Goal: Communication & Community: Answer question/provide support

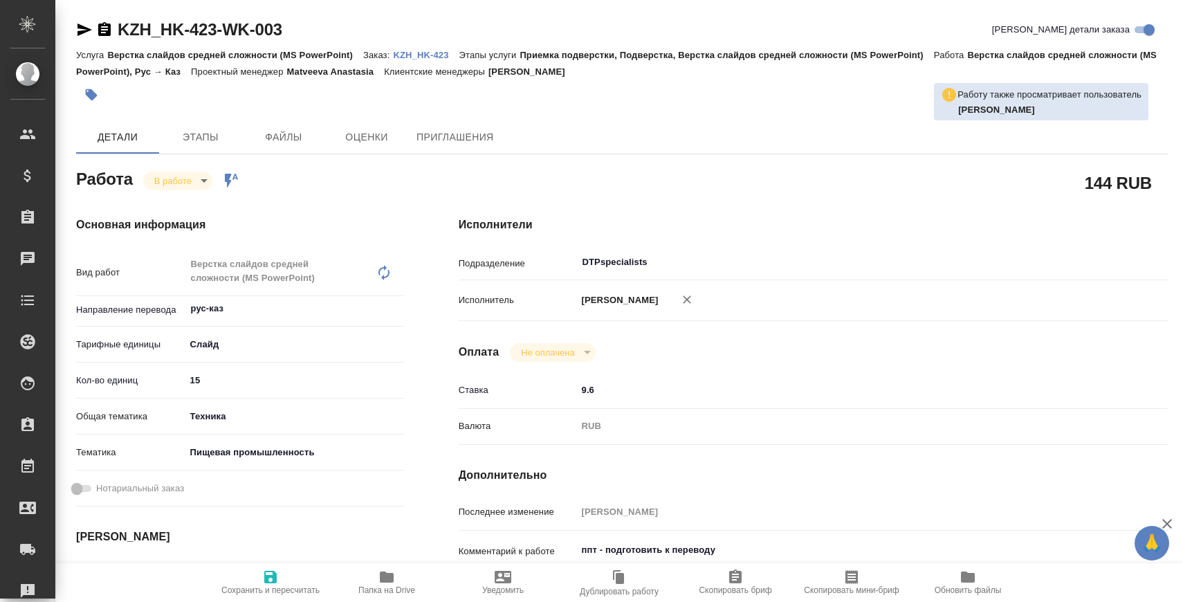
type textarea "x"
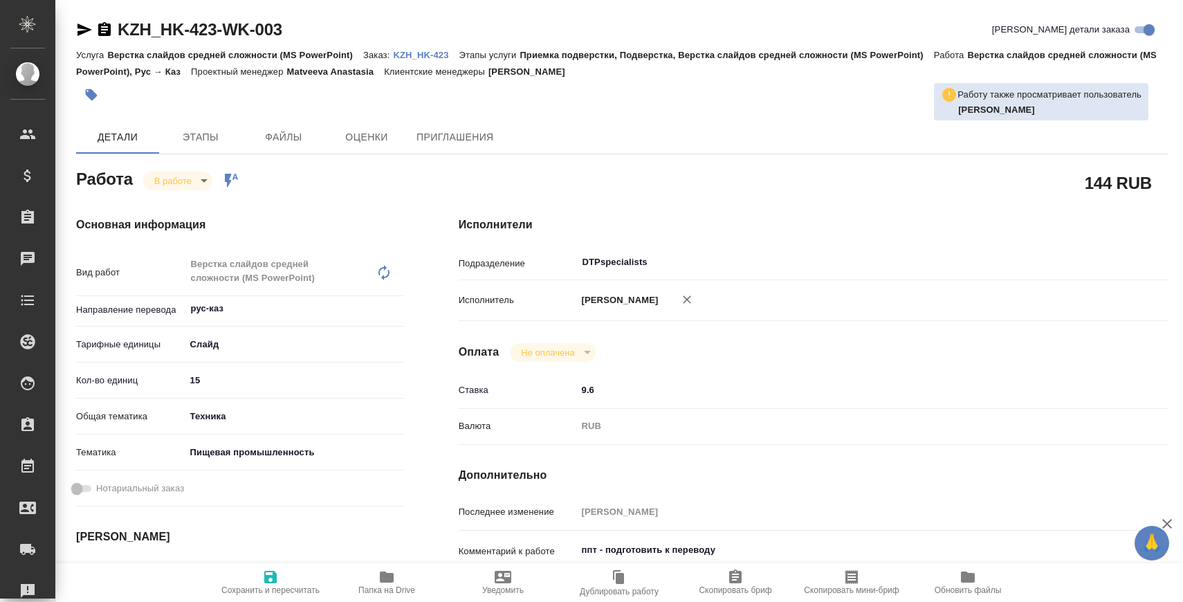
type textarea "x"
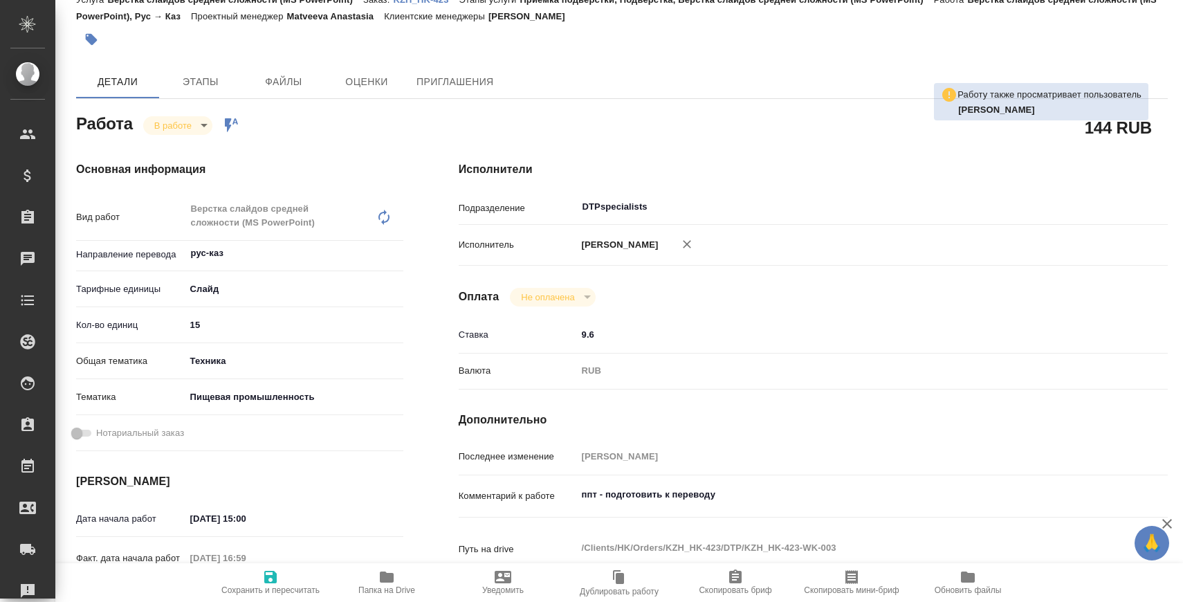
scroll to position [62, 0]
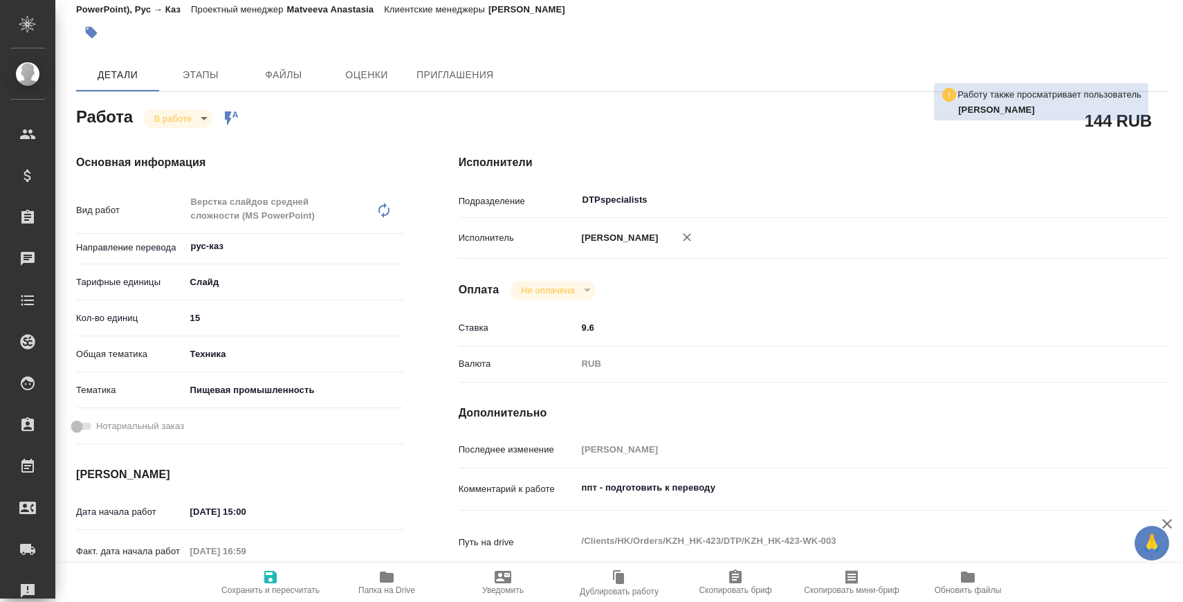
type textarea "x"
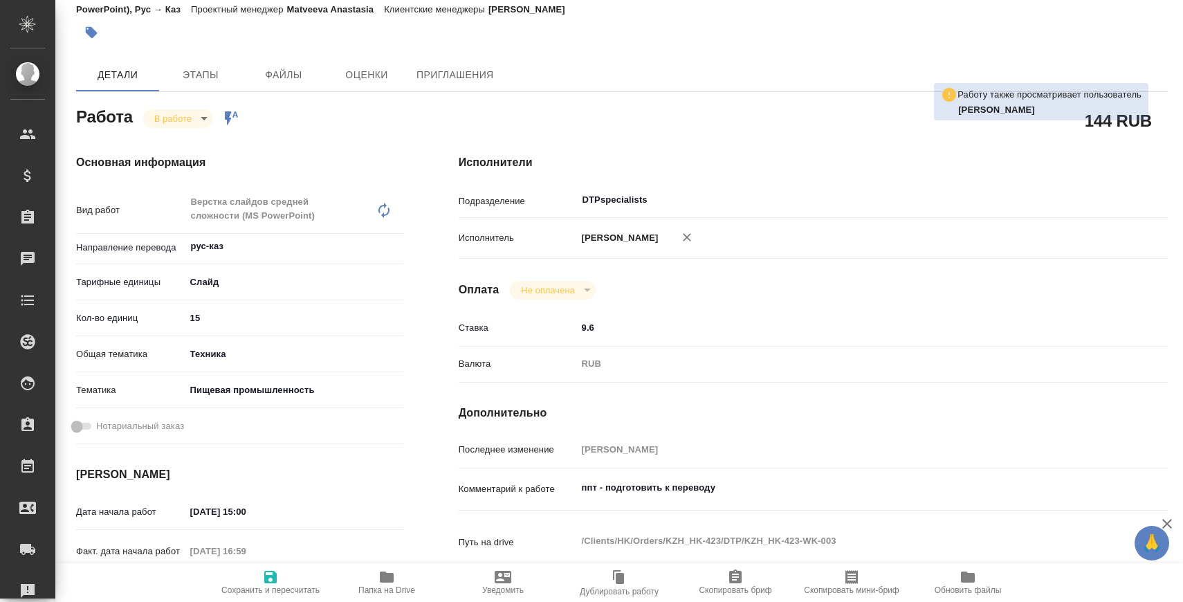
type textarea "x"
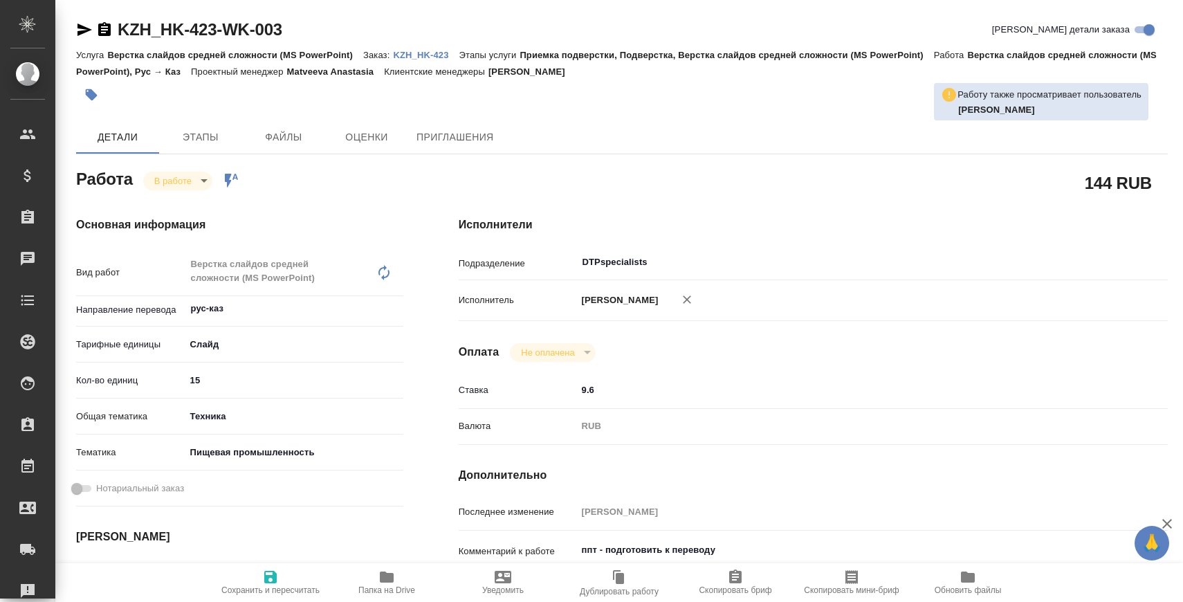
type textarea "x"
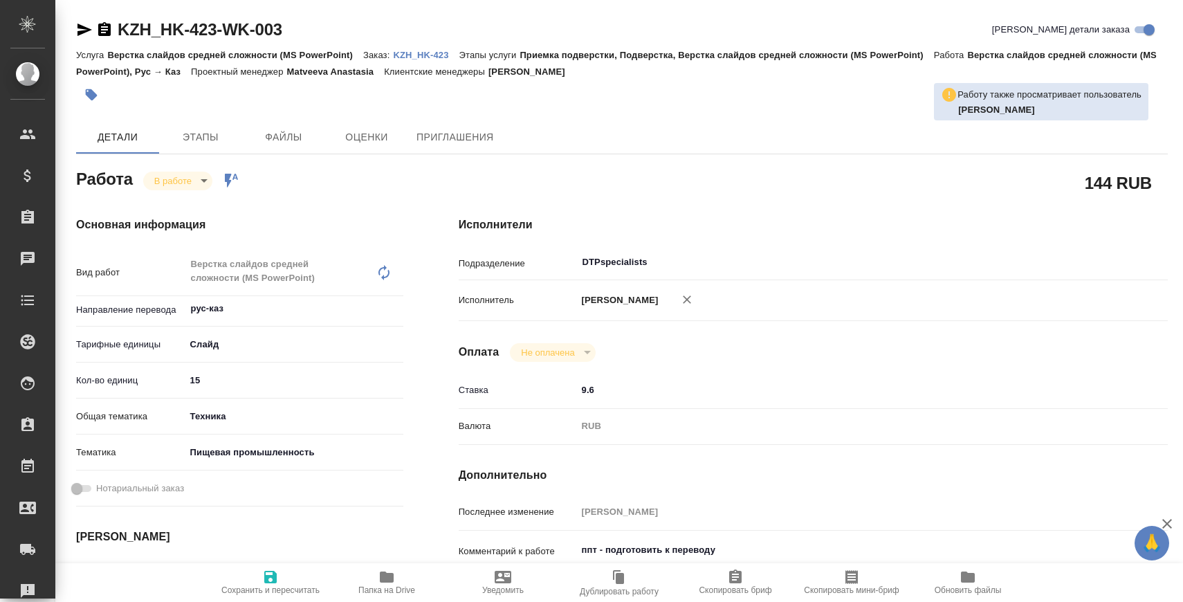
type textarea "x"
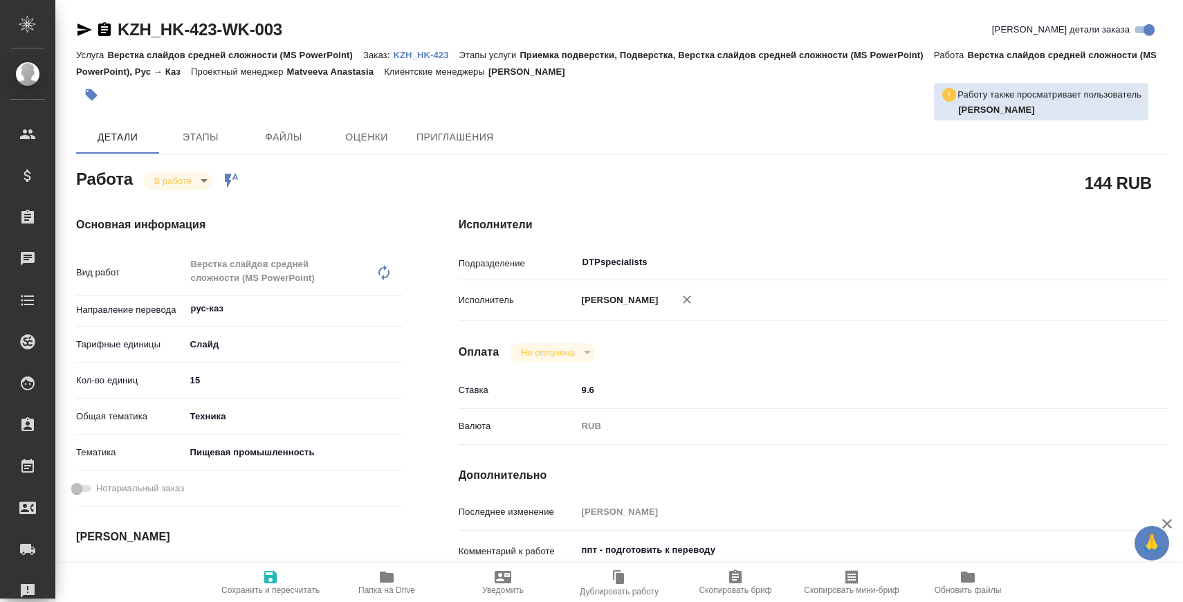
type textarea "x"
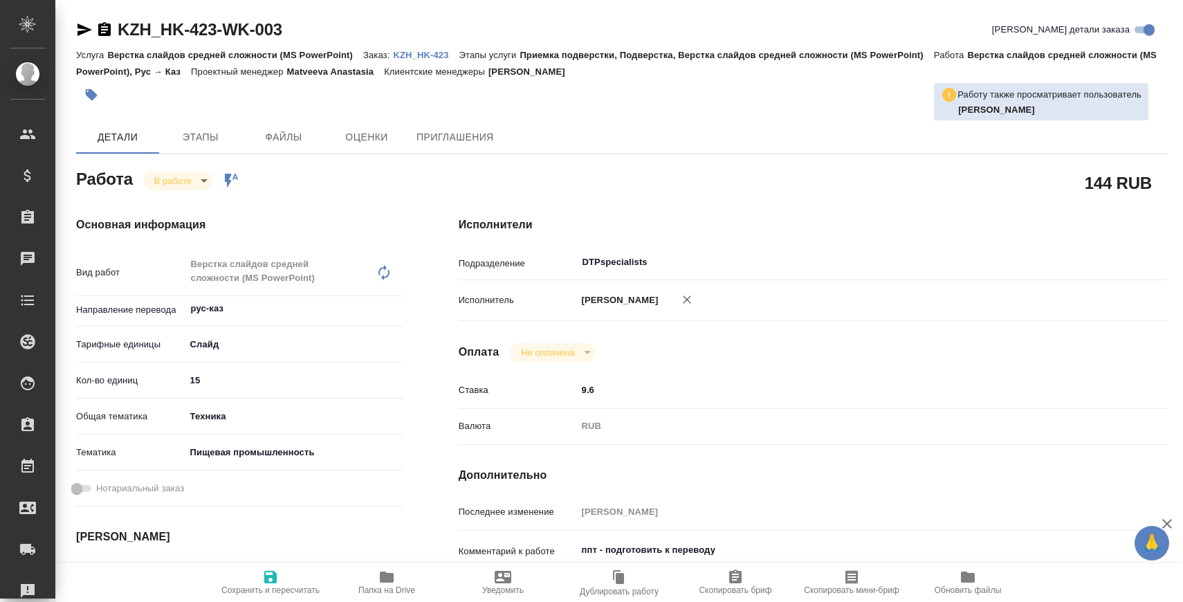
type textarea "x"
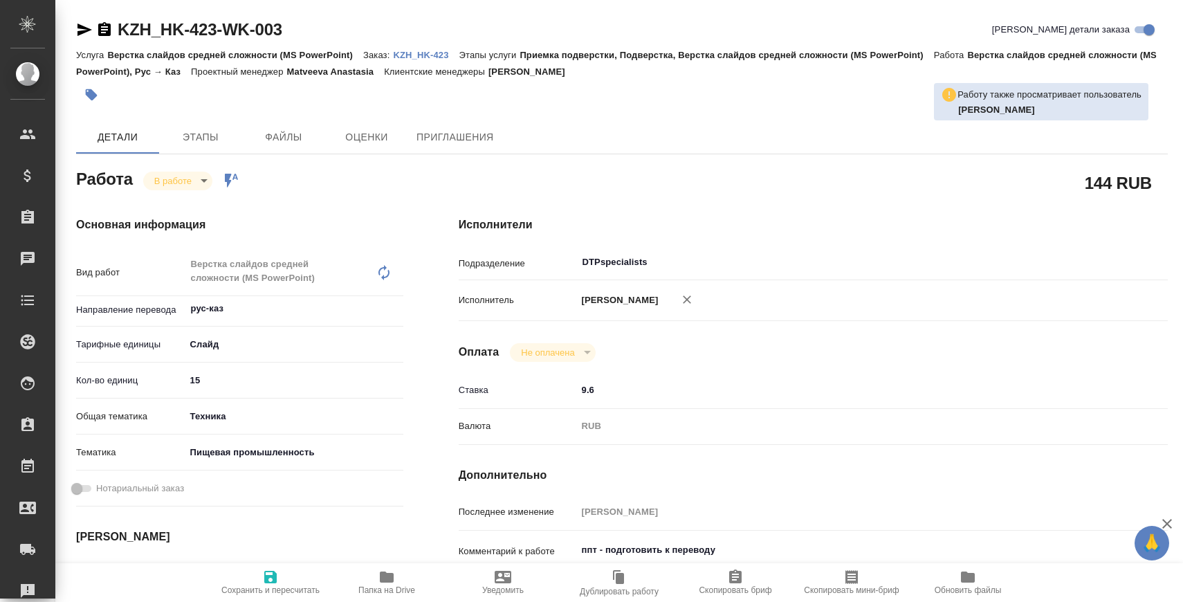
type textarea "x"
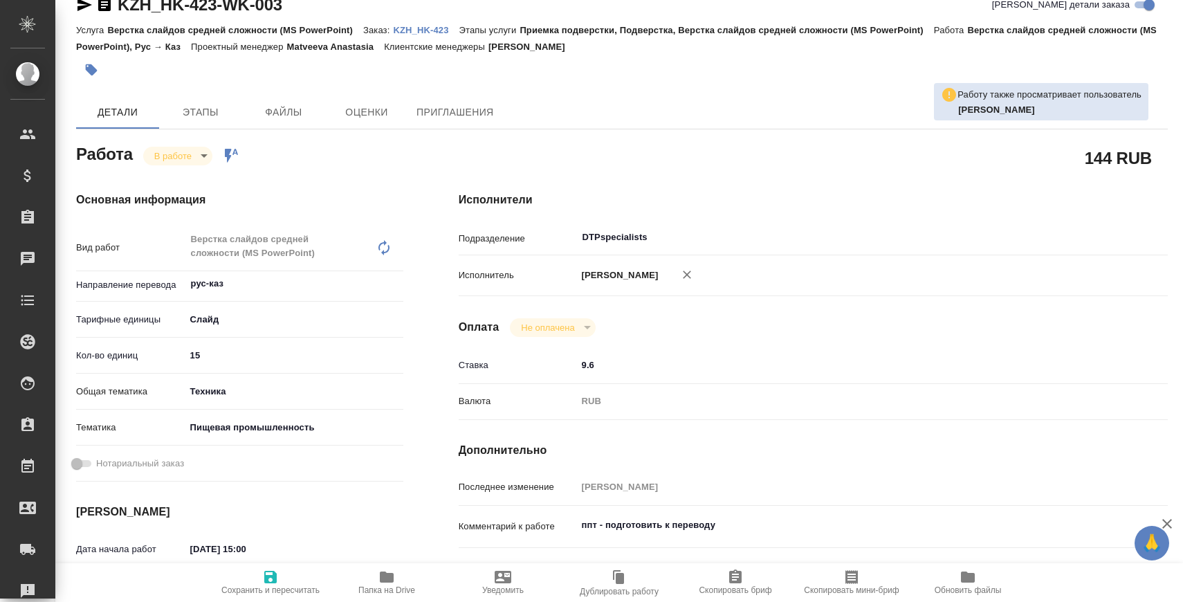
scroll to position [30, 0]
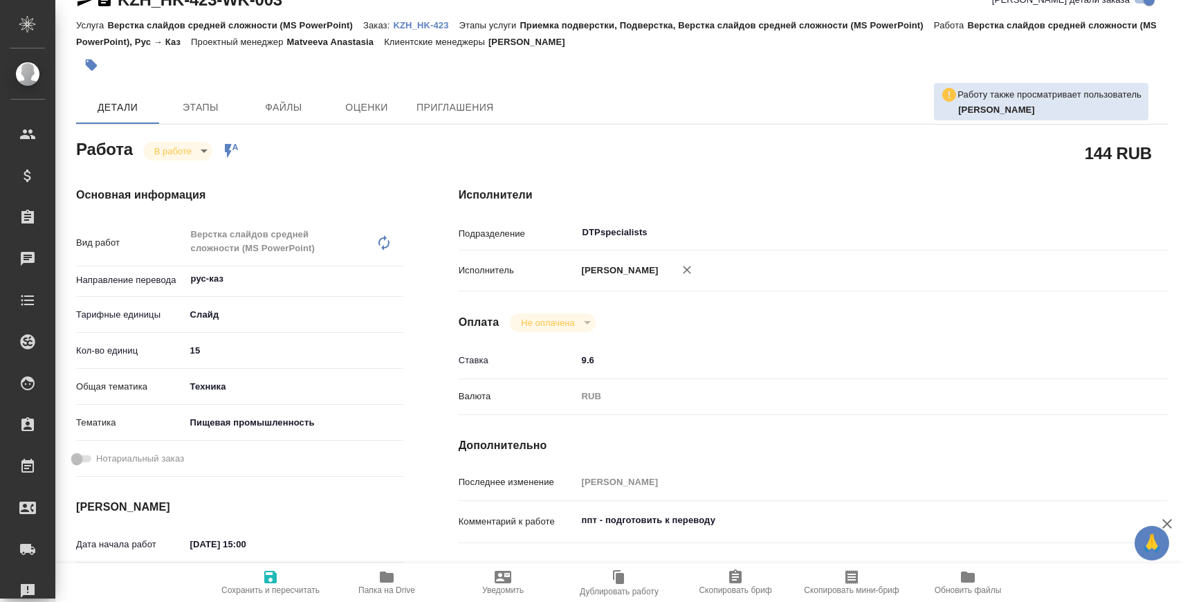
type textarea "x"
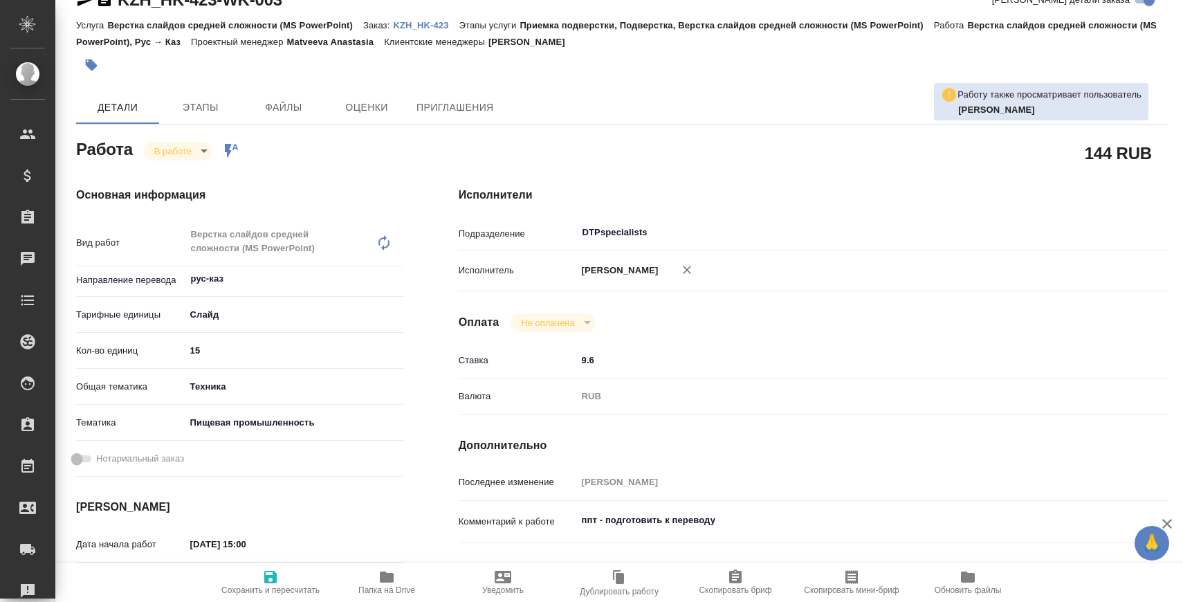
type textarea "x"
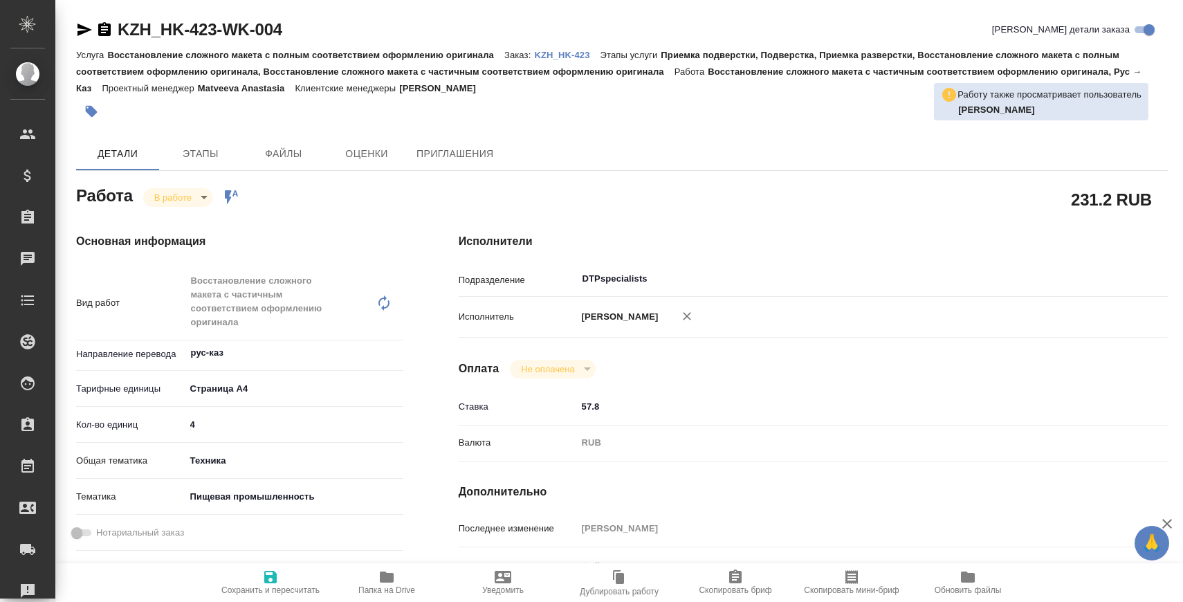
type textarea "x"
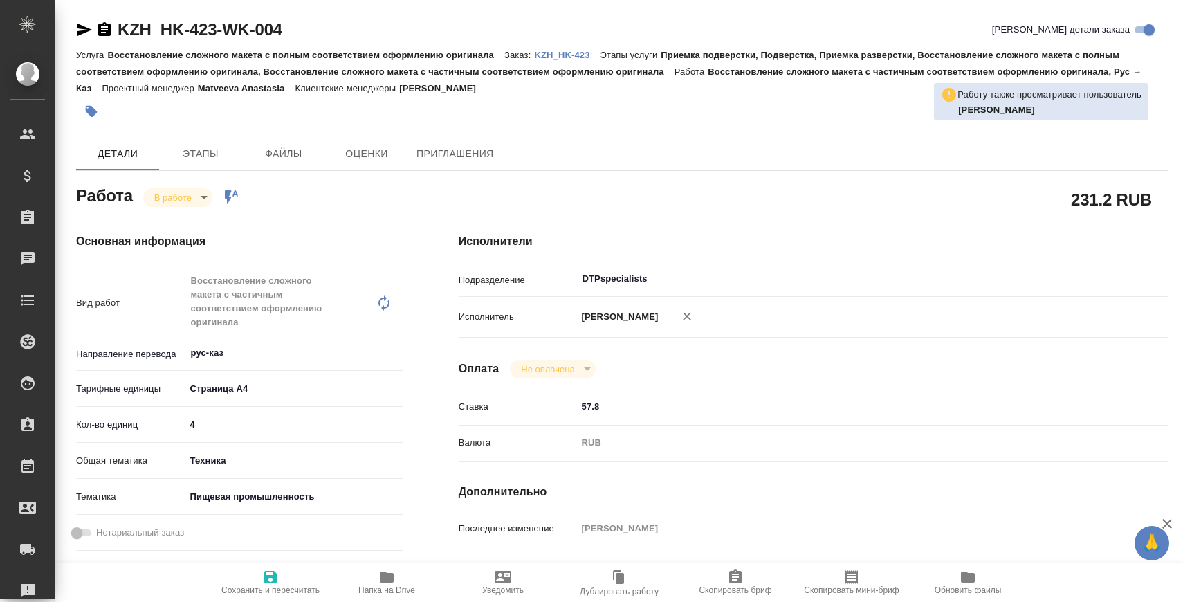
type textarea "x"
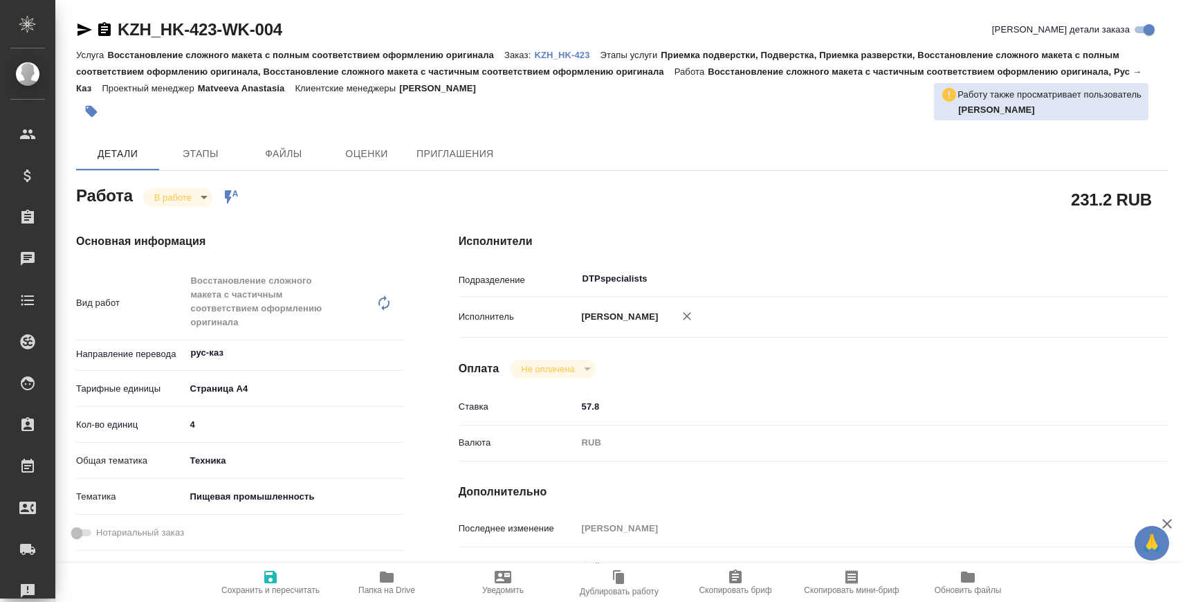
type textarea "x"
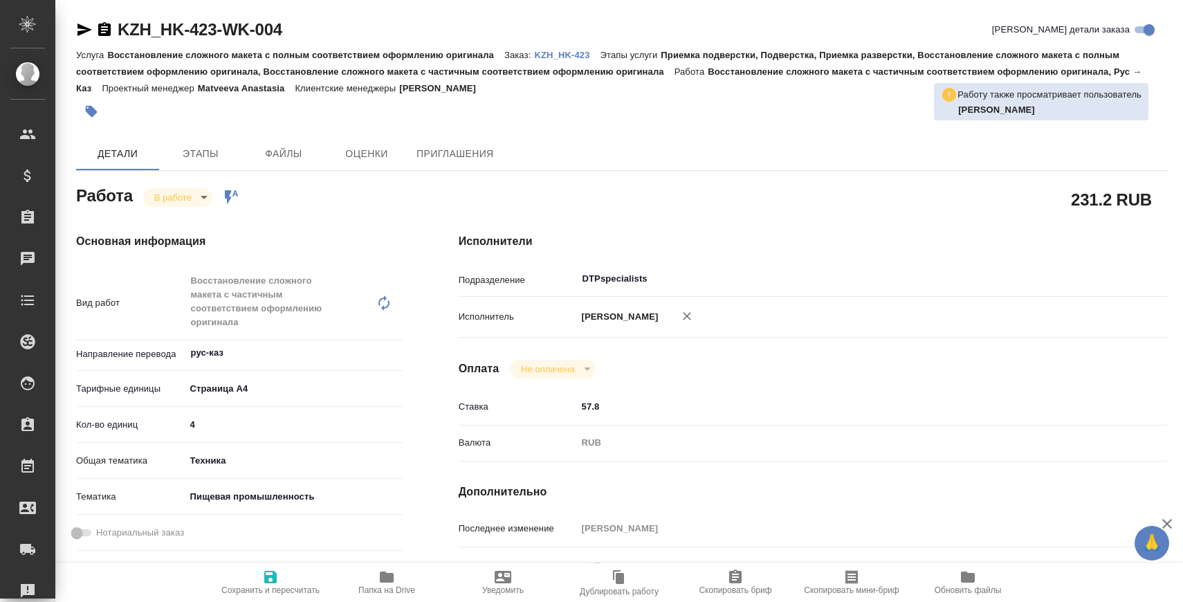
type textarea "x"
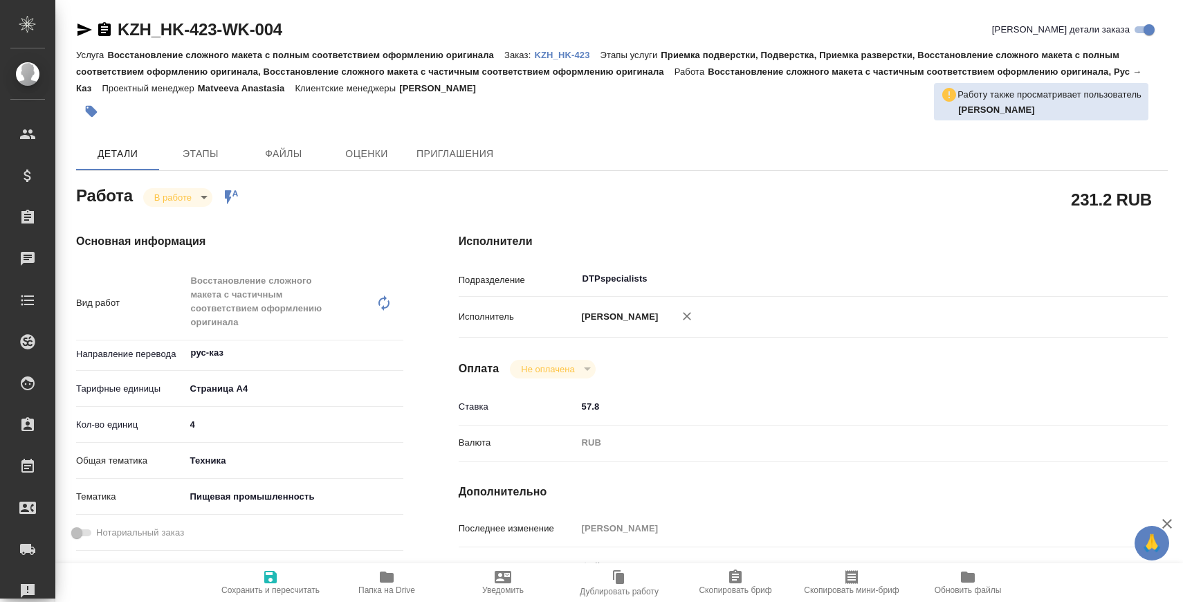
type textarea "x"
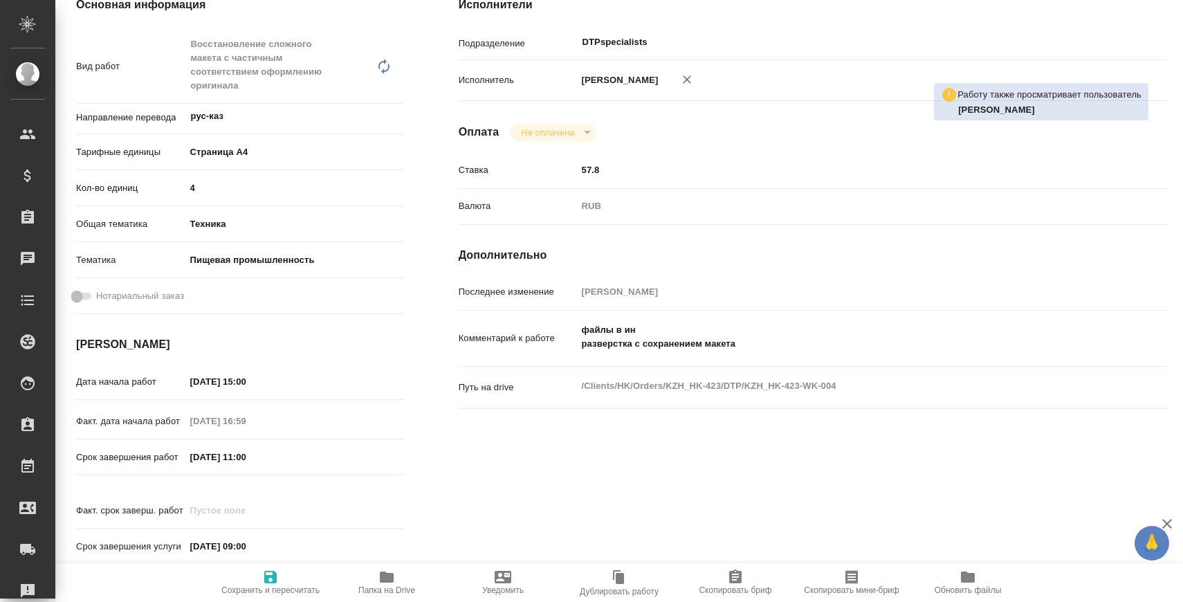
type textarea "x"
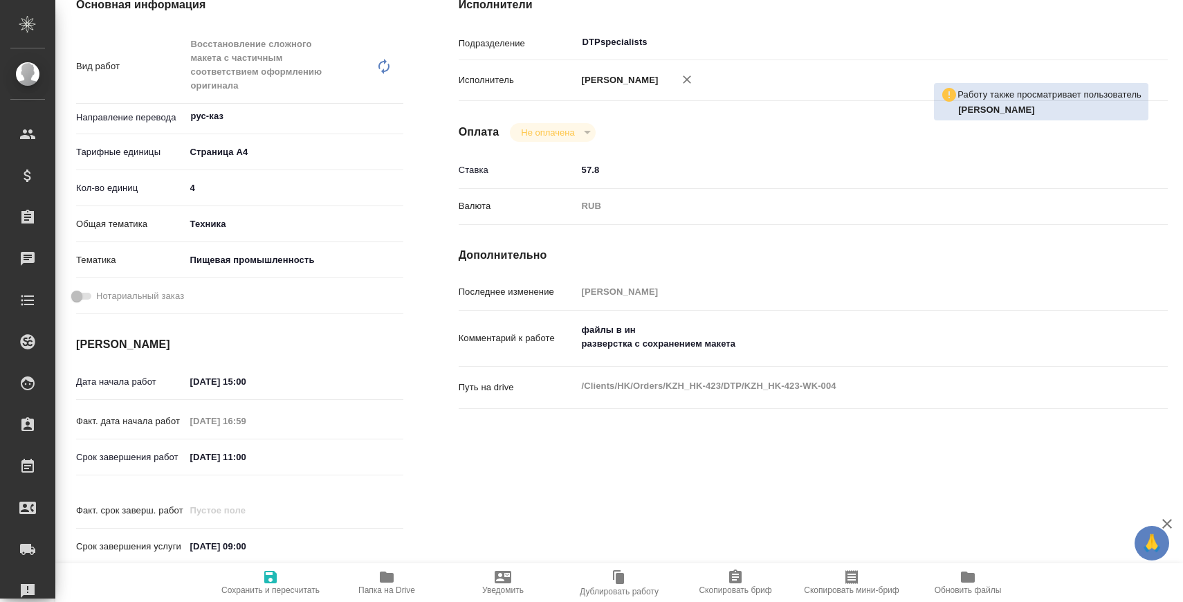
scroll to position [193, 0]
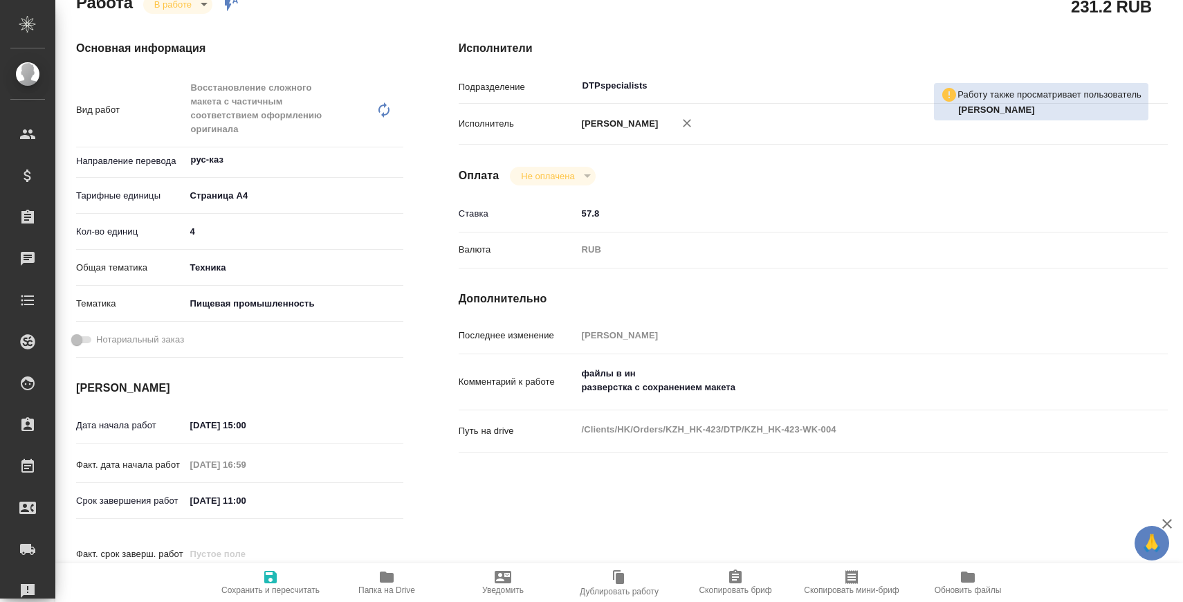
click at [393, 575] on icon "button" at bounding box center [387, 576] width 14 height 11
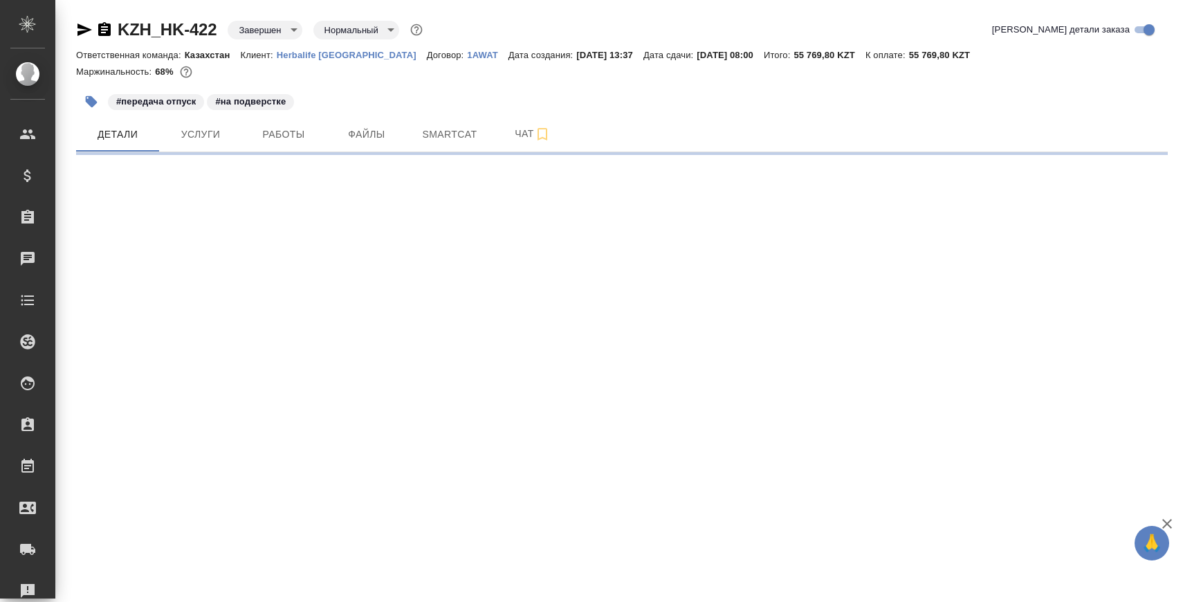
select select "RU"
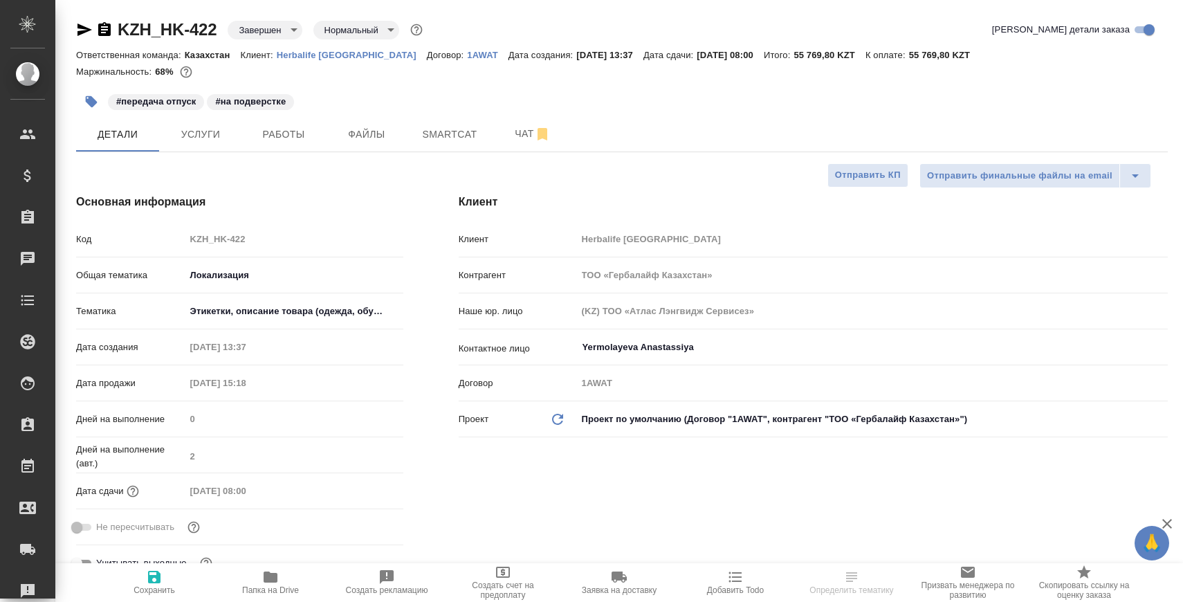
click at [294, 572] on span "Папка на Drive" at bounding box center [271, 581] width 100 height 26
type textarea "x"
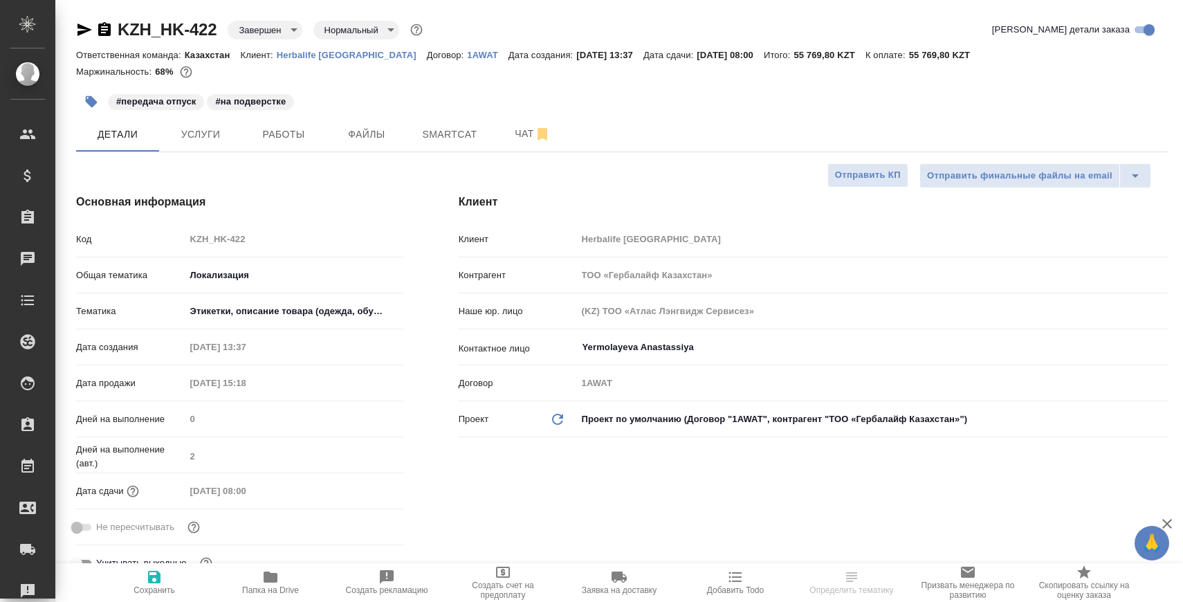
type textarea "x"
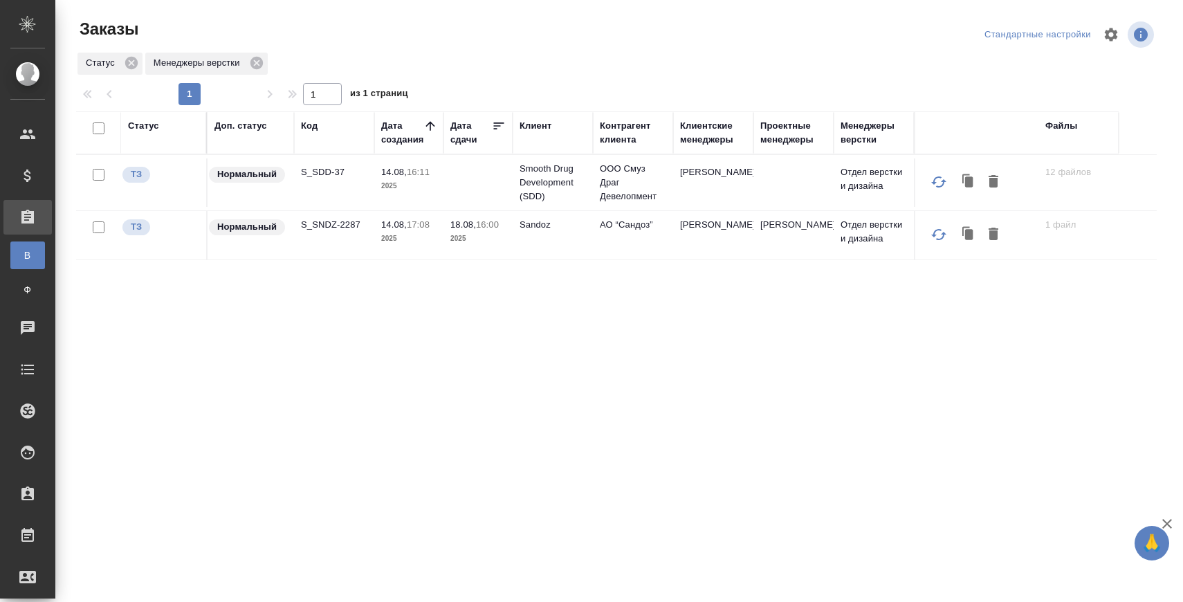
click at [320, 167] on p "S_SDD-37" at bounding box center [334, 172] width 66 height 14
click at [341, 218] on p "S_SNDZ-2287" at bounding box center [334, 225] width 66 height 14
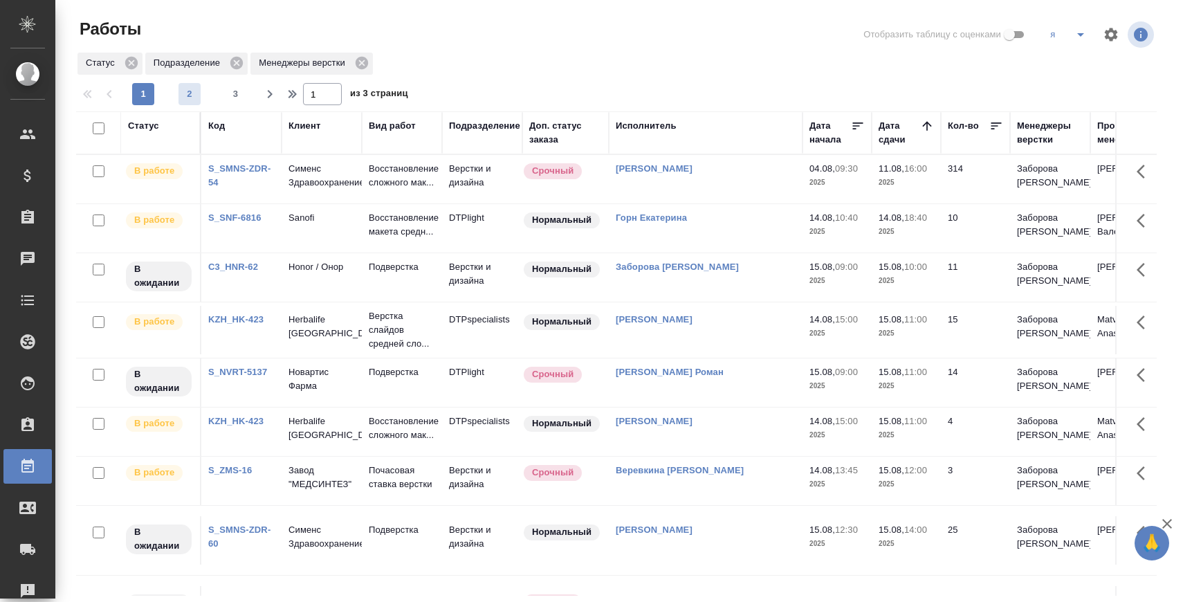
click at [190, 94] on span "2" at bounding box center [189, 94] width 22 height 14
type input "2"
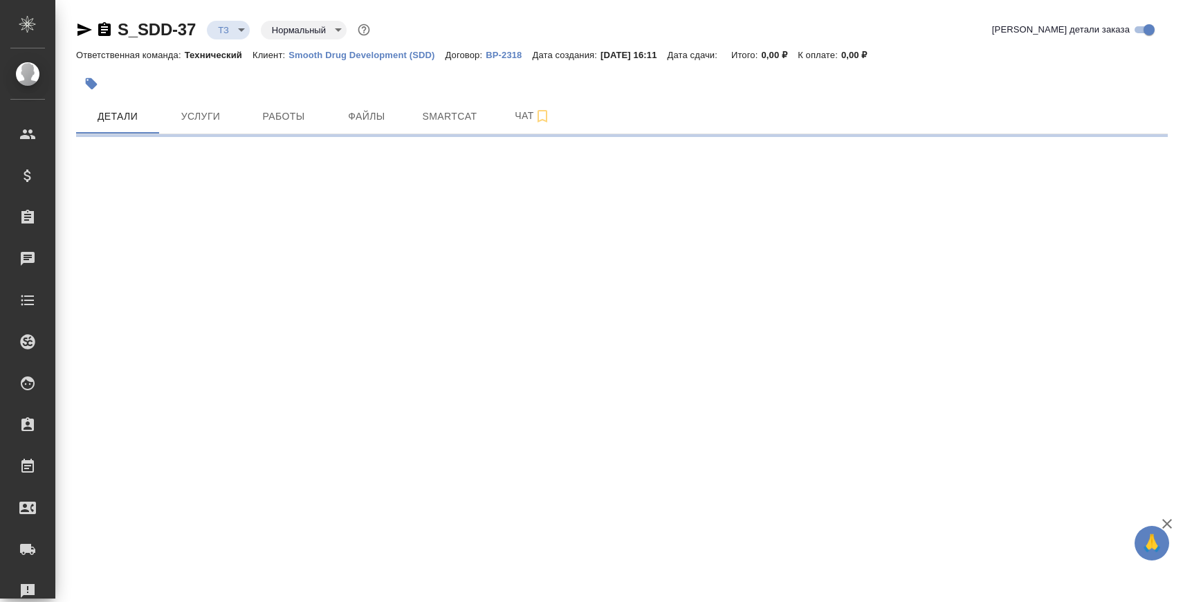
select select "RU"
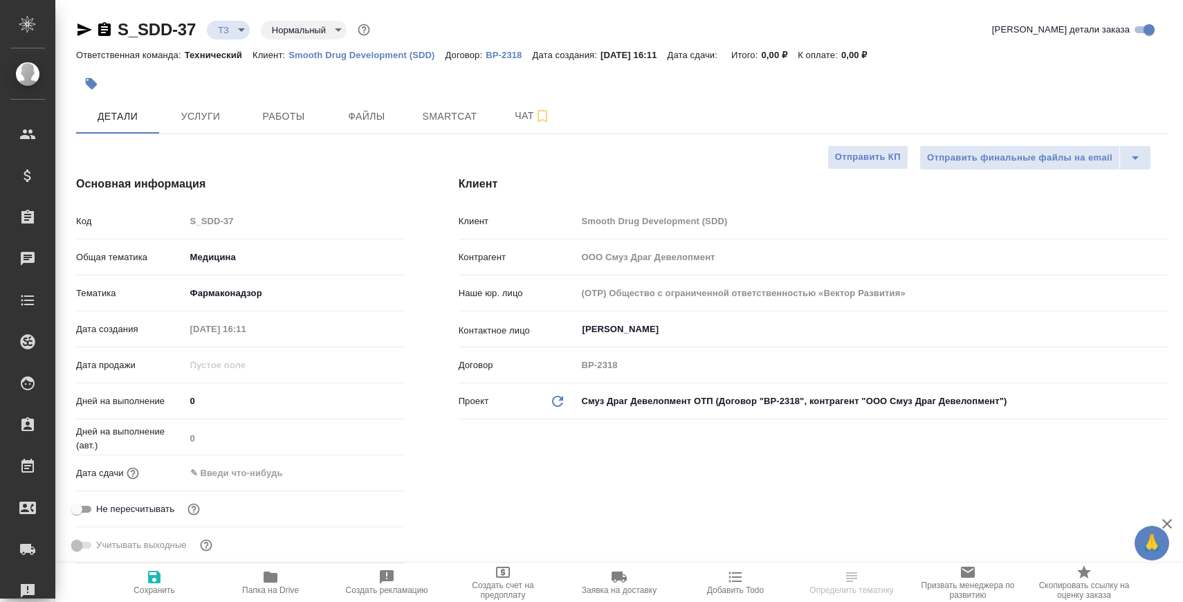
type textarea "x"
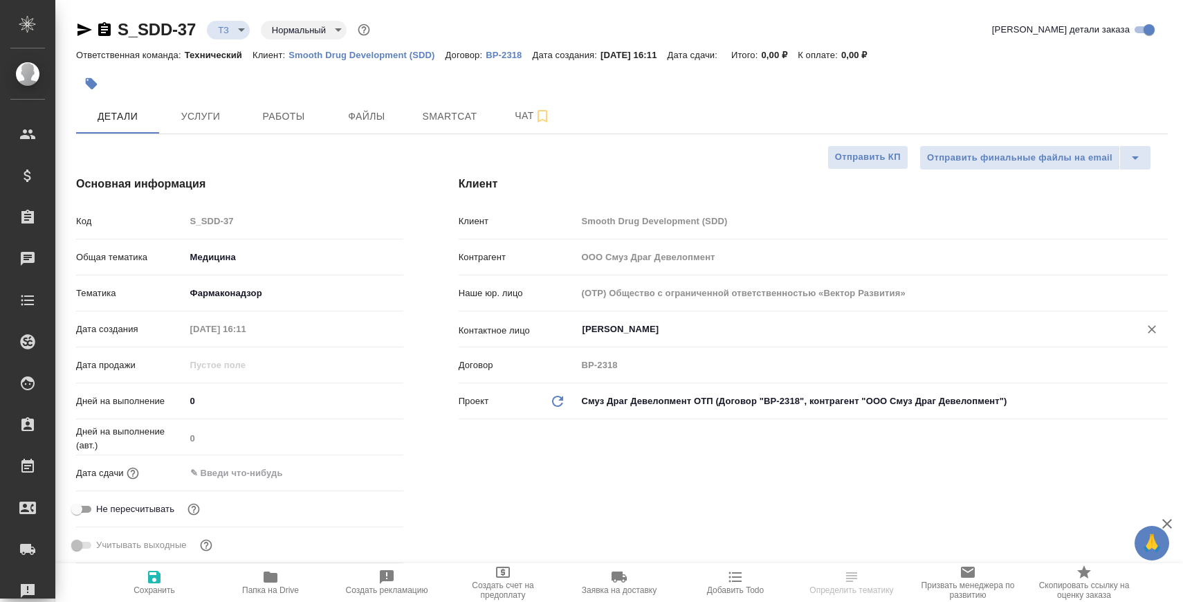
type textarea "x"
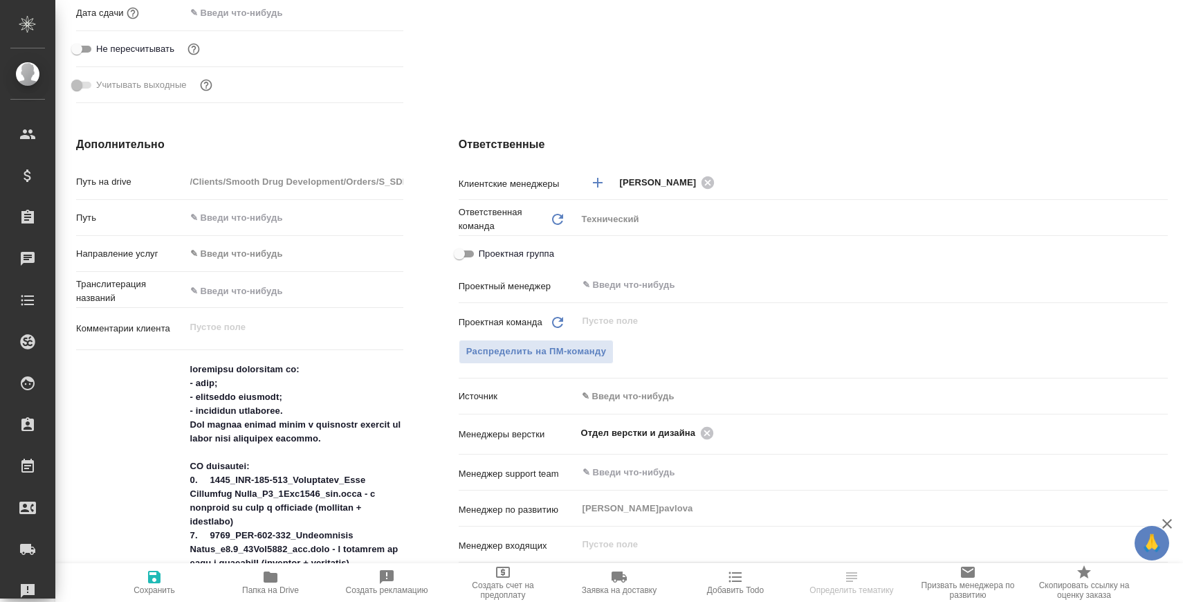
scroll to position [499, 0]
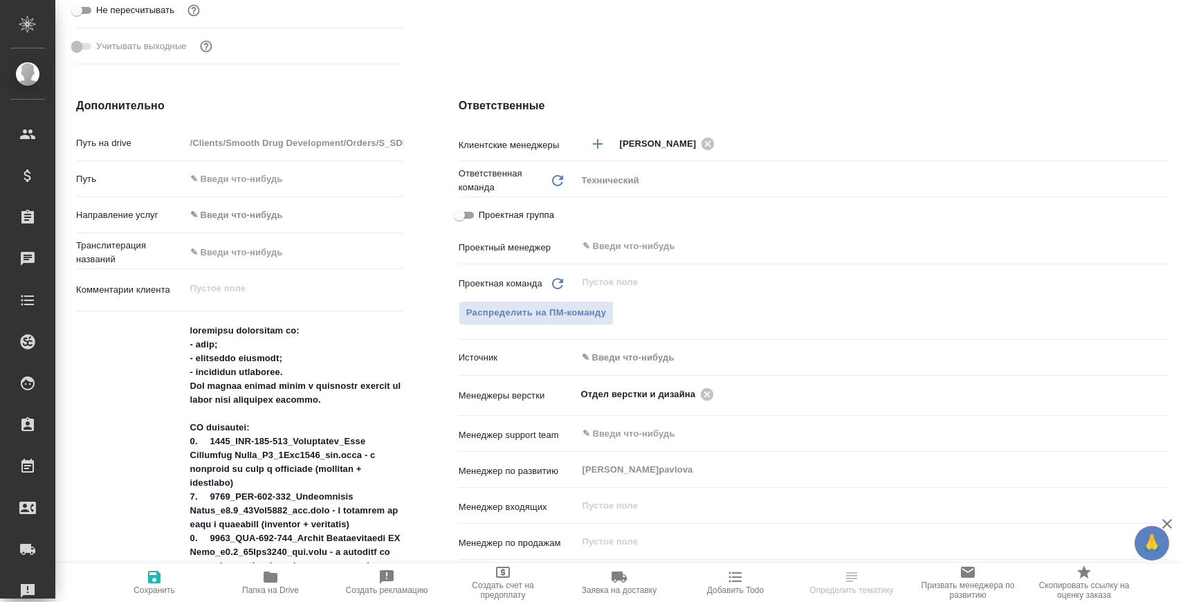
click at [240, 580] on span "Папка на Drive" at bounding box center [271, 581] width 100 height 26
select select "RU"
type textarea "x"
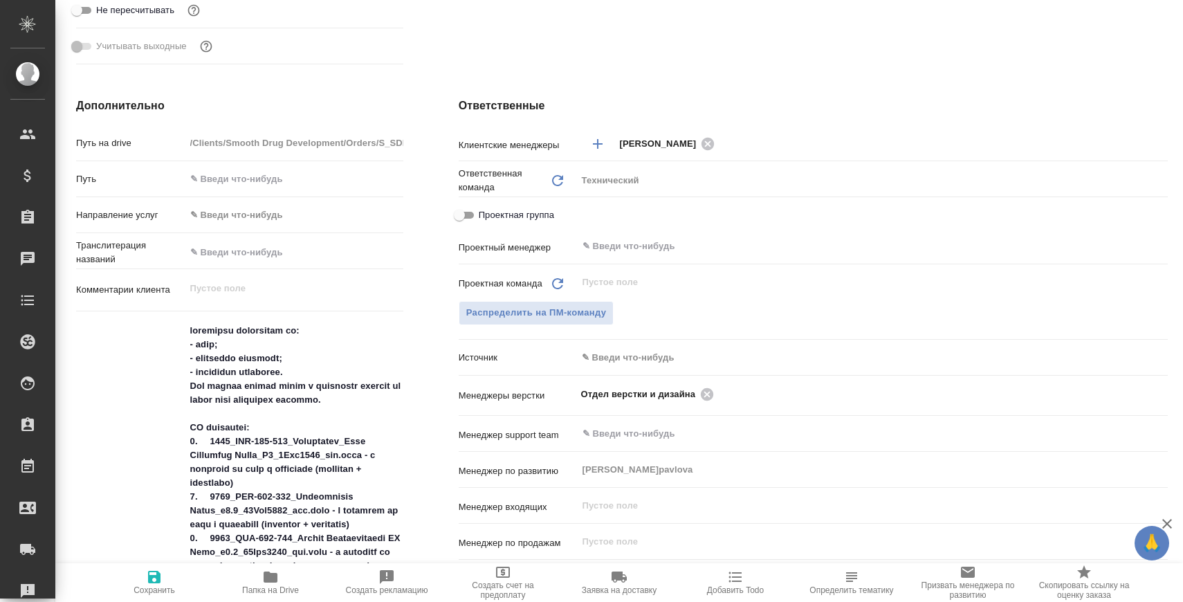
type textarea "x"
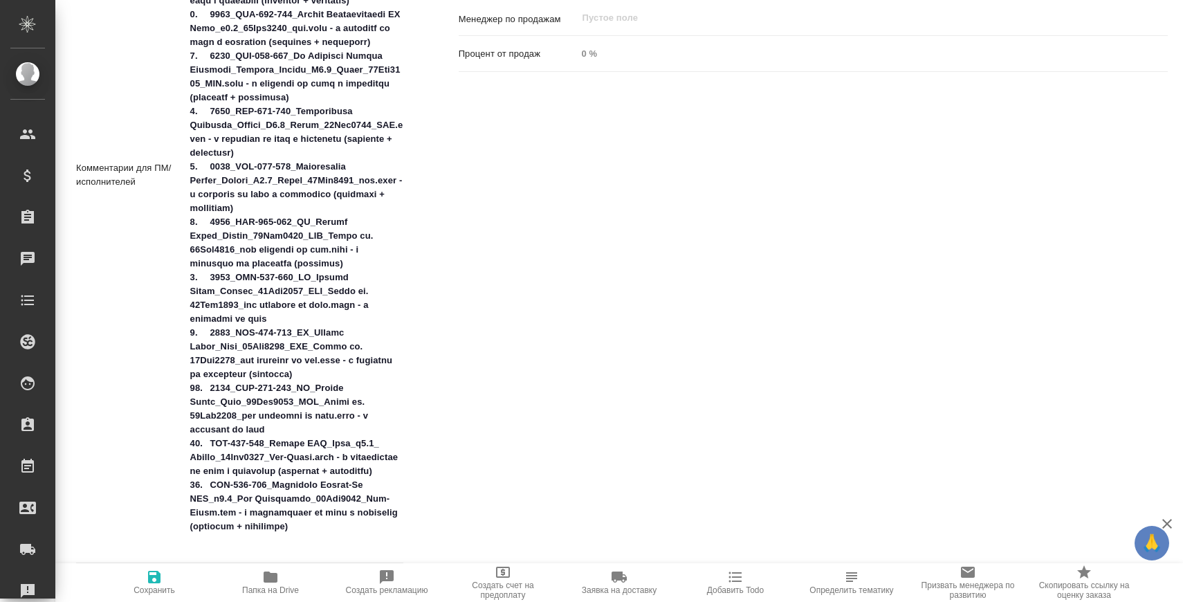
scroll to position [1066, 0]
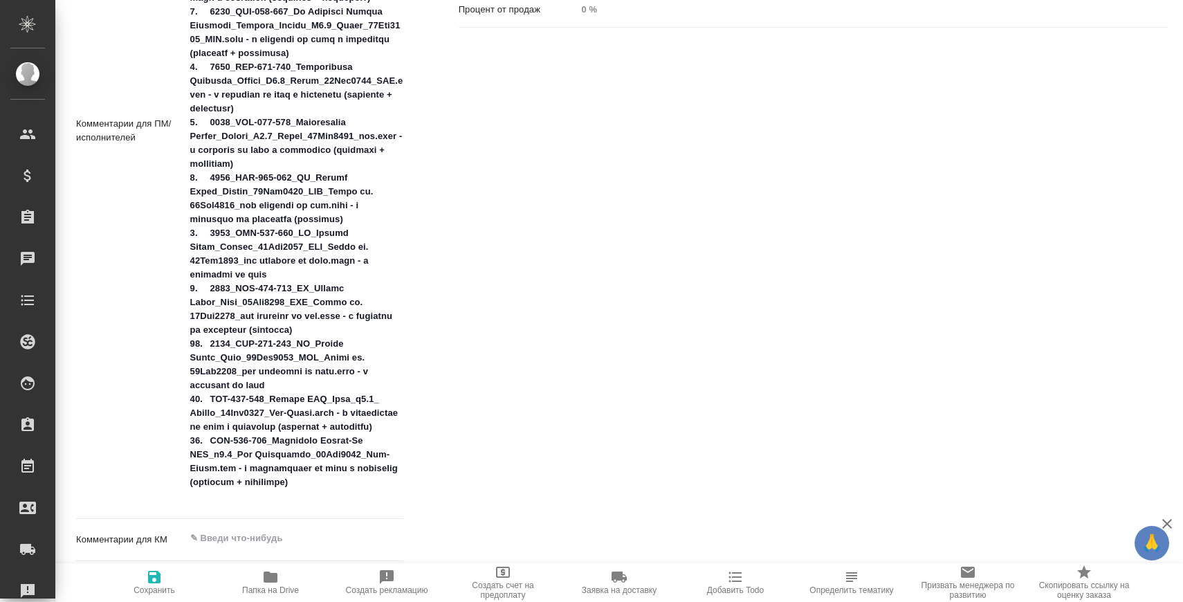
type textarea "x"
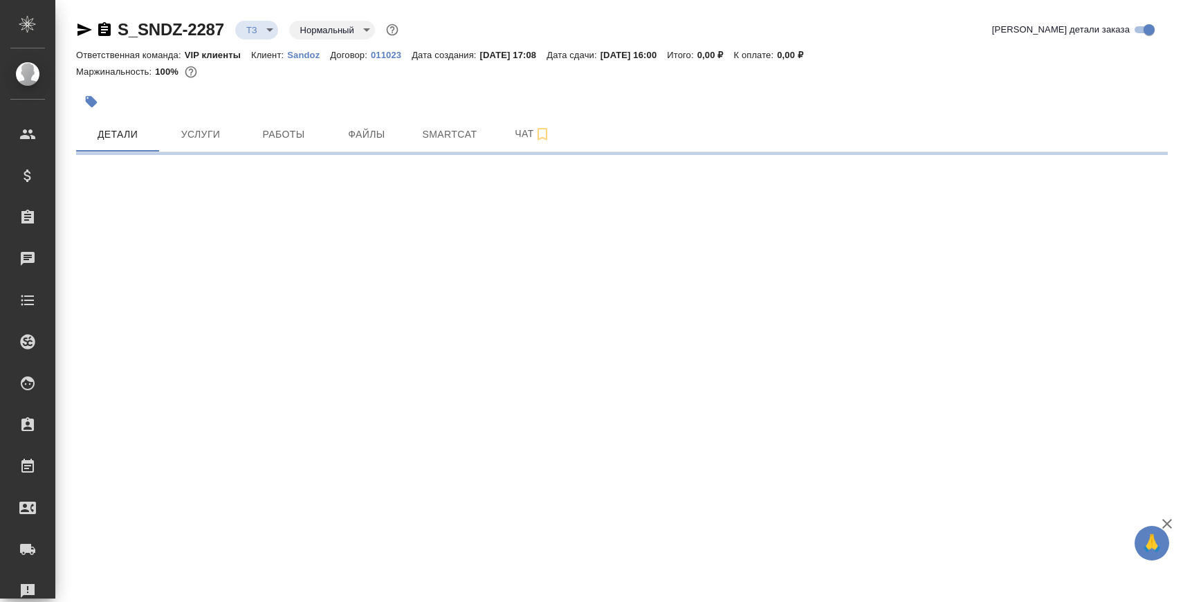
select select "RU"
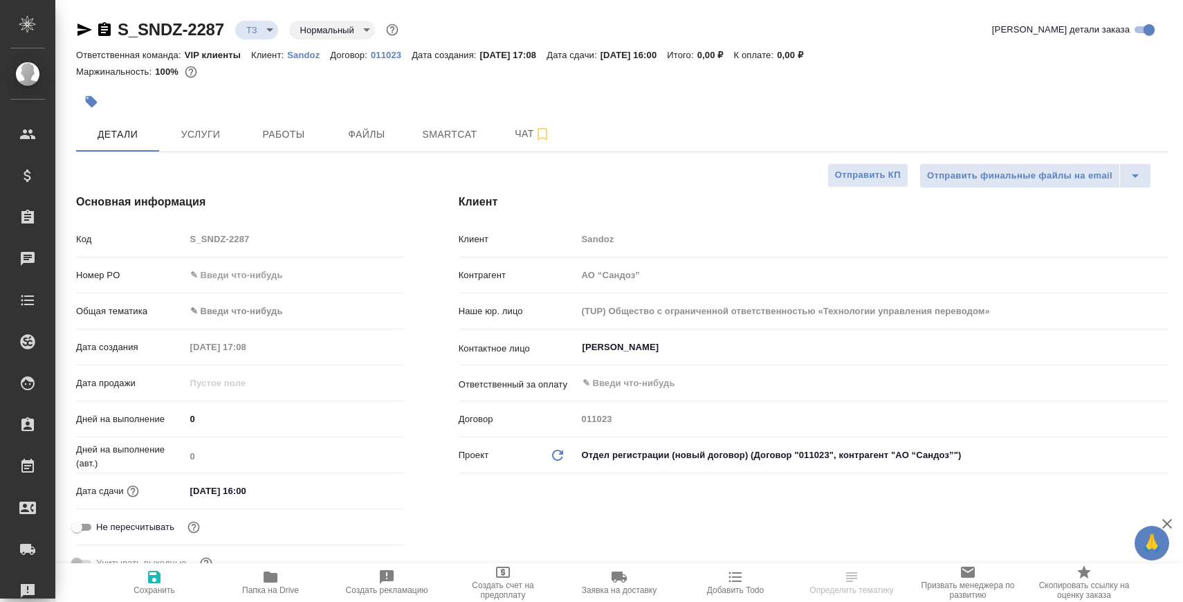
type textarea "x"
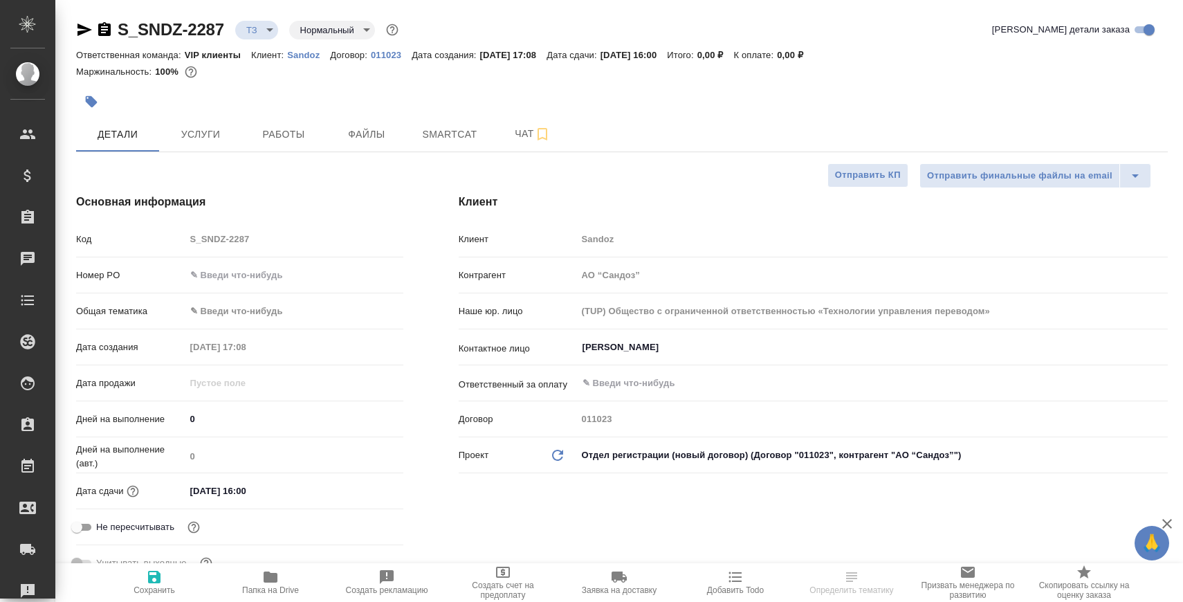
type textarea "x"
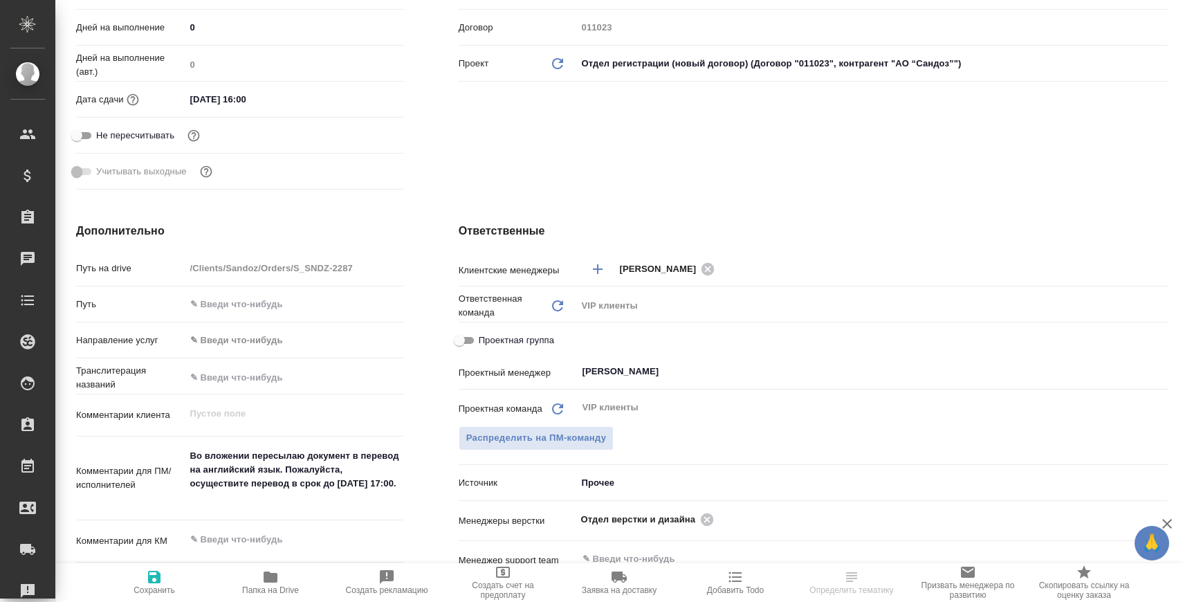
scroll to position [499, 0]
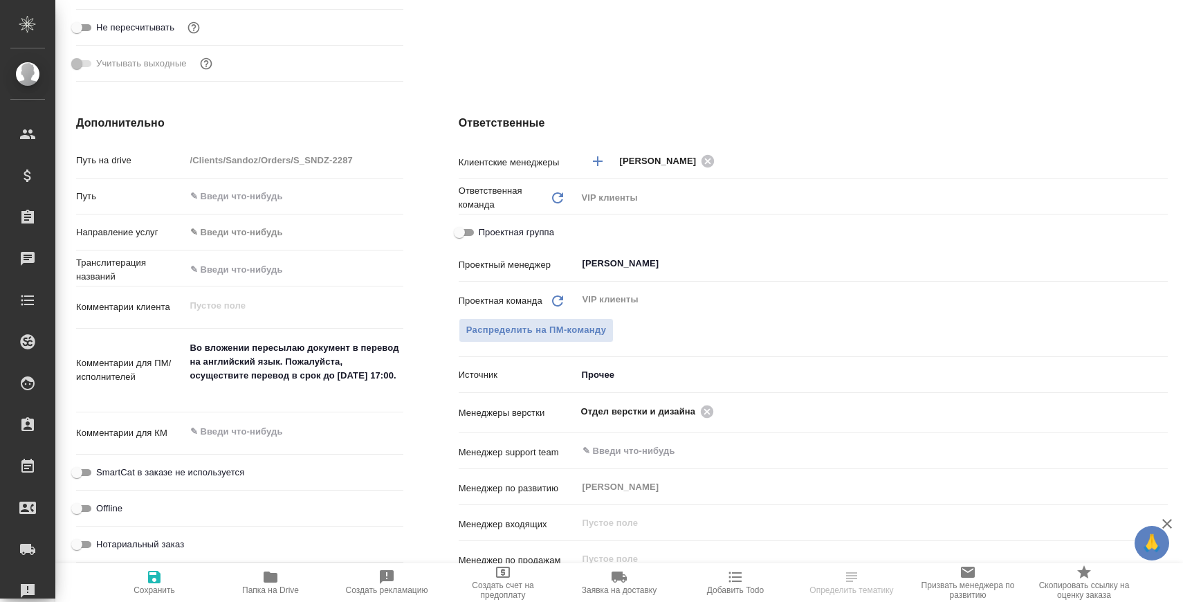
click at [265, 586] on span "Папка на Drive" at bounding box center [270, 590] width 57 height 10
type textarea "x"
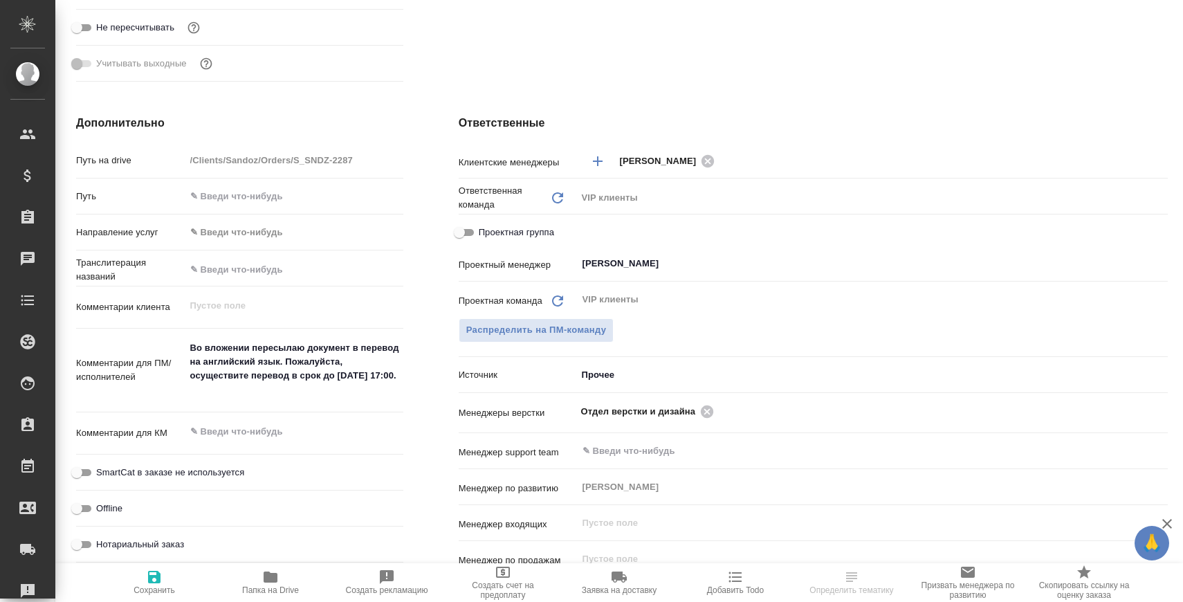
type textarea "x"
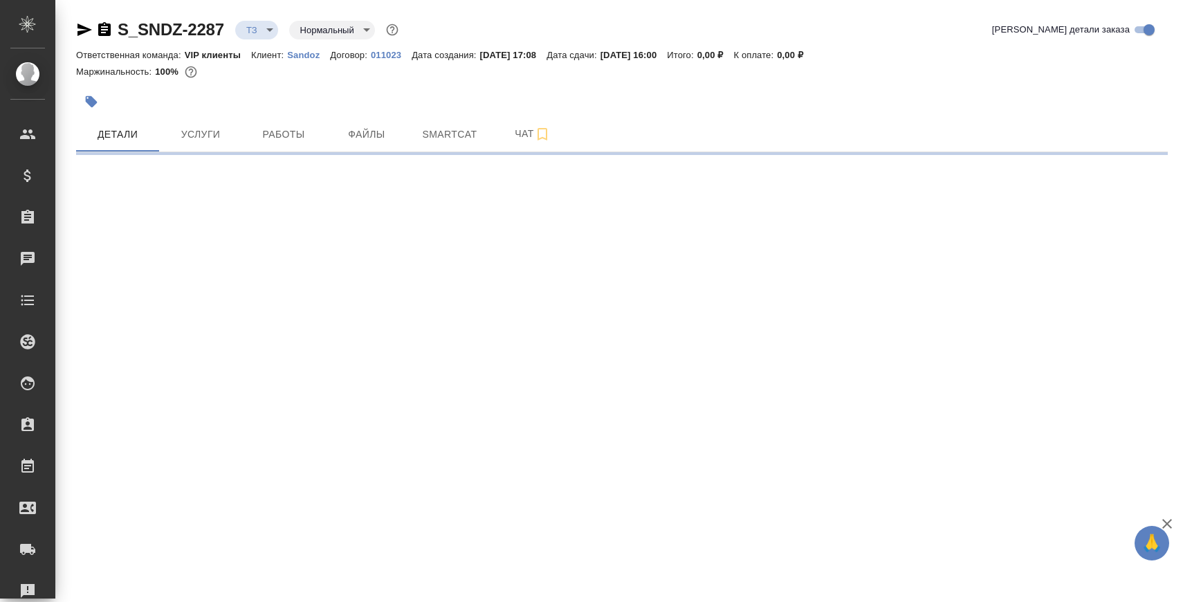
select select "RU"
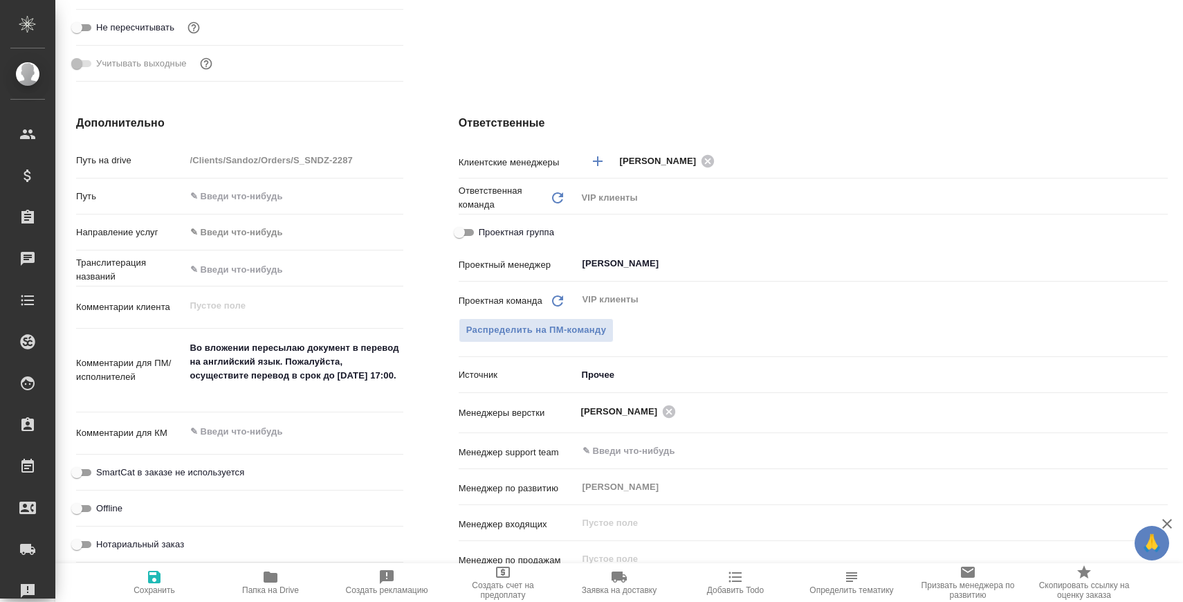
type textarea "x"
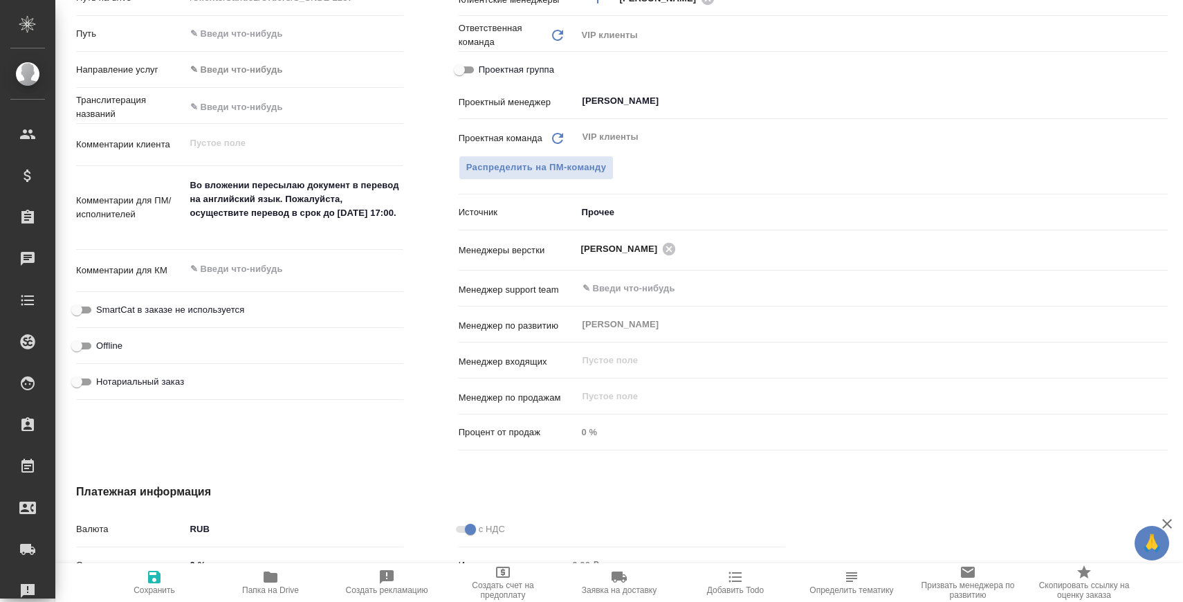
scroll to position [679, 0]
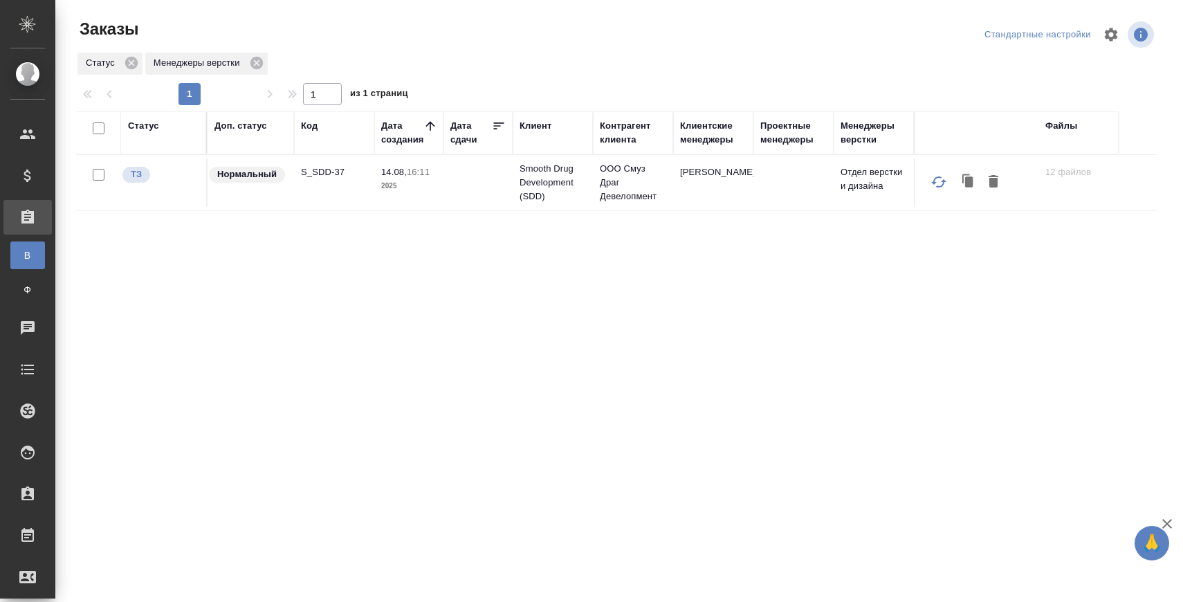
click at [327, 173] on p "S_SDD-37" at bounding box center [334, 172] width 66 height 14
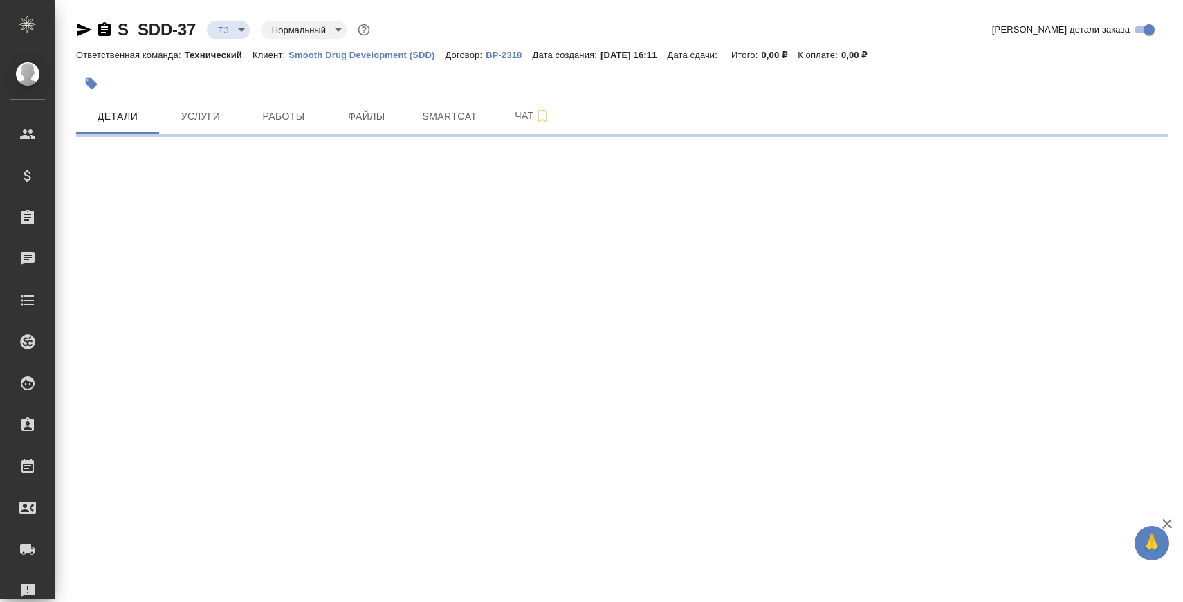
select select "RU"
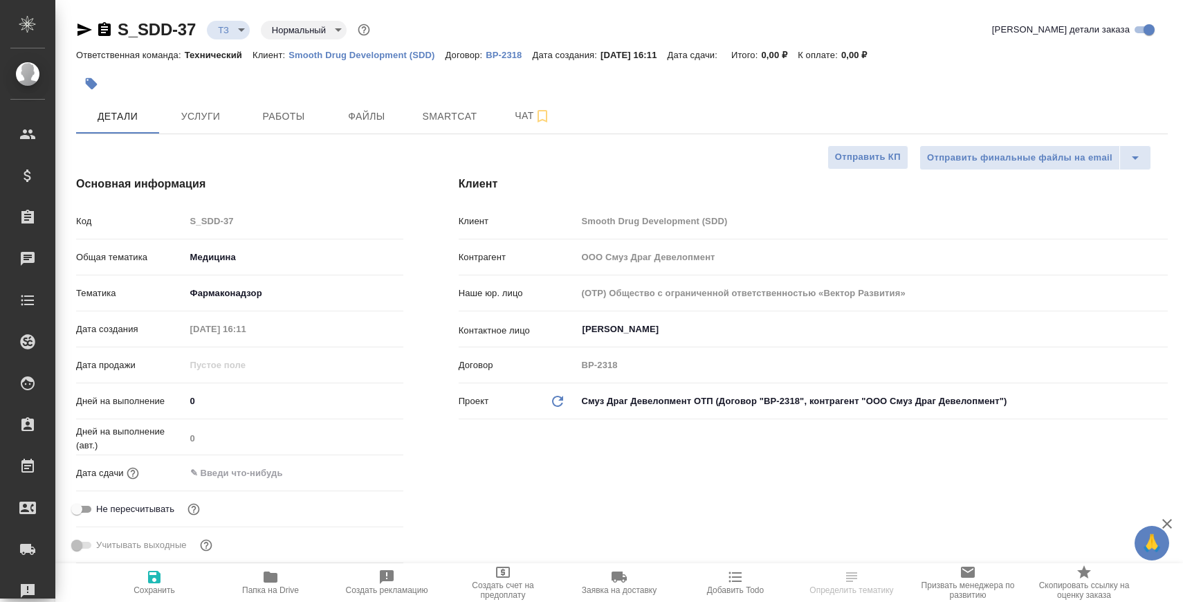
type textarea "x"
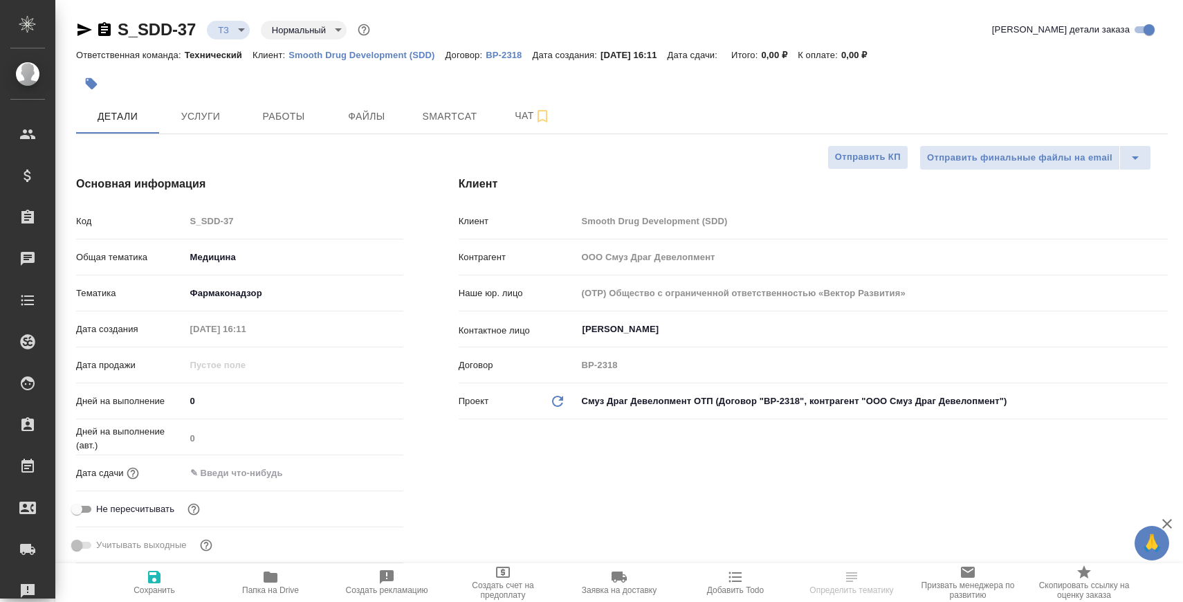
type textarea "x"
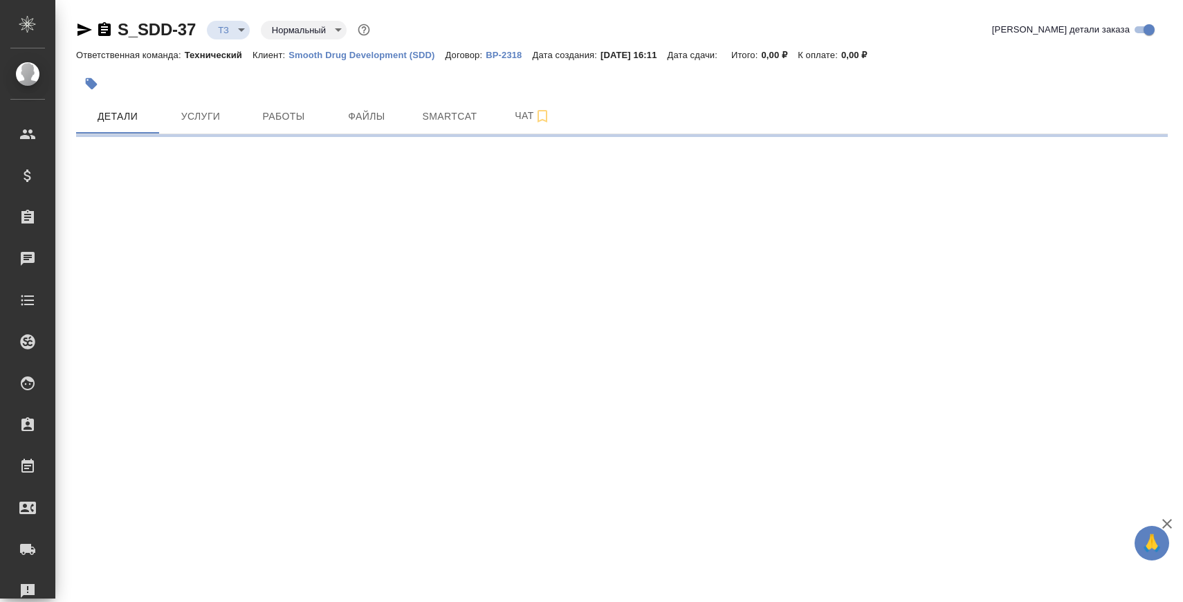
select select "RU"
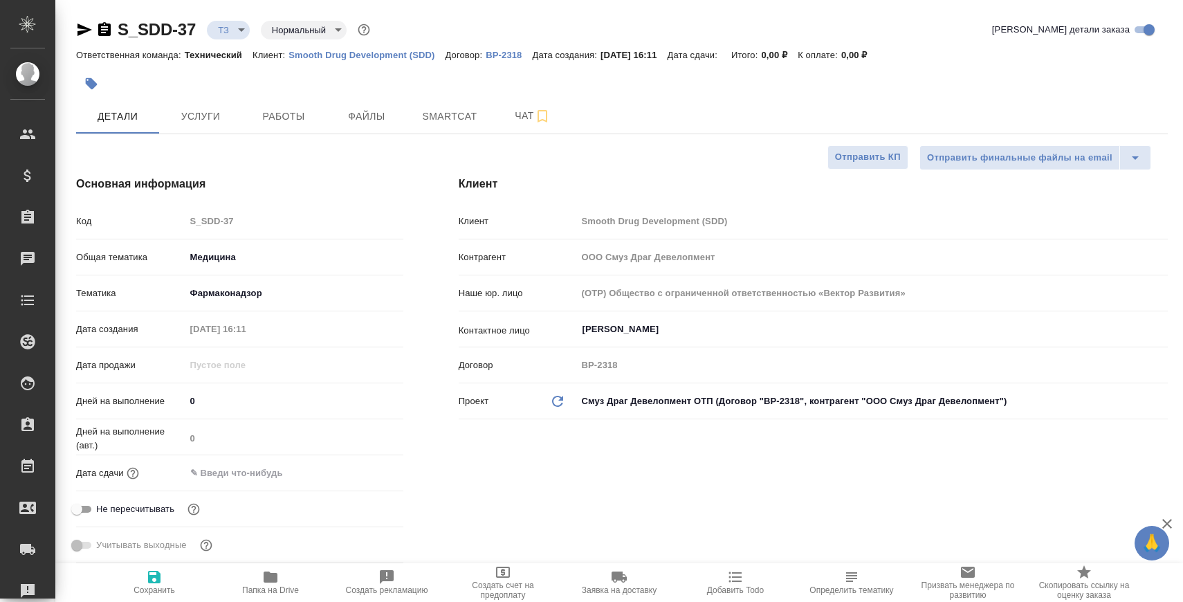
type textarea "x"
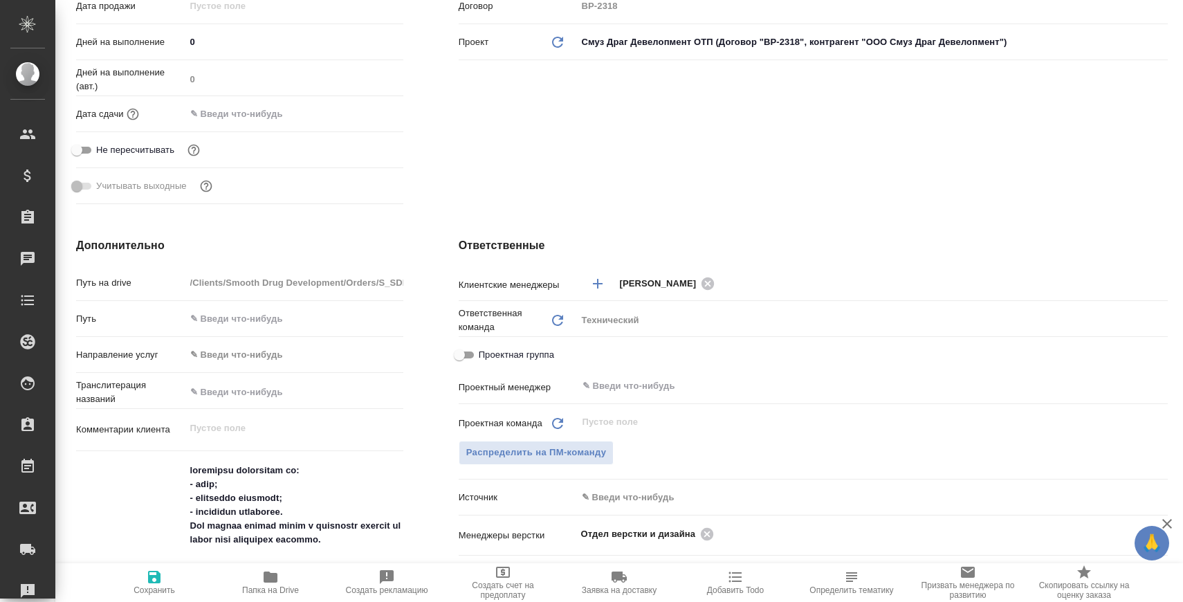
scroll to position [554, 0]
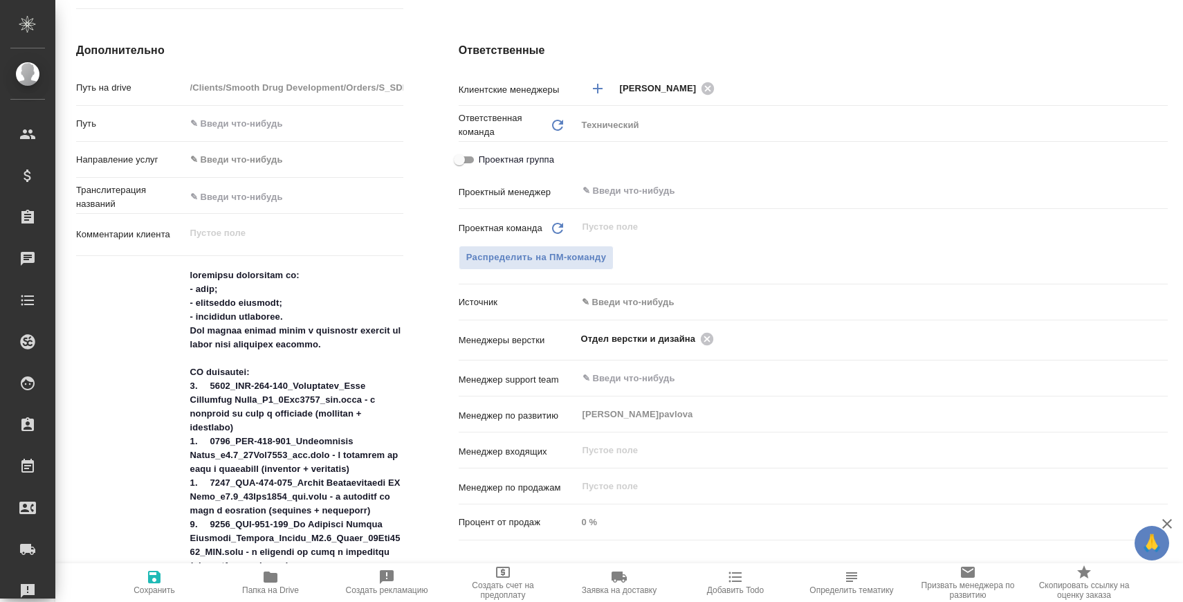
click at [262, 578] on icon "button" at bounding box center [270, 576] width 17 height 17
type textarea "x"
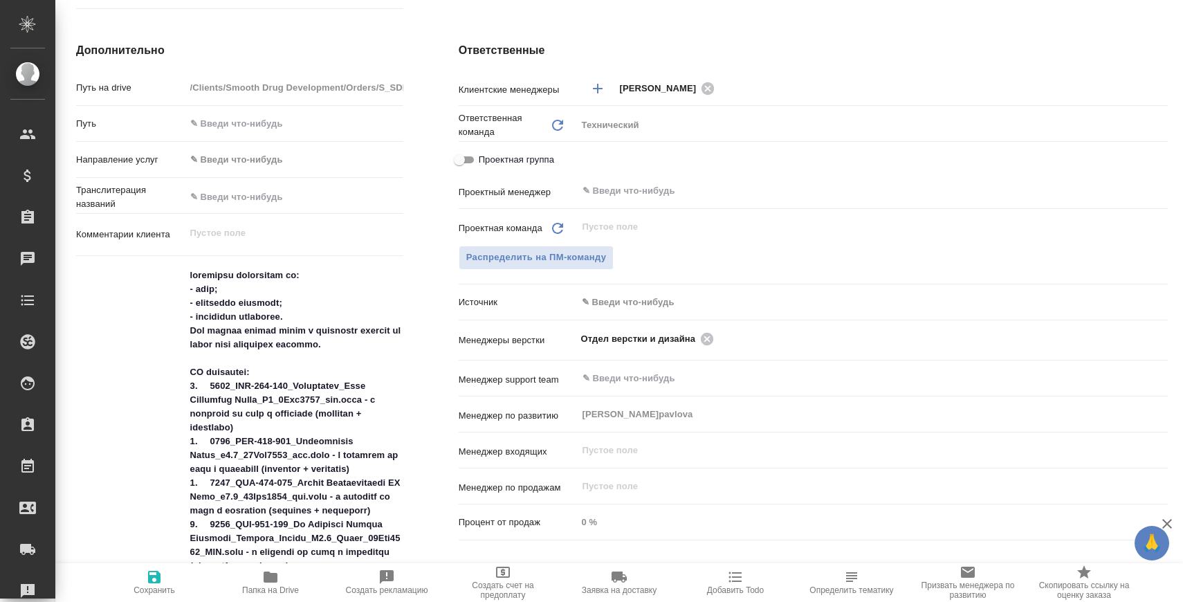
type textarea "x"
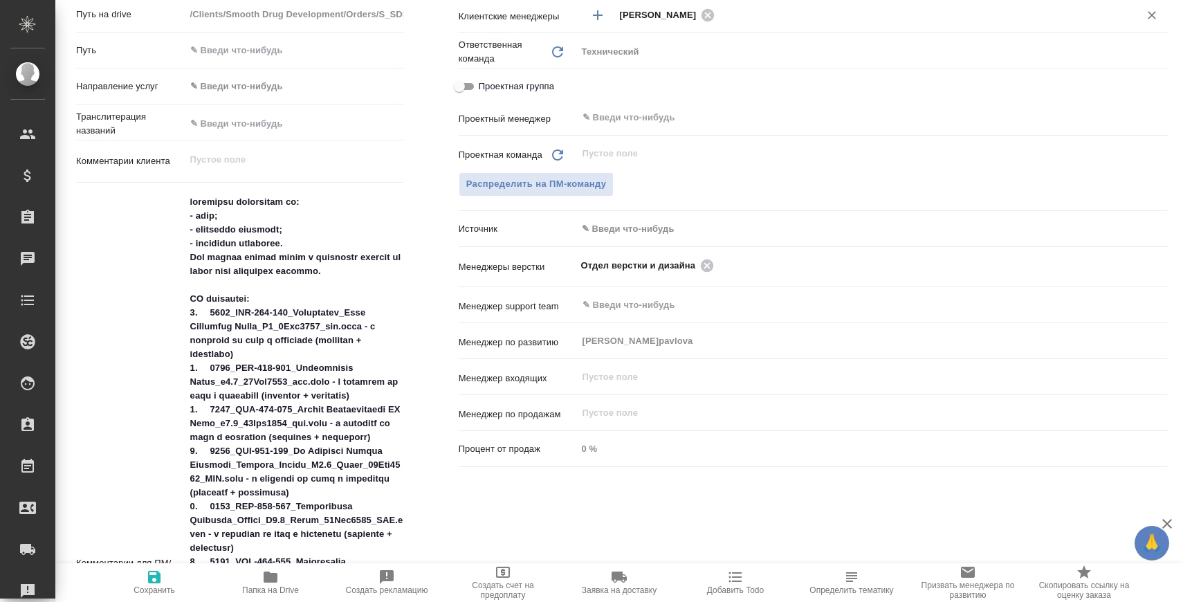
type textarea "x"
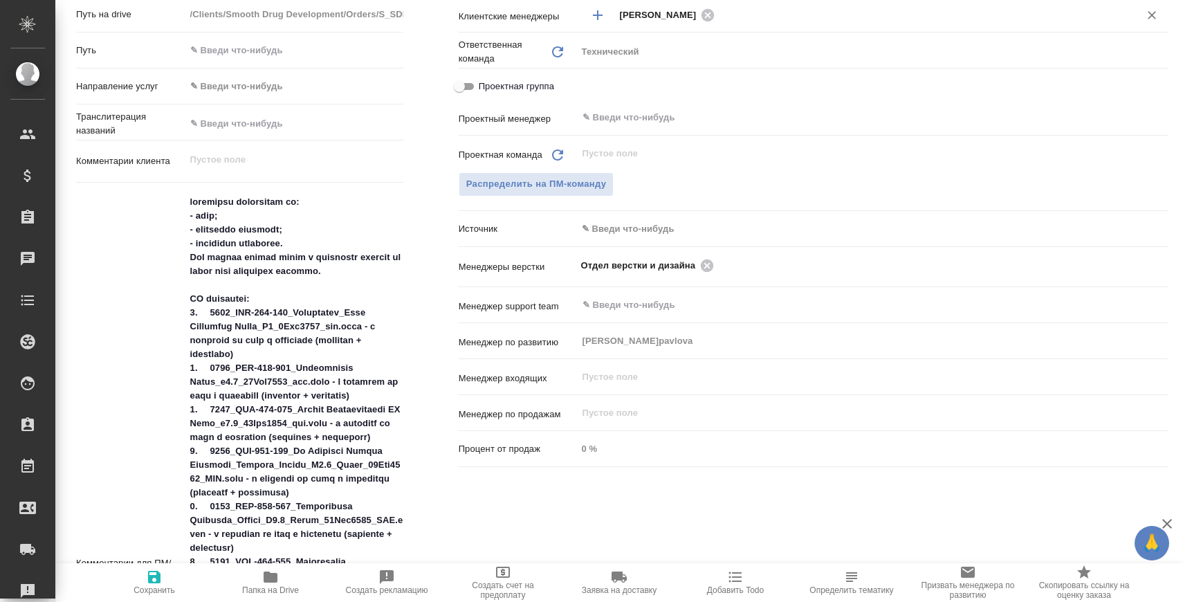
type textarea "x"
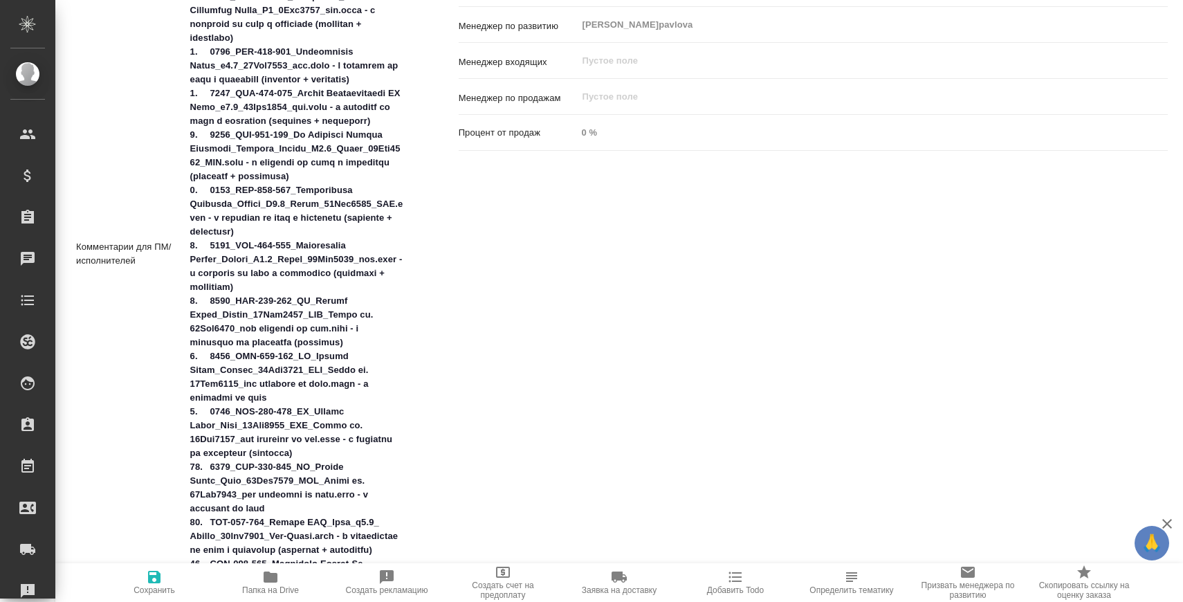
scroll to position [709, 0]
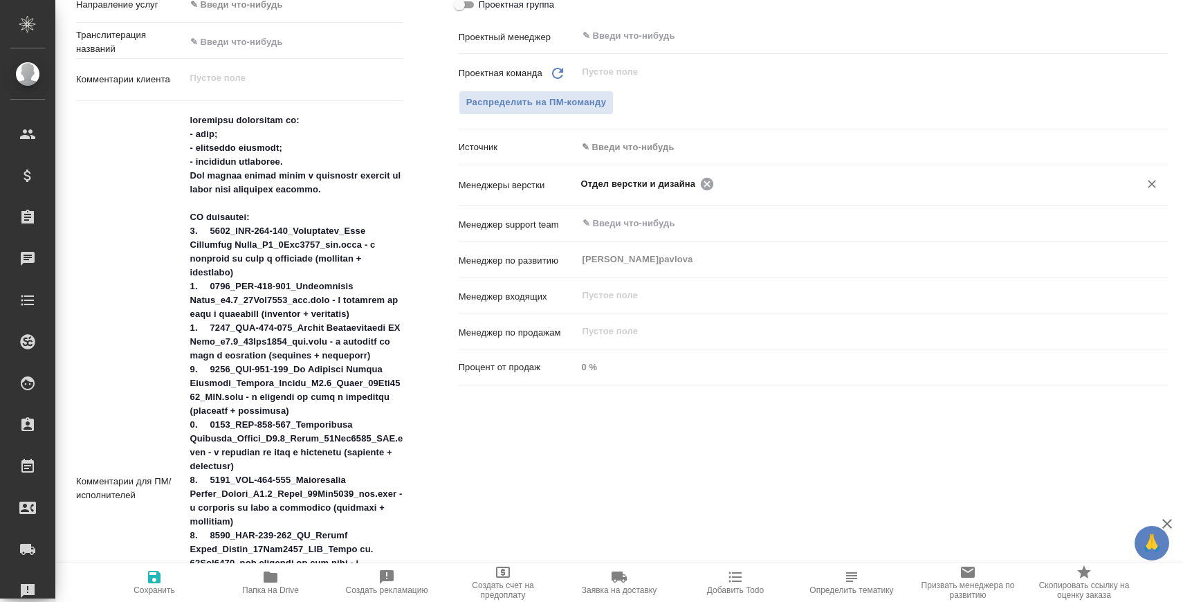
click at [712, 184] on icon at bounding box center [707, 183] width 12 height 12
type textarea "x"
click at [718, 184] on input "text" at bounding box center [917, 183] width 399 height 17
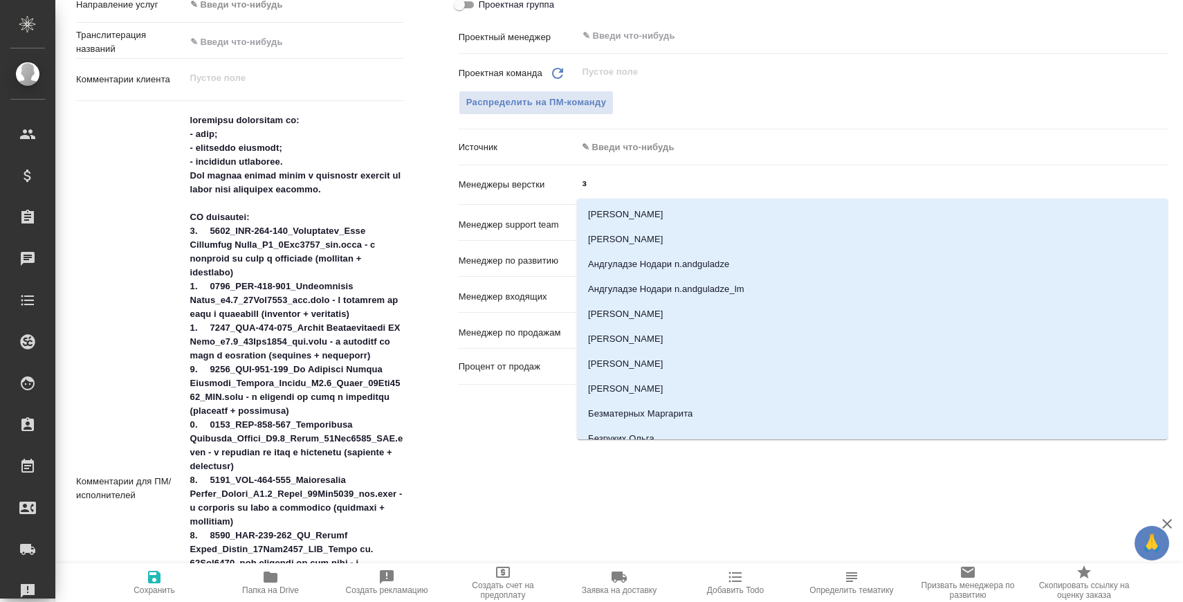
type input "за"
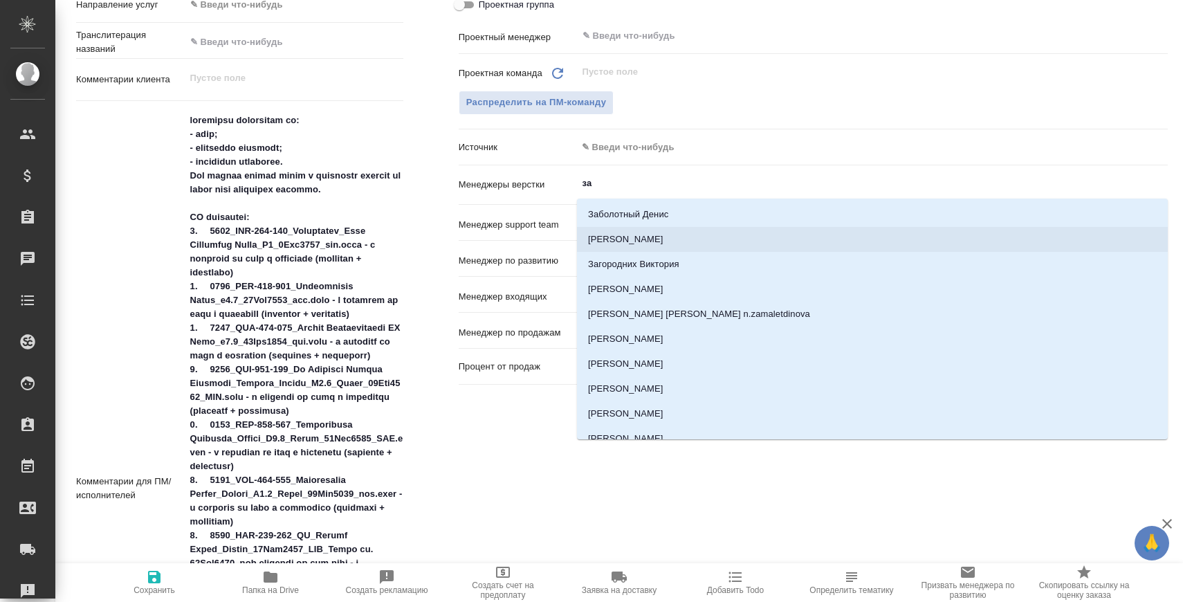
click at [692, 241] on li "[PERSON_NAME]" at bounding box center [872, 239] width 591 height 25
type textarea "x"
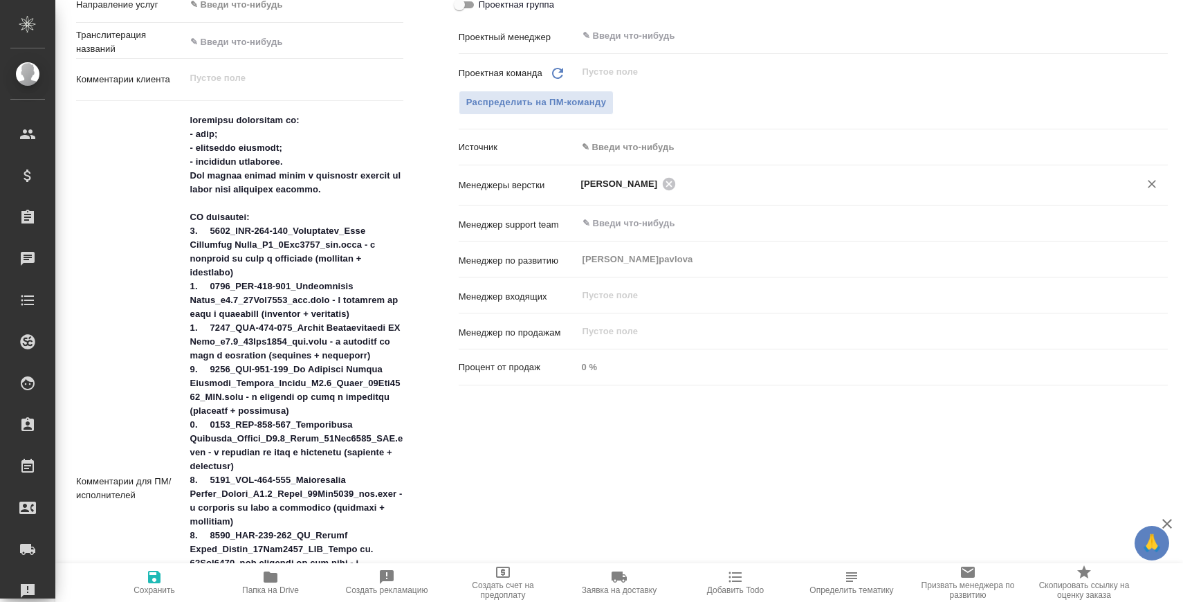
click at [160, 589] on span "Сохранить" at bounding box center [153, 590] width 41 height 10
type textarea "x"
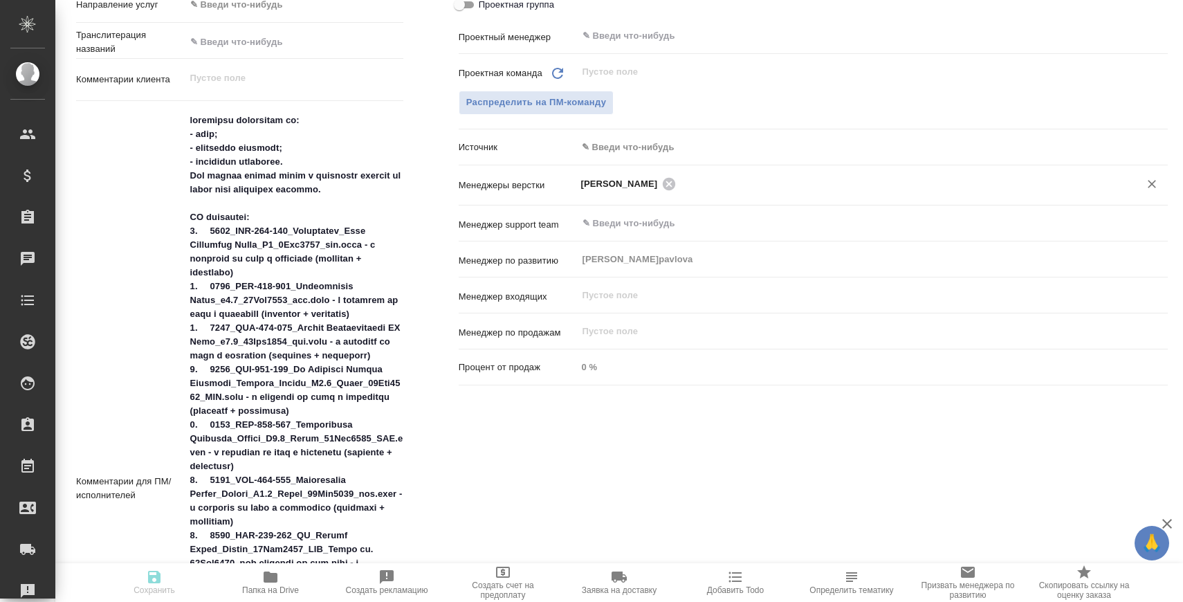
type textarea "x"
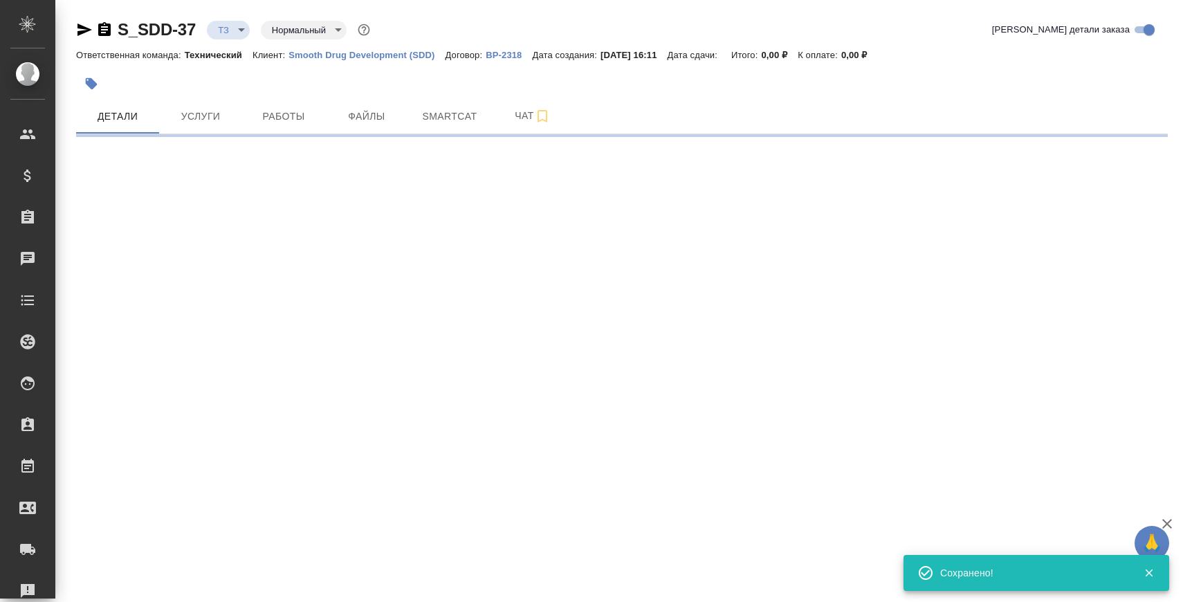
scroll to position [0, 0]
select select "RU"
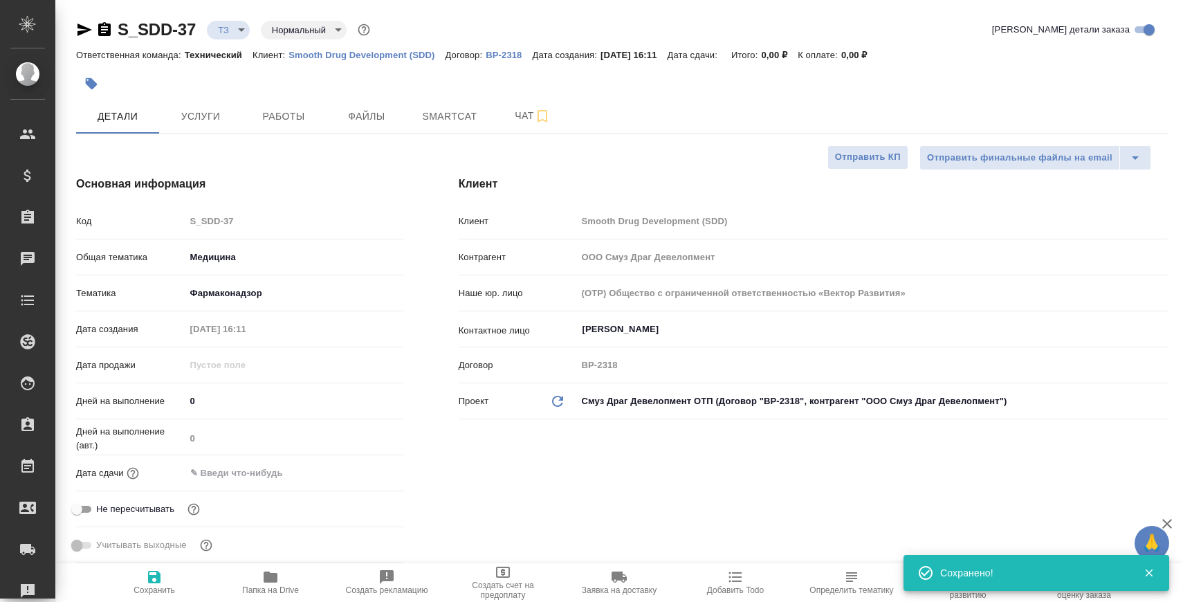
type textarea "x"
click at [112, 30] on div "S_SDD-37 ТЗ tz Нормальный normal" at bounding box center [224, 30] width 297 height 22
click at [102, 31] on icon "button" at bounding box center [104, 29] width 12 height 14
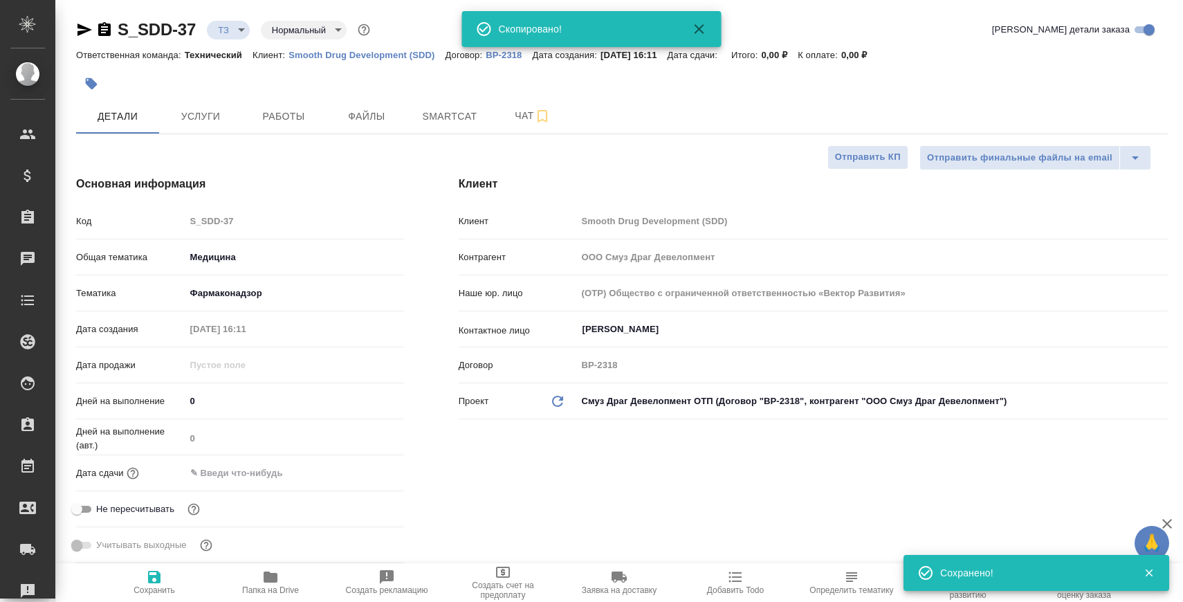
type textarea "x"
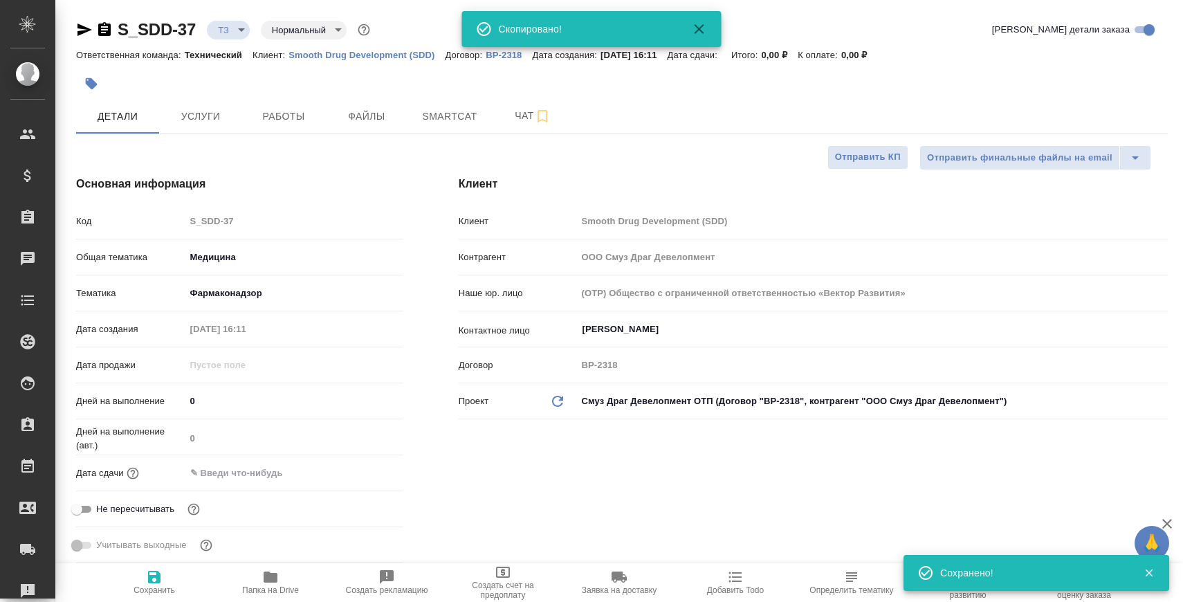
type textarea "x"
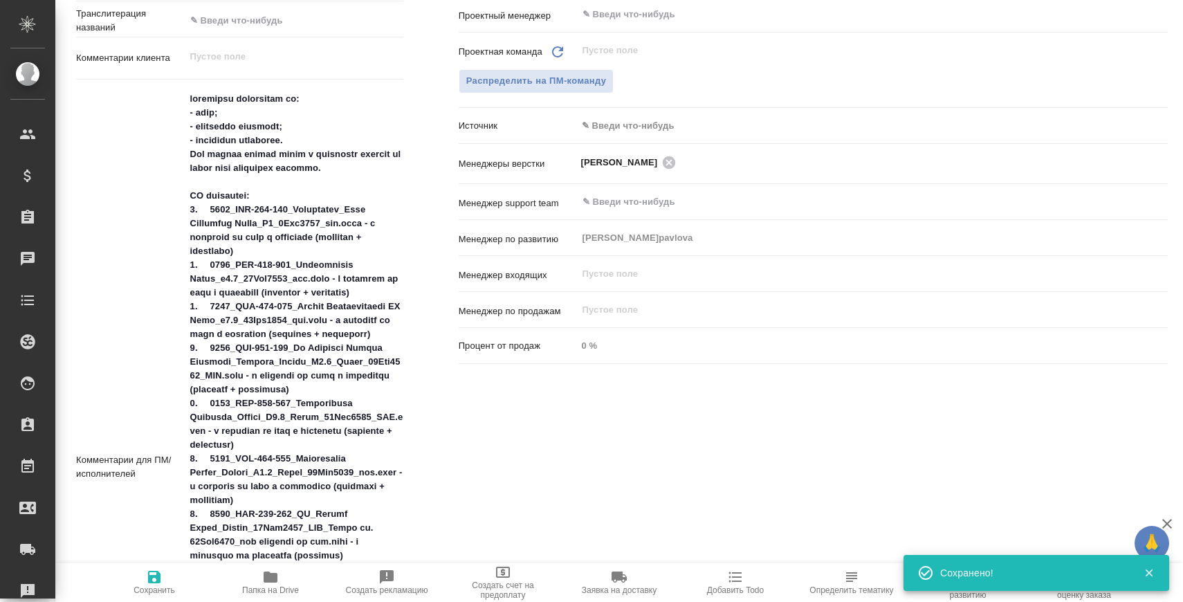
scroll to position [734, 0]
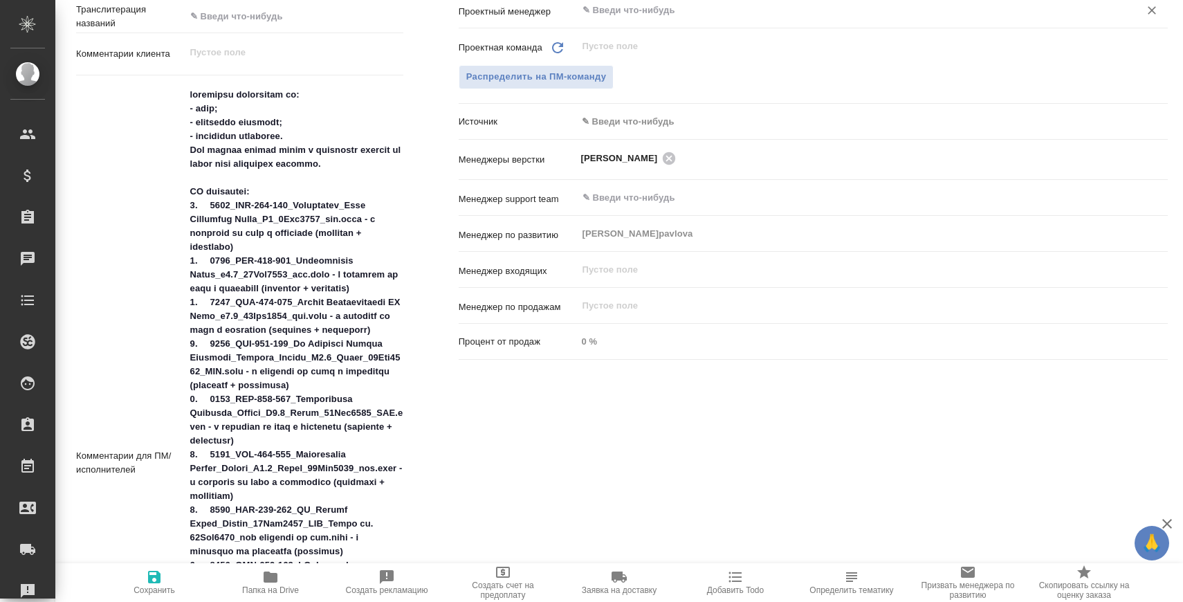
type textarea "x"
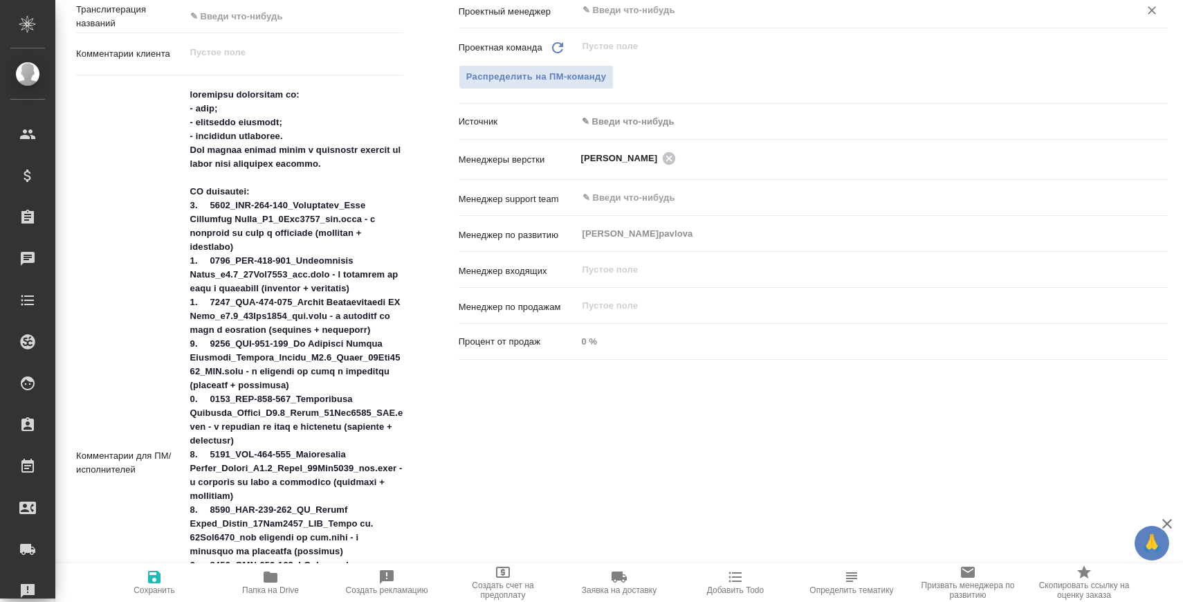
type textarea "x"
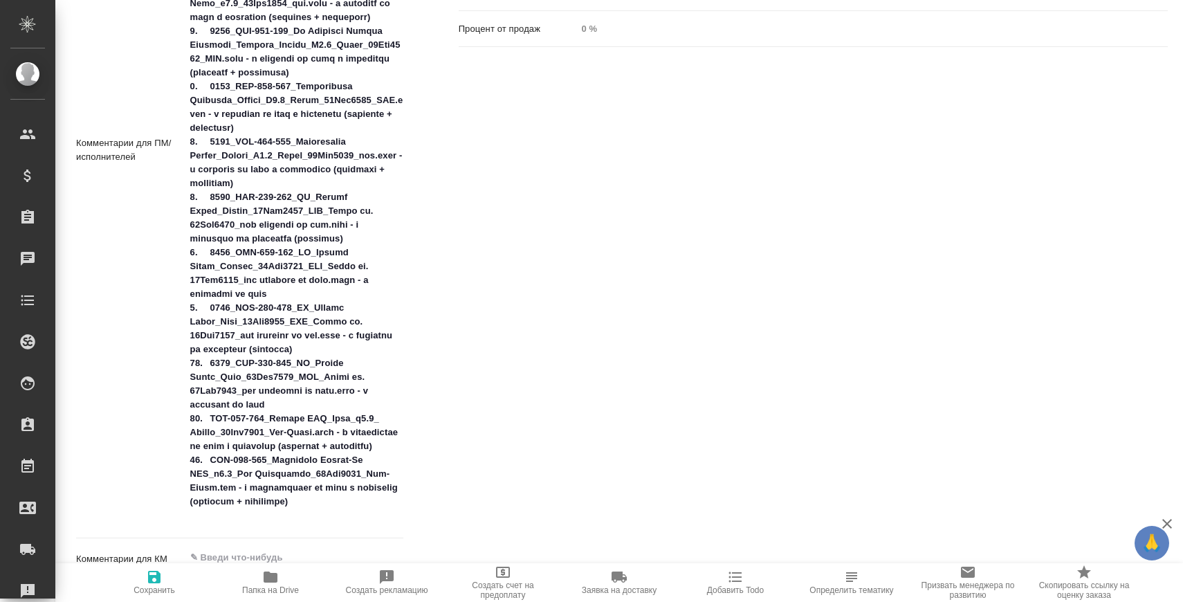
type textarea "x"
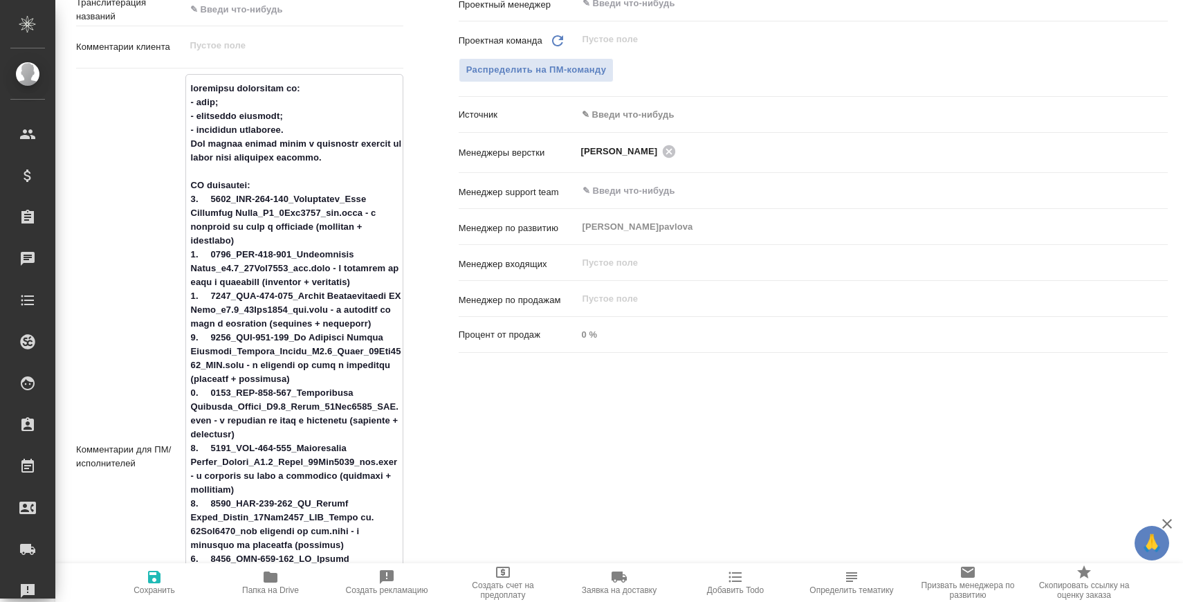
scroll to position [678, 0]
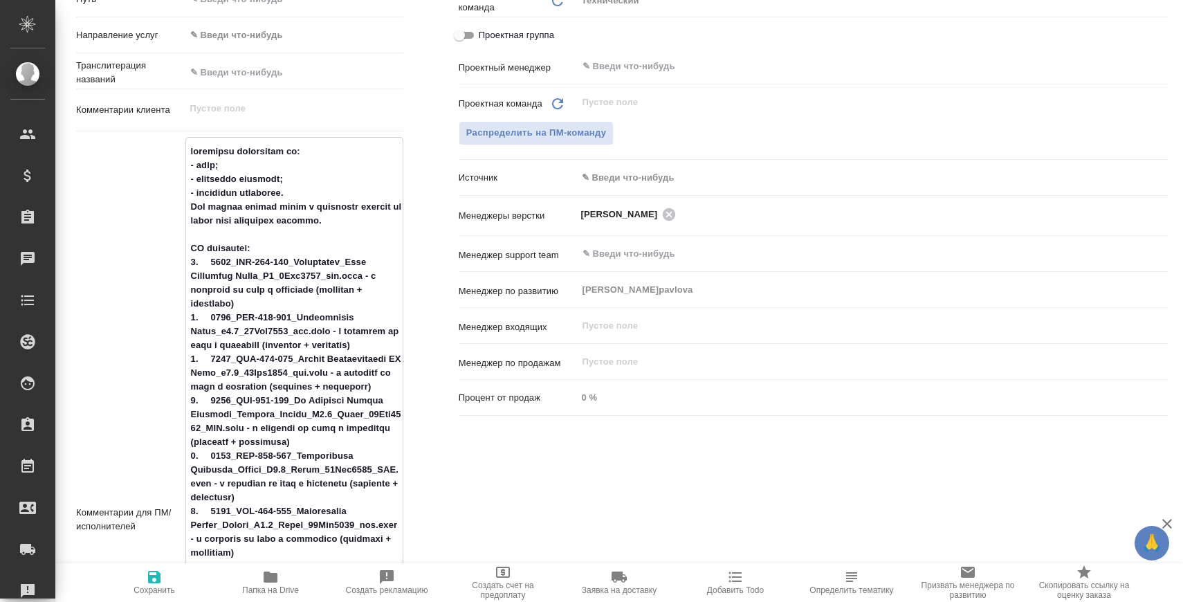
drag, startPoint x: 307, startPoint y: 506, endPoint x: 141, endPoint y: 264, distance: 292.9
click at [141, 264] on div "Комментарии для ПМ/исполнителей x" at bounding box center [239, 519] width 327 height 765
type textarea "x"
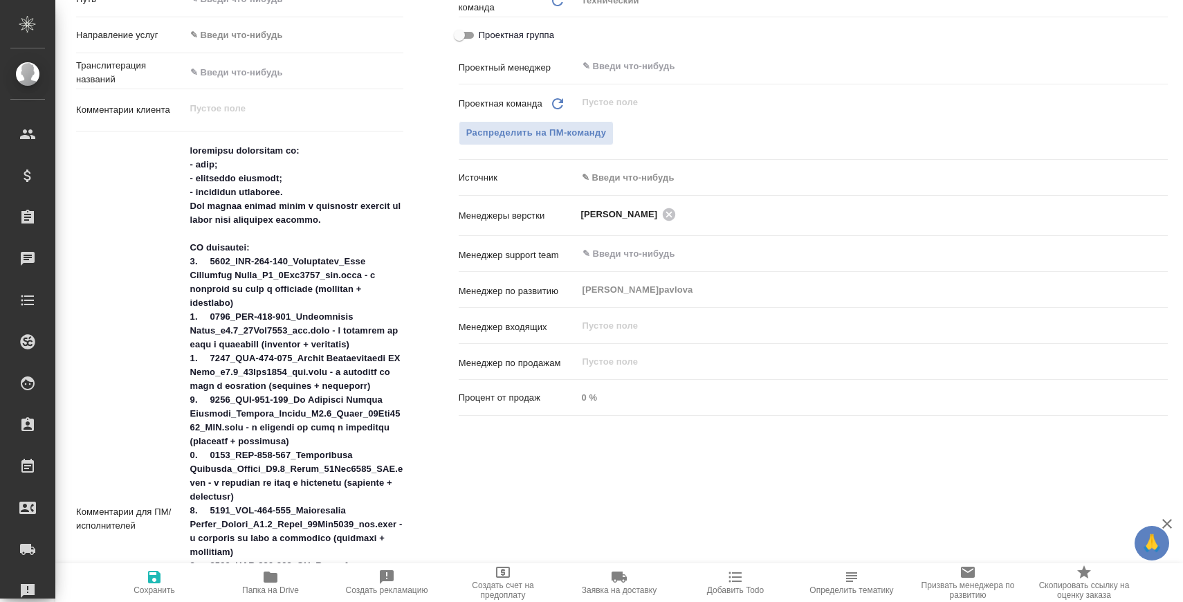
type textarea "x"
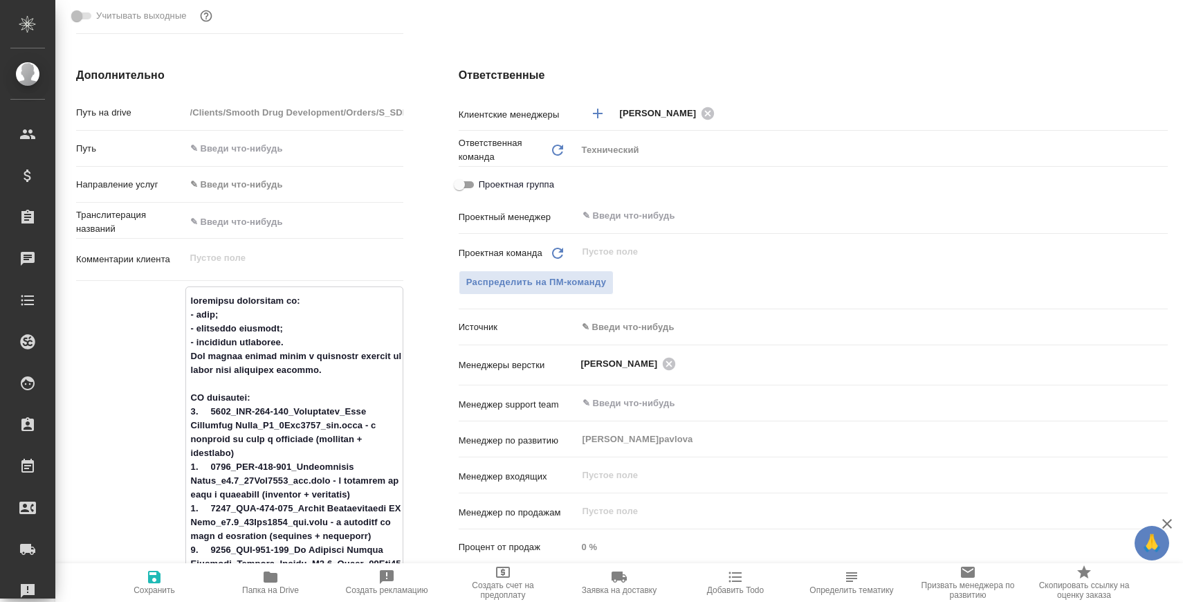
scroll to position [0, 0]
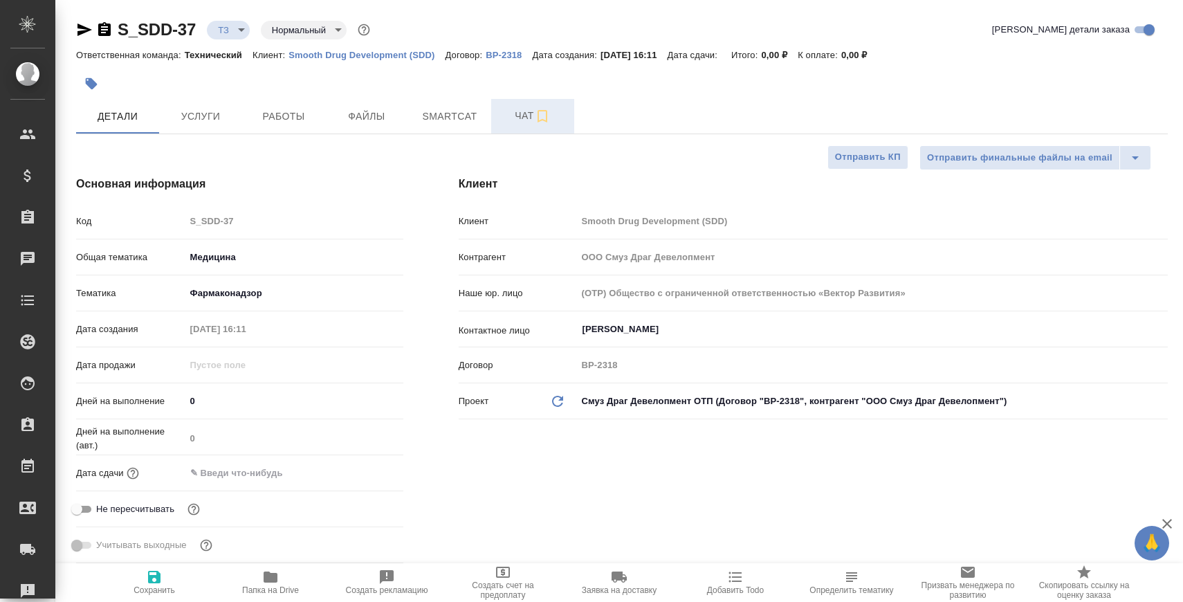
click at [510, 112] on span "Чат" at bounding box center [532, 115] width 66 height 17
type textarea "x"
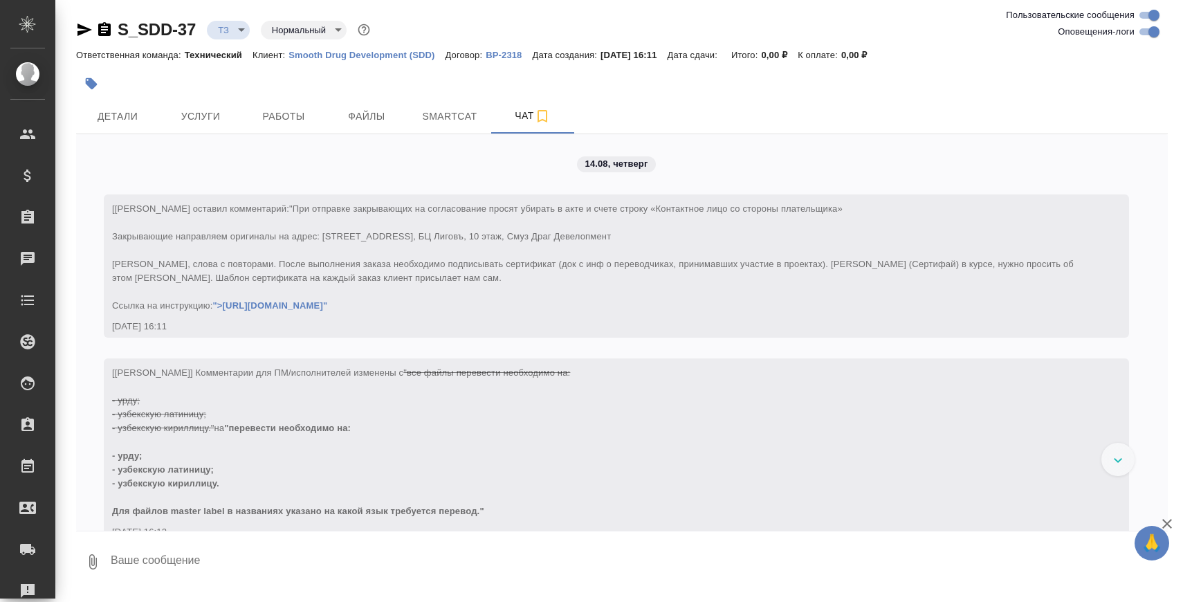
click at [333, 561] on textarea at bounding box center [638, 561] width 1058 height 47
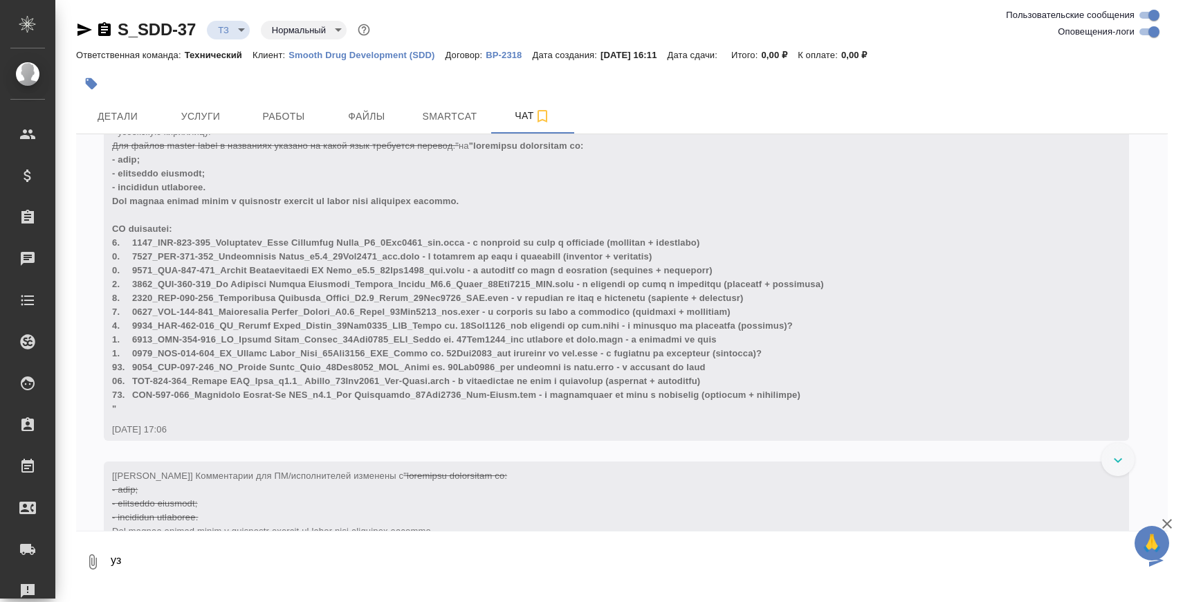
scroll to position [1418, 0]
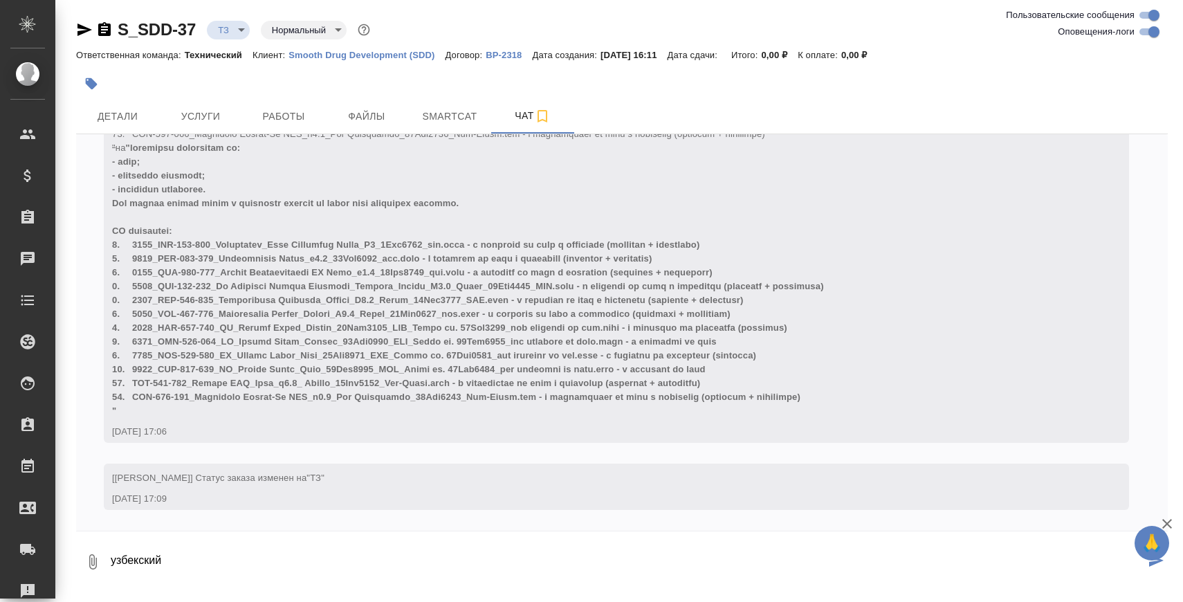
type textarea "узбекский"
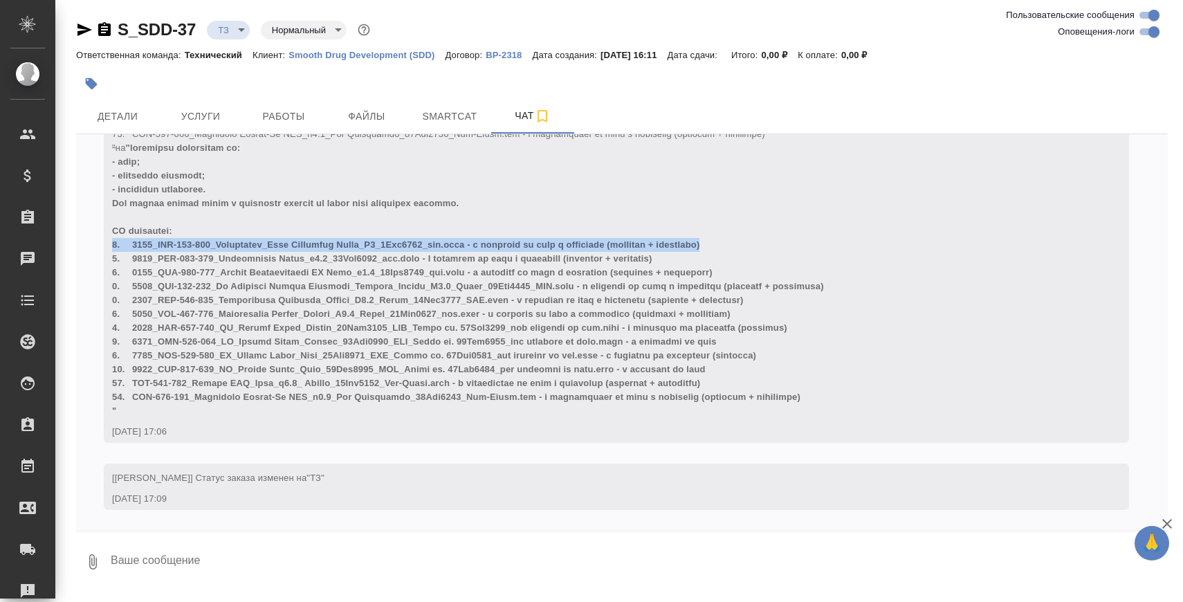
drag, startPoint x: 109, startPoint y: 243, endPoint x: 782, endPoint y: 246, distance: 672.9
click at [782, 247] on div "[Усманова Ольга] Комментарии для ПМ/исполнителей изменены с на 14.08.25, 17:06" at bounding box center [616, 157] width 1025 height 572
copy span "1. 8721_BJT-778-201_Brelovitug_Self Injection Guide_V2_5May2025_rus.docx - с ру…"
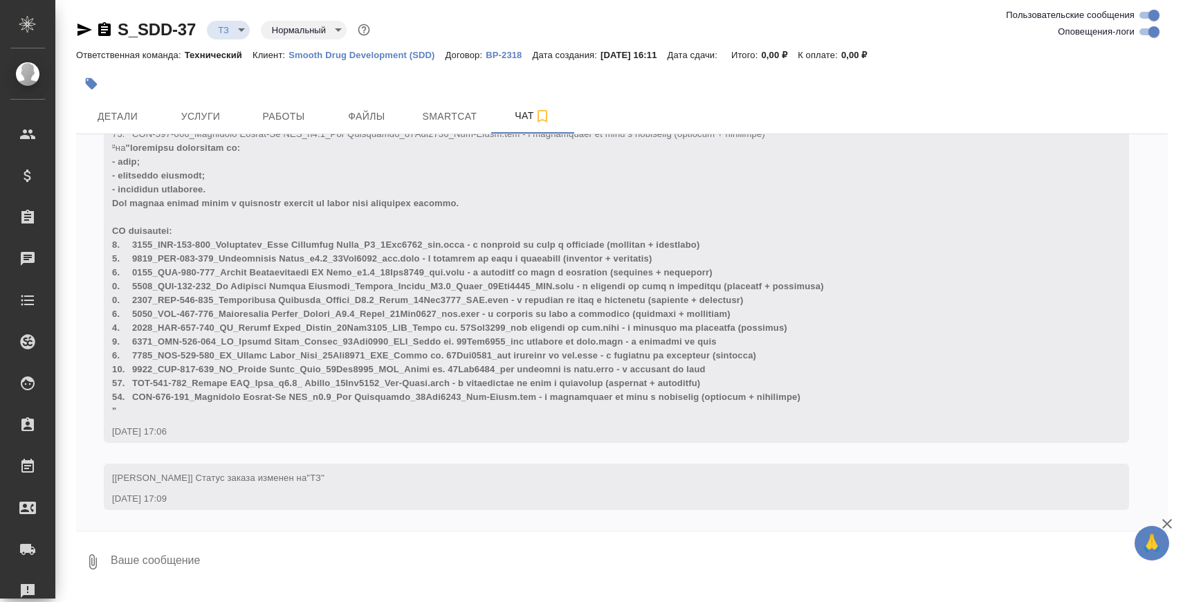
click at [328, 566] on textarea at bounding box center [638, 561] width 1058 height 47
type textarea "получается"
type textarea """
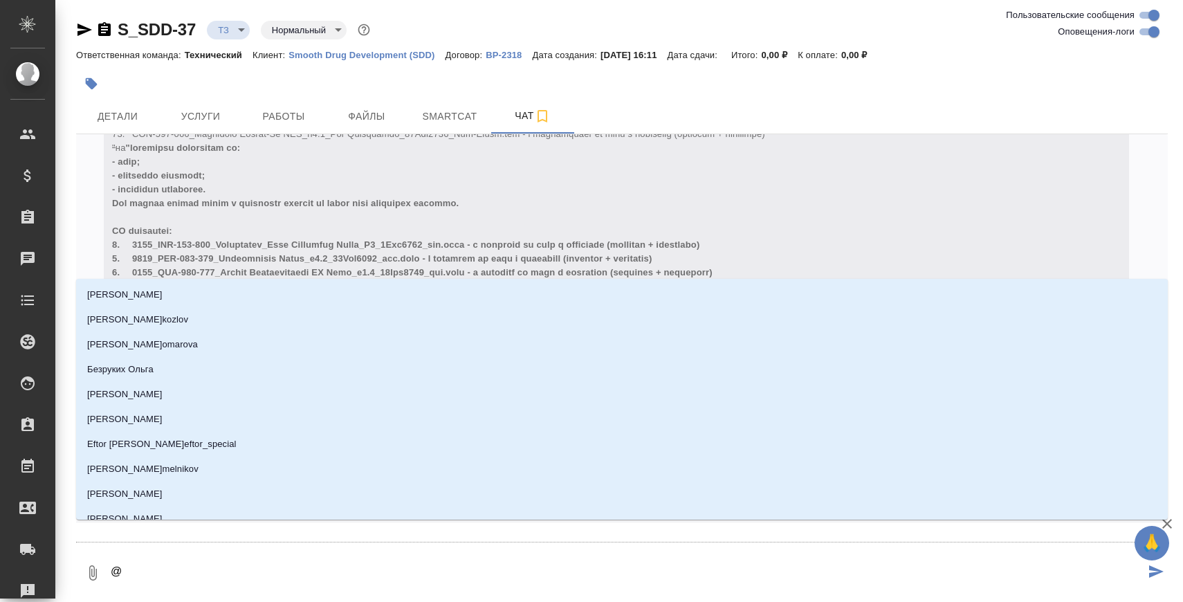
type textarea "@У"
type input "У"
type textarea "@Ус"
type input "Ус"
type textarea "@Усм"
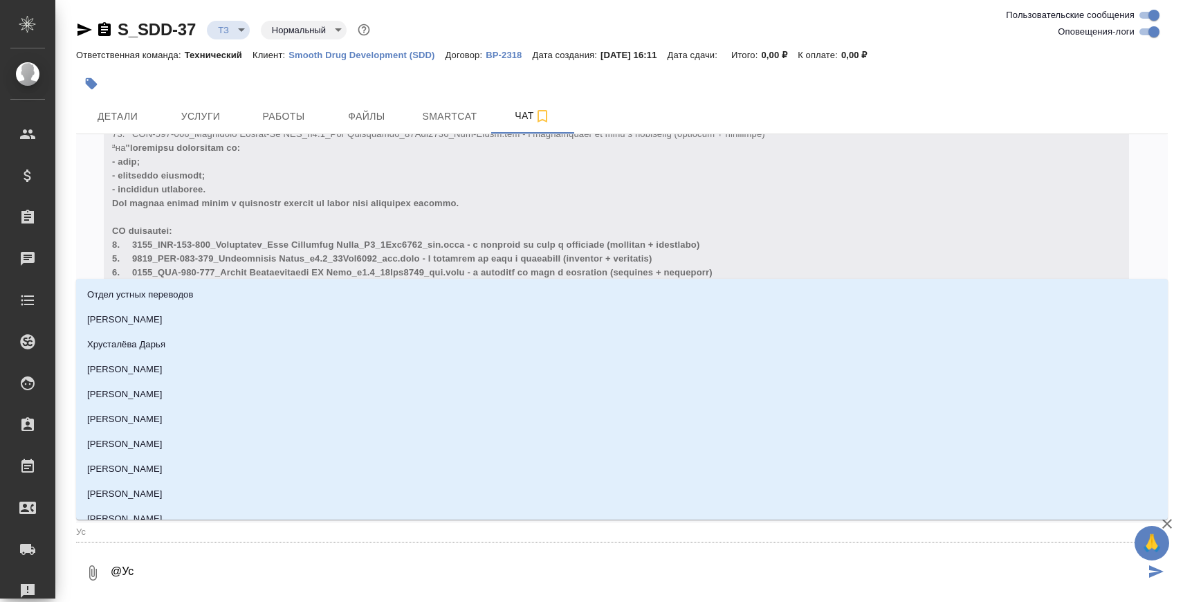
type input "Усм"
type textarea "@Усма"
type input "Усма"
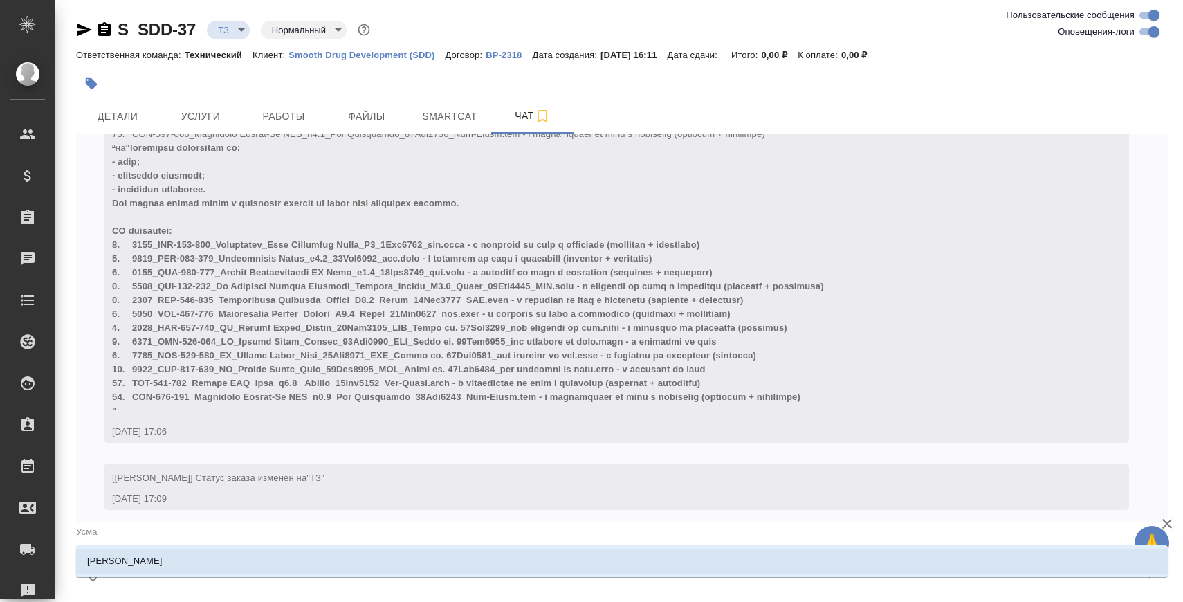
click at [225, 568] on li "[PERSON_NAME]" at bounding box center [621, 560] width 1091 height 25
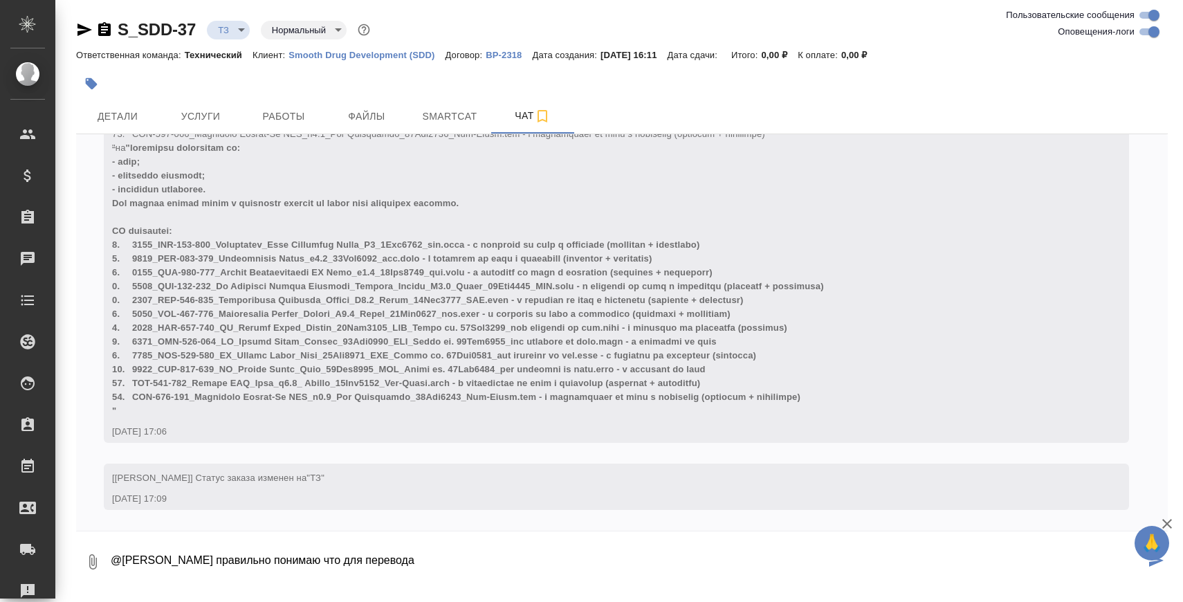
click at [349, 557] on textarea "@Усманова Ольга правильно понимаю что для перевода" at bounding box center [626, 561] width 1035 height 47
click at [439, 556] on textarea "@Усманова Ольга правильно понимаю что после перевода" at bounding box center [626, 561] width 1035 height 47
click at [642, 246] on span at bounding box center [468, 278] width 712 height 273
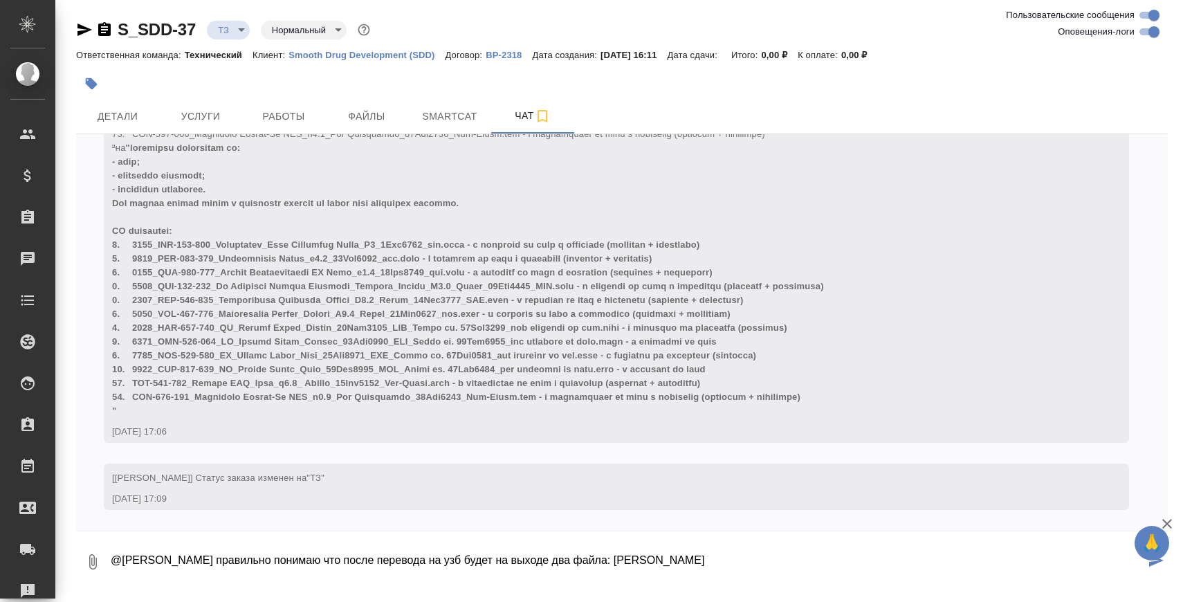
click at [689, 245] on span at bounding box center [468, 278] width 712 height 273
click at [648, 245] on span at bounding box center [468, 278] width 712 height 273
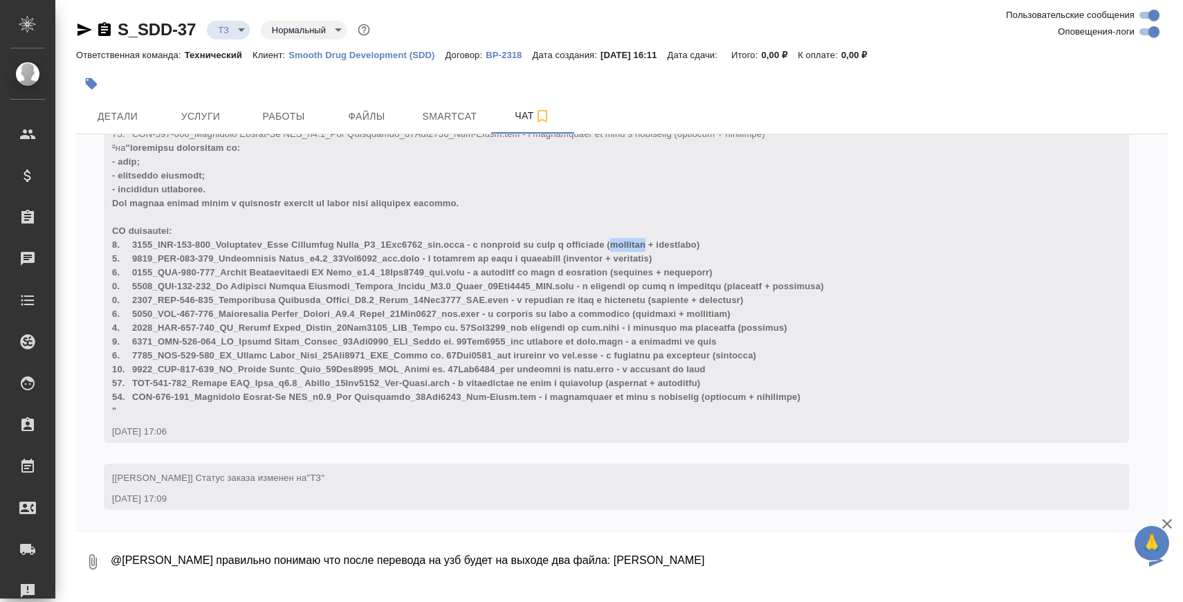
copy span "латиница"
click at [715, 548] on textarea "@Усманова Ольга правильно понимаю что после перевода на узб будет на выходе два…" at bounding box center [626, 561] width 1035 height 47
click at [702, 563] on textarea "@Усманова Ольга правильно понимаю что после перевода на узб будет на выходе два…" at bounding box center [626, 561] width 1035 height 47
paste textarea "латиница"
type textarea "@Усманова Ольга правильно понимаю что после перевода на узб будет на выходе два…"
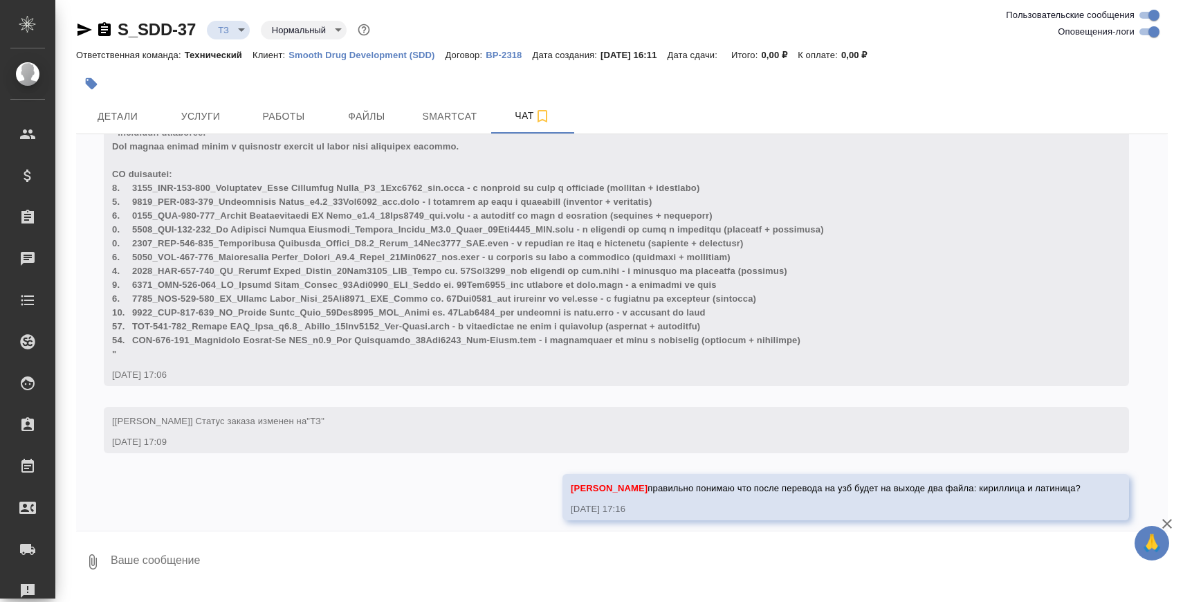
scroll to position [1481, 0]
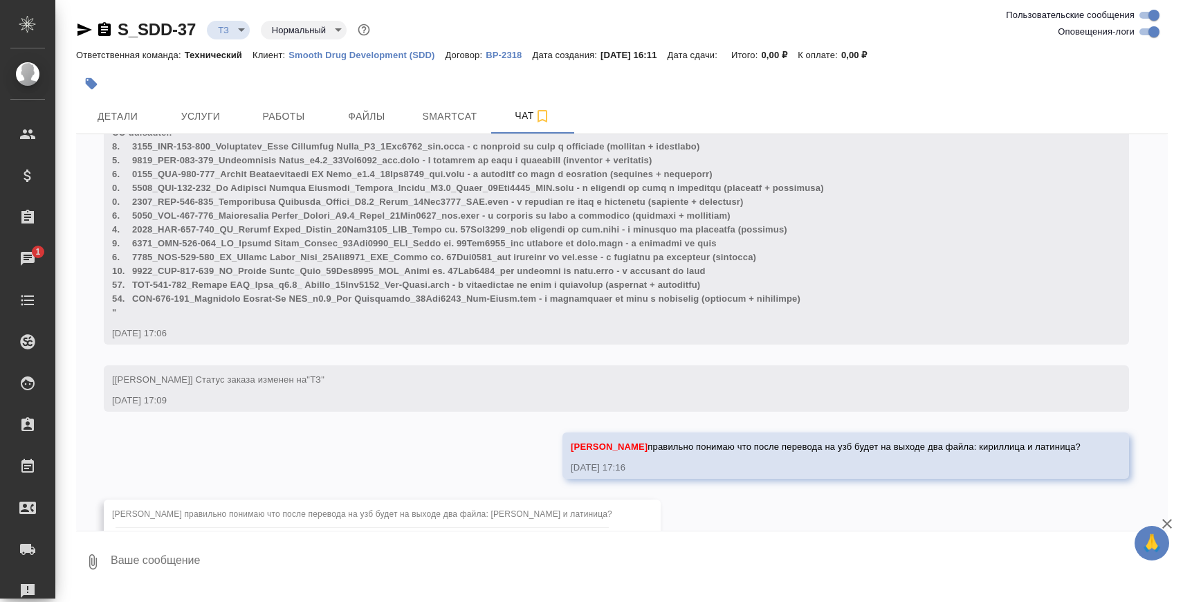
click at [539, 555] on textarea at bounding box center [638, 561] width 1058 height 47
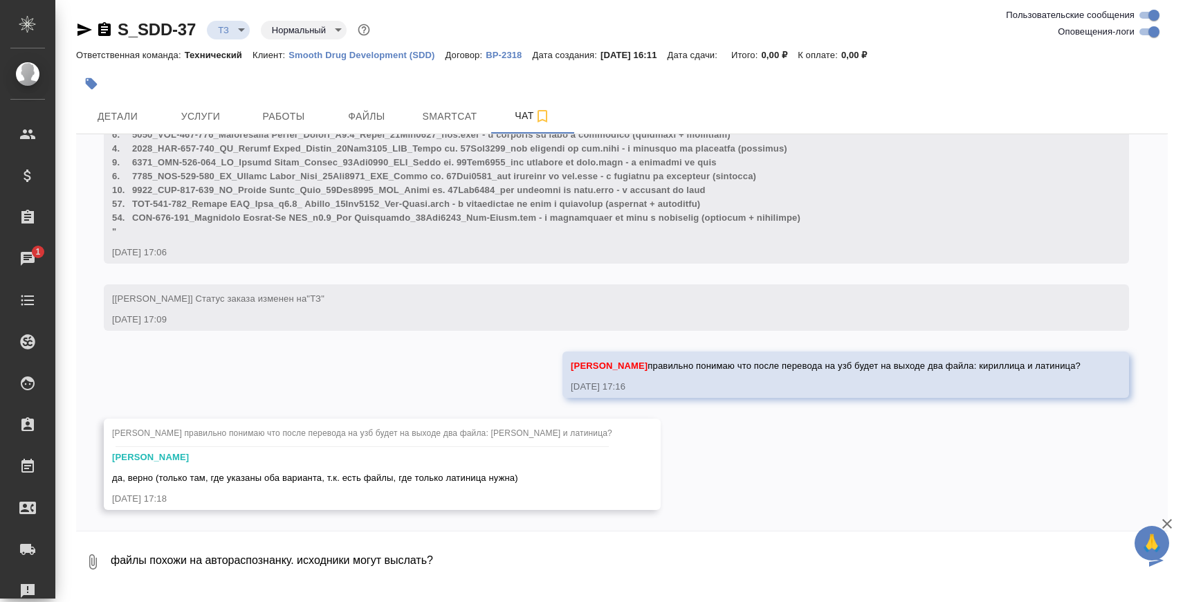
type textarea "файлы похожи на автораспознанку. исходники могут выслать?"
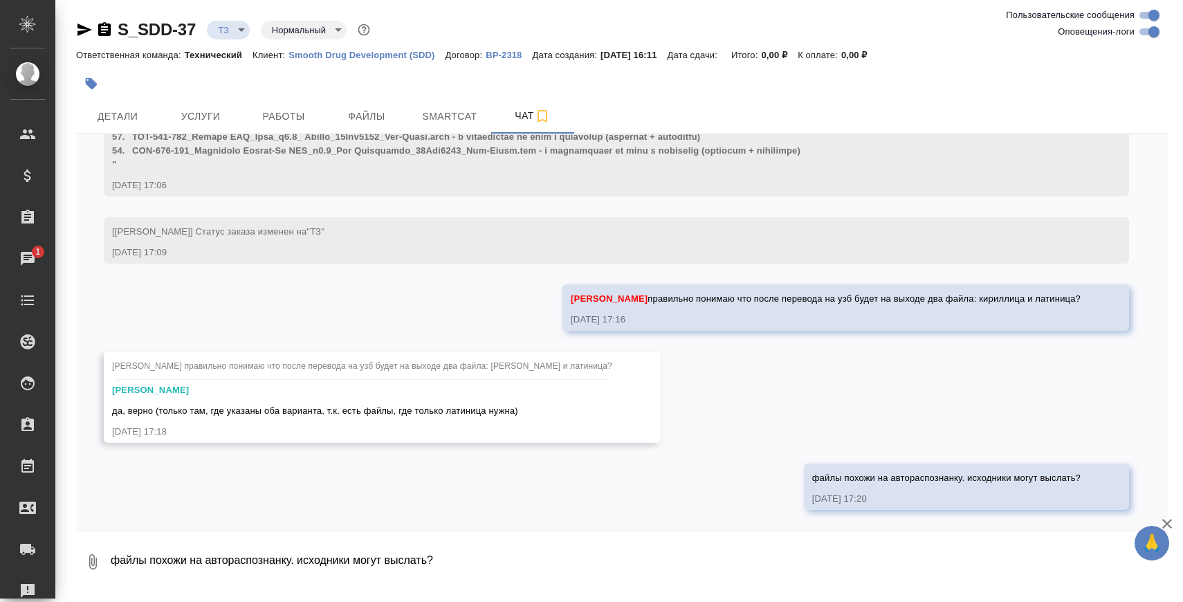
click at [381, 552] on textarea "файлы похожи на автораспознанку. исходники могут выслать?" at bounding box center [638, 561] width 1058 height 47
paste textarea "8721_BJT-778-201_Brelovitug_Self Injection Guide_V2_5May2025_rus.docx 8722_BJT-…"
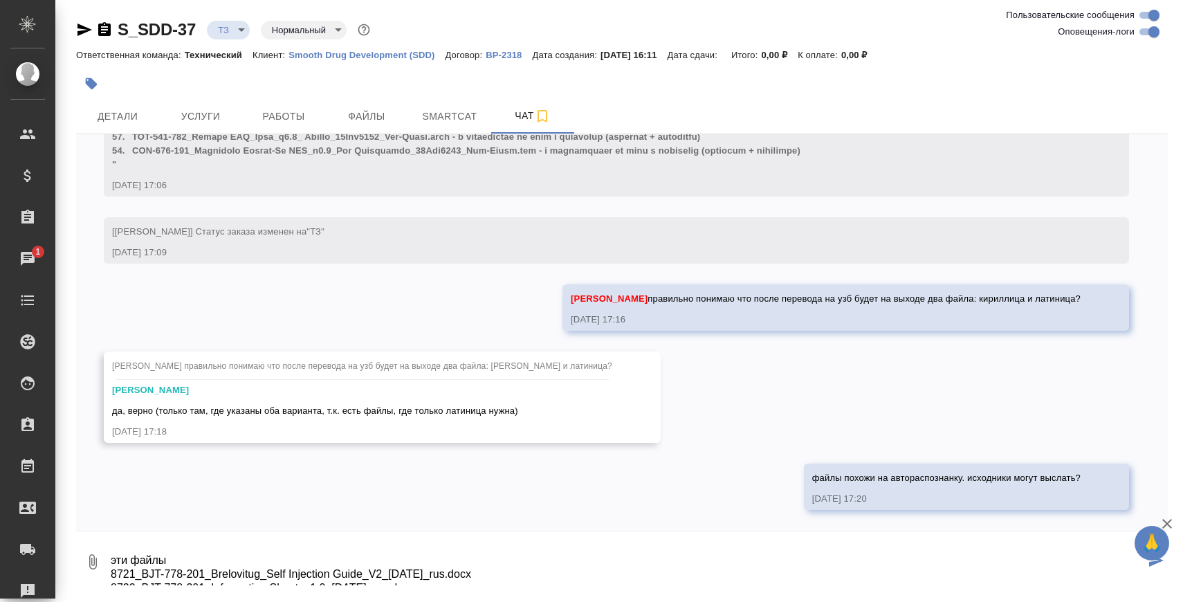
scroll to position [64, 0]
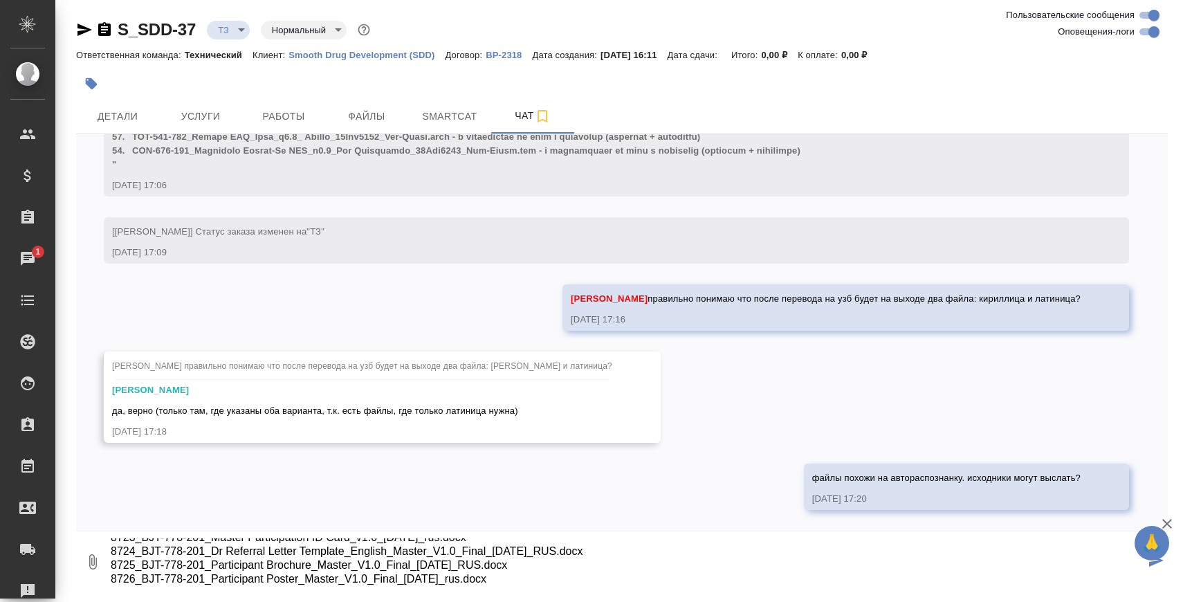
type textarea "эти файлы 8721_BJT-778-201_Brelovitug_Self Injection Guide_V2_5May2025_rus.docx…"
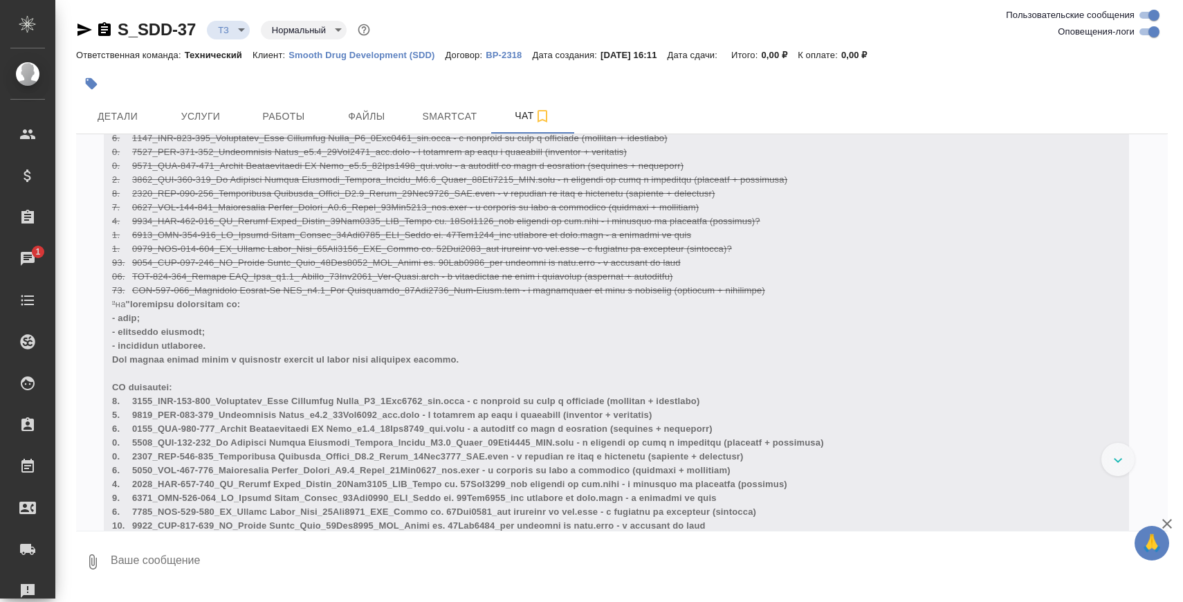
scroll to position [1815, 0]
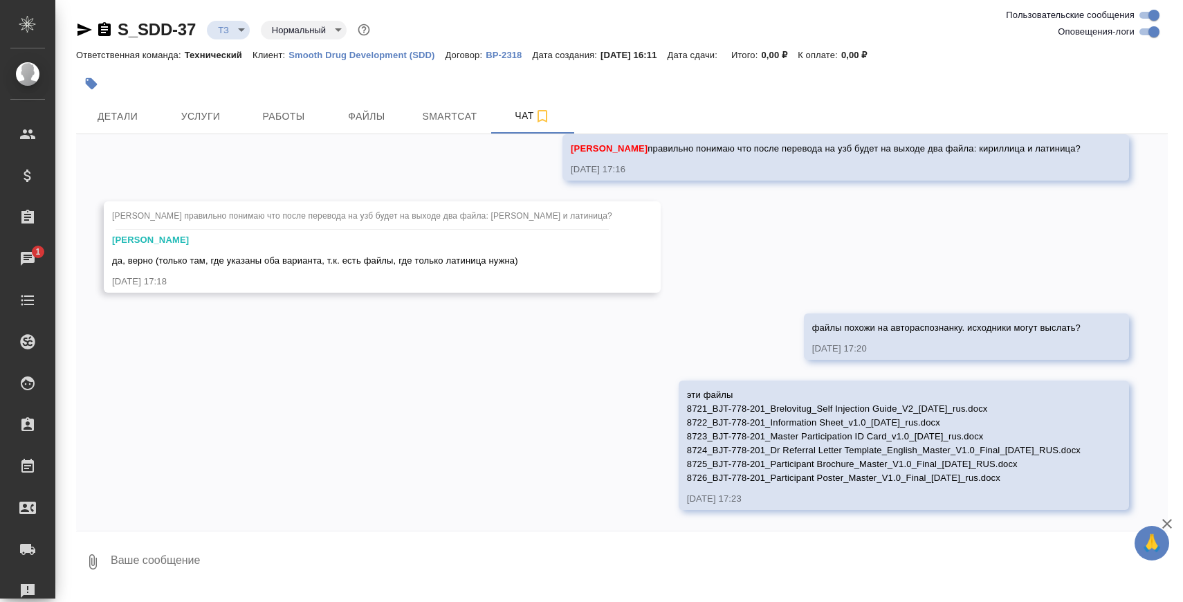
click at [497, 551] on textarea at bounding box center [638, 561] width 1058 height 47
click at [776, 447] on span "эти файлы 8721_BJT-778-201_Brelovitug_Self Injection Guide_V2_5May2025_rus.docx…" at bounding box center [884, 435] width 394 height 93
click at [501, 566] on textarea at bounding box center [638, 561] width 1058 height 47
type textarea "отбой, поправим самостоятельно под перевод"
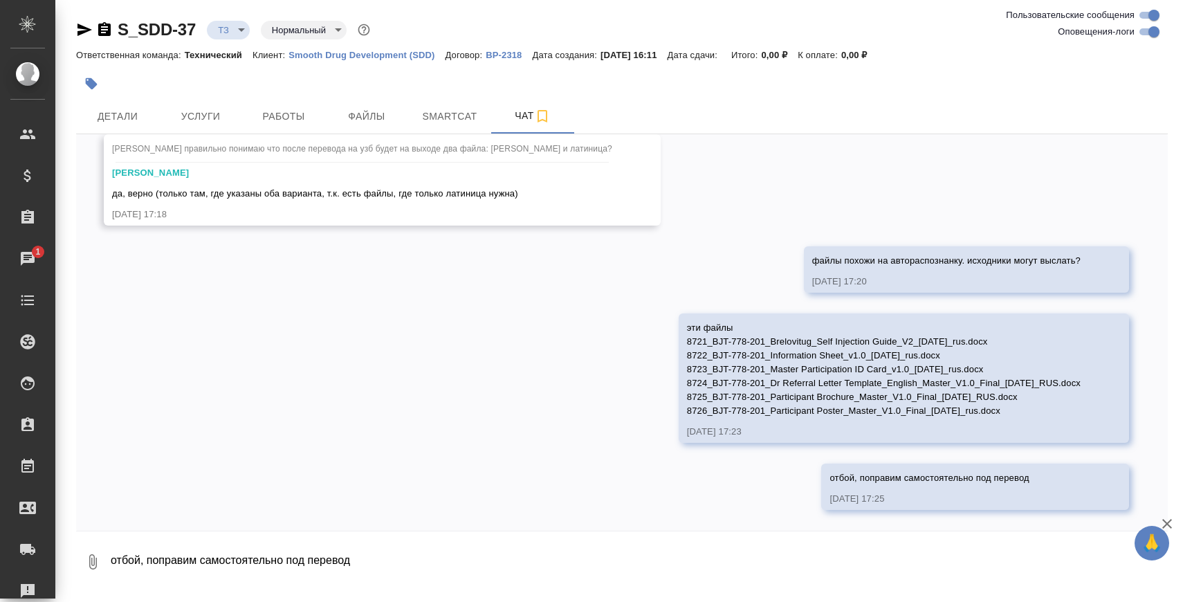
scroll to position [1882, 0]
click at [107, 27] on icon "button" at bounding box center [104, 29] width 17 height 17
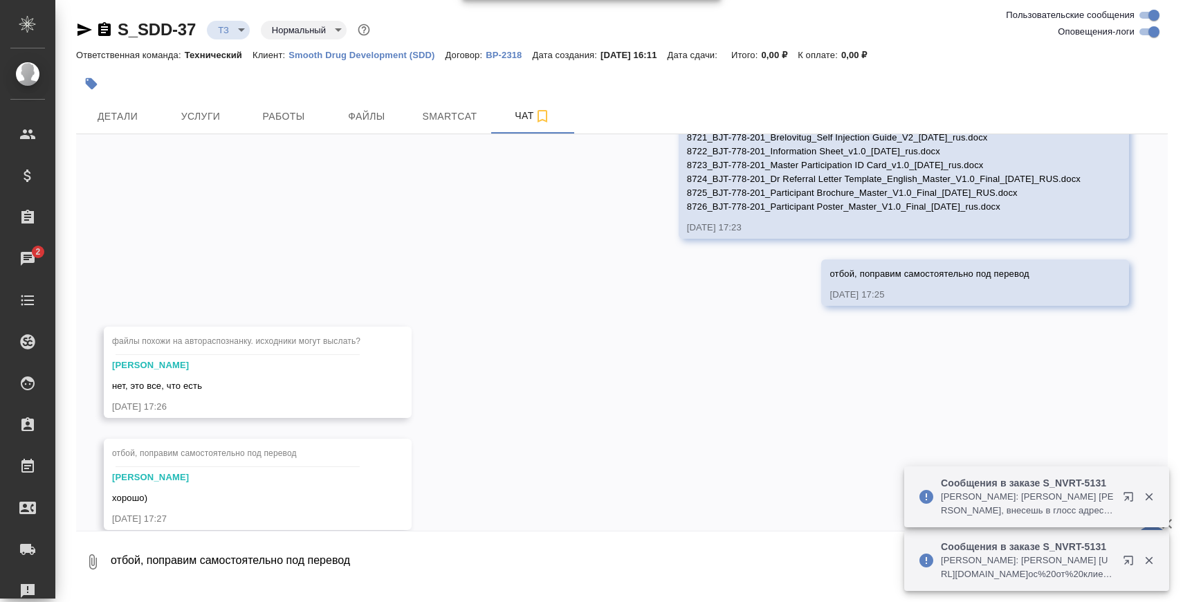
scroll to position [2107, 0]
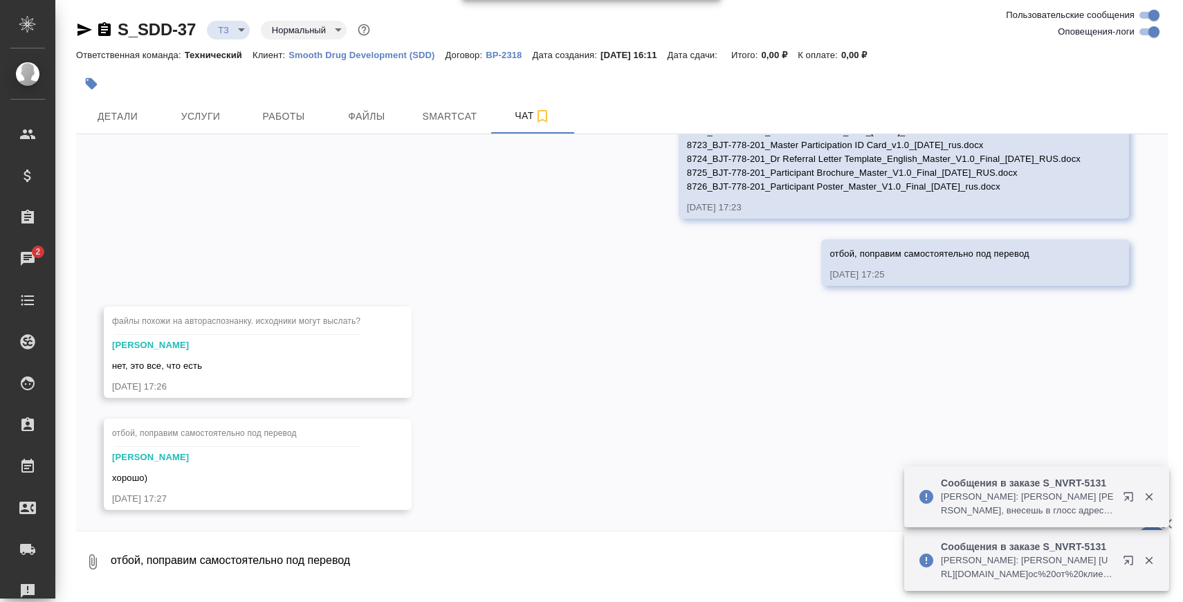
click at [326, 550] on textarea "отбой, поправим самостоятельно под перевод" at bounding box center [638, 561] width 1058 height 47
paste textarea
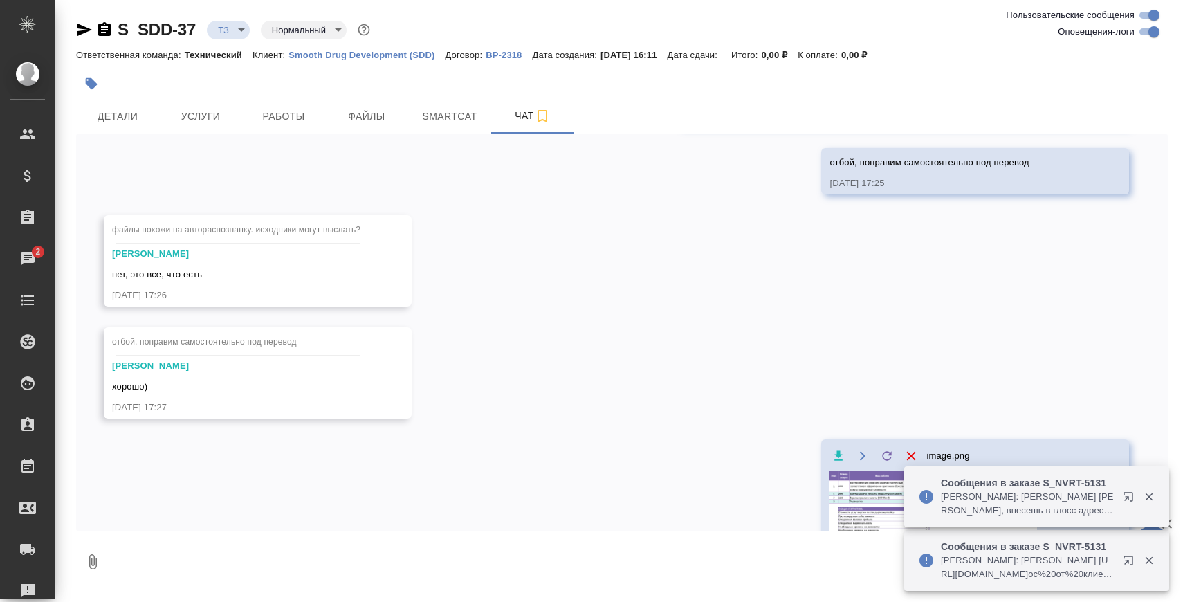
scroll to position [2201, 0]
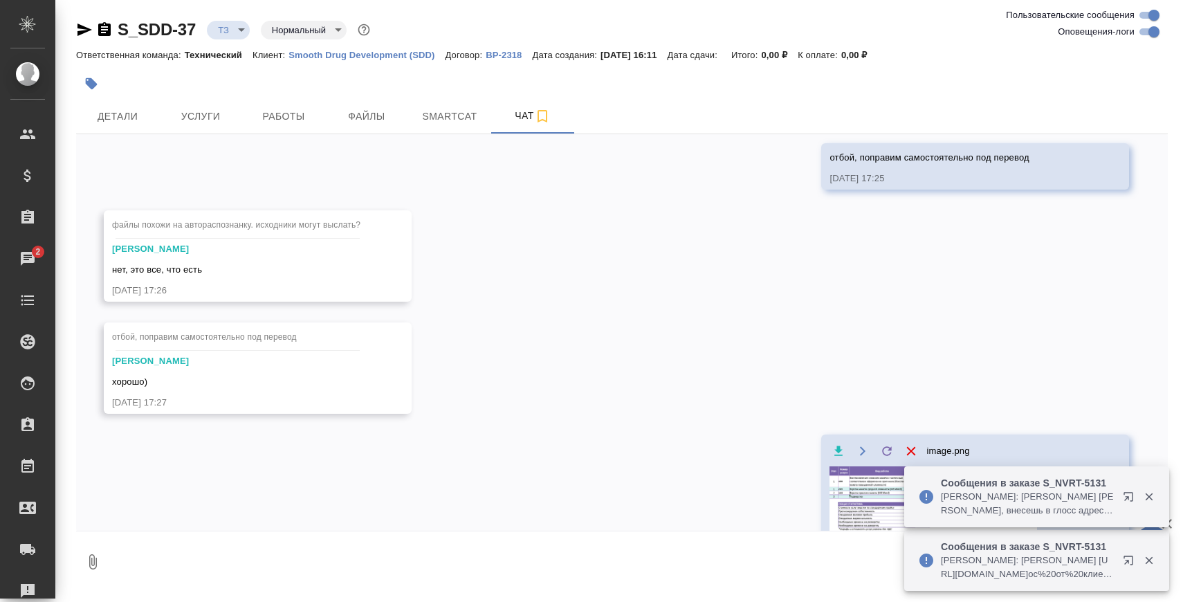
click at [237, 30] on body "🙏 .cls-1 fill:#fff; AWATERA Zaborova Aleksandra Клиенты Спецификации Заказы 2 Ч…" at bounding box center [591, 356] width 1183 height 713
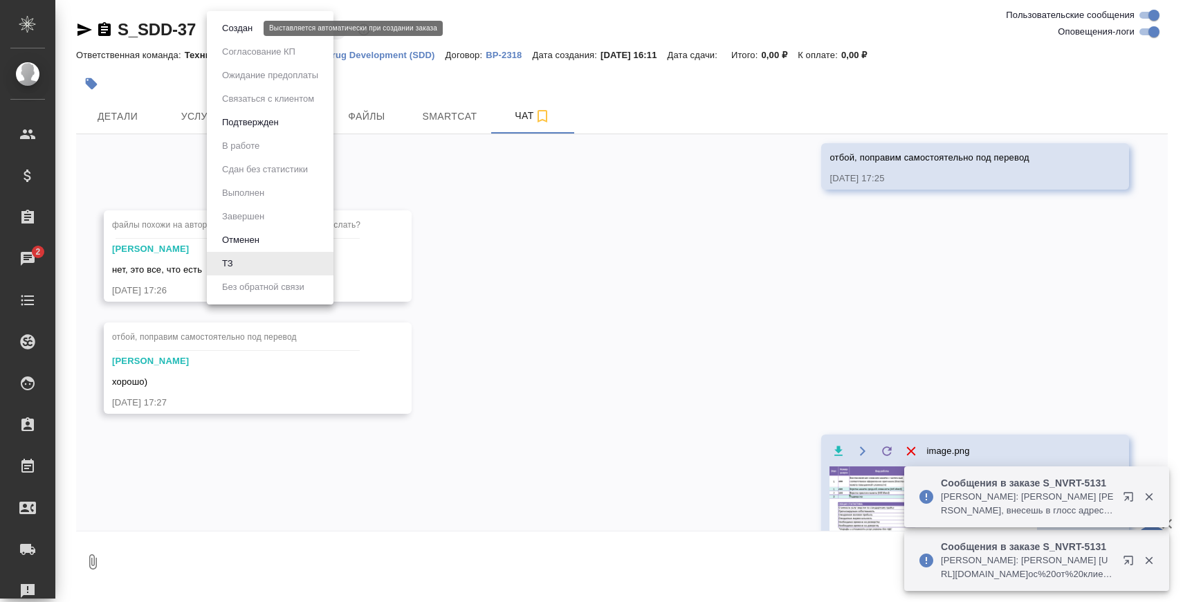
click at [243, 33] on button "Создан" at bounding box center [237, 28] width 39 height 15
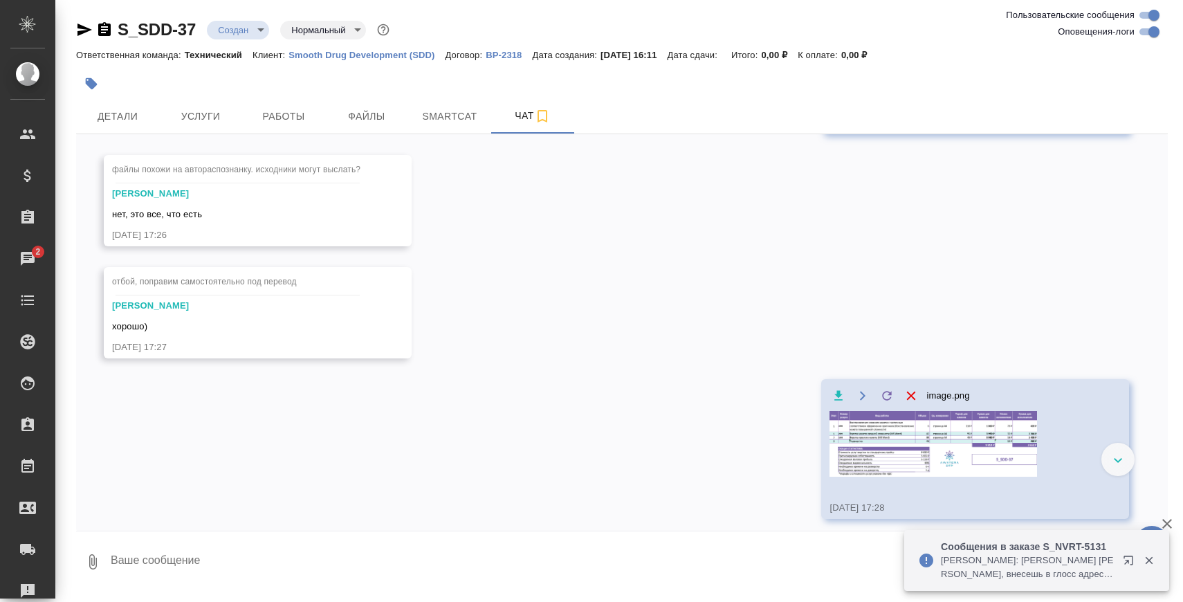
scroll to position [2267, 0]
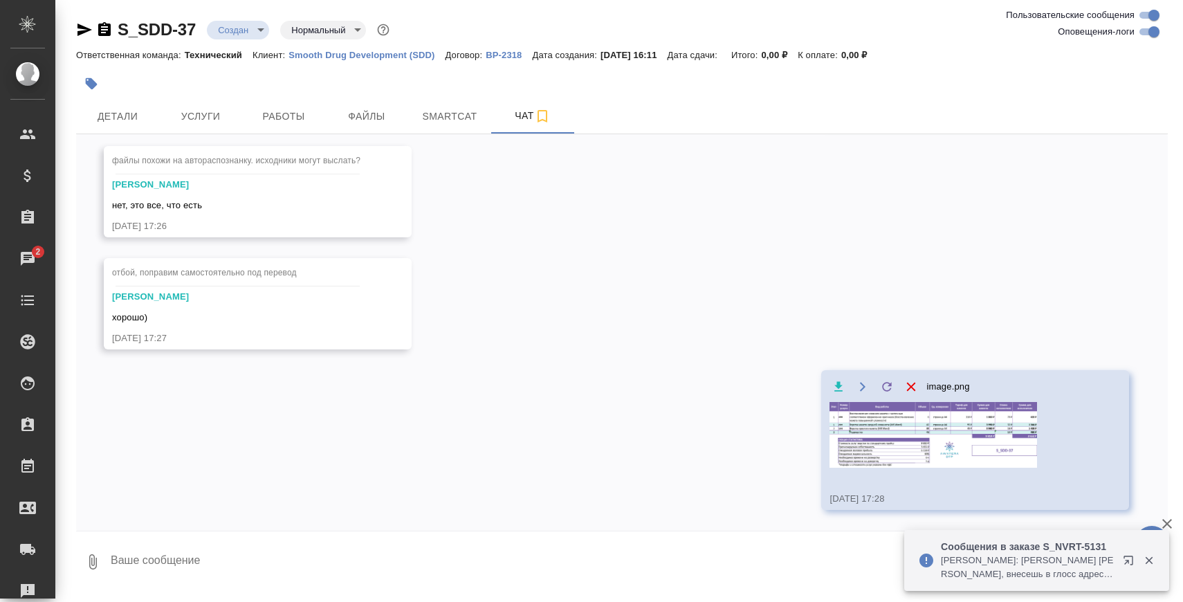
click at [941, 419] on img at bounding box center [932, 435] width 207 height 66
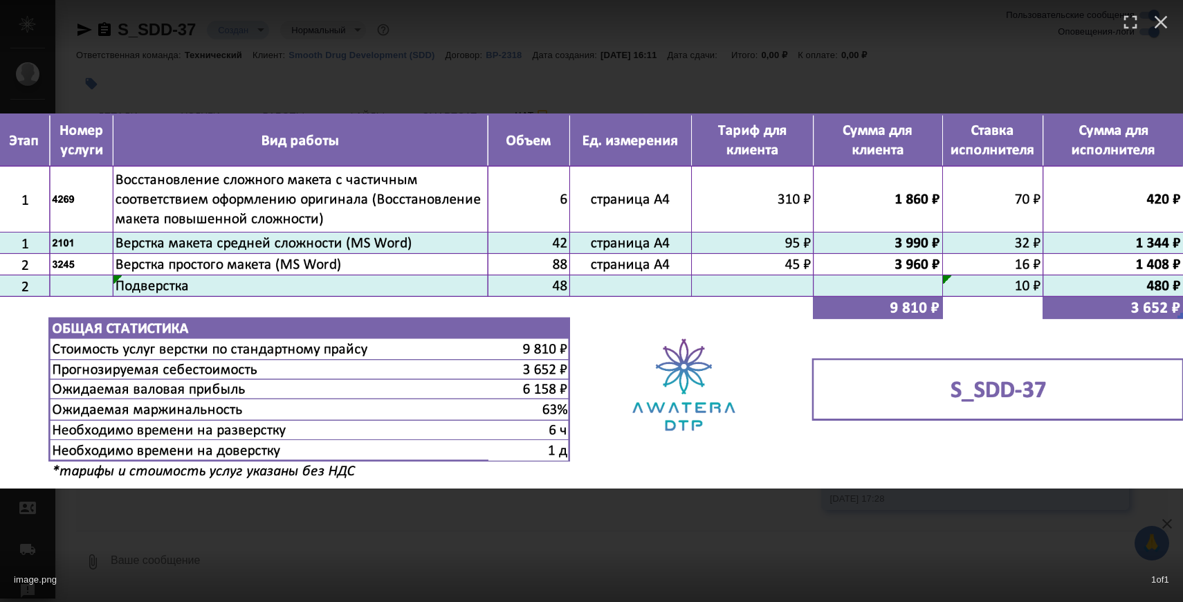
click at [544, 542] on div "image.png 1 of 1" at bounding box center [591, 301] width 1183 height 602
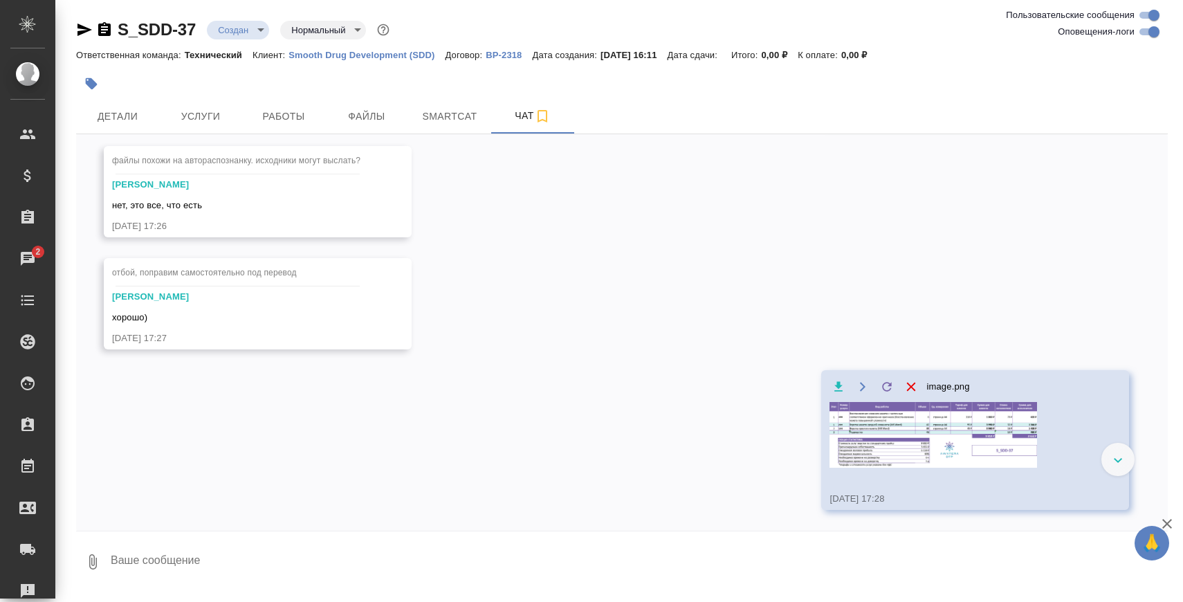
scroll to position [2071, 0]
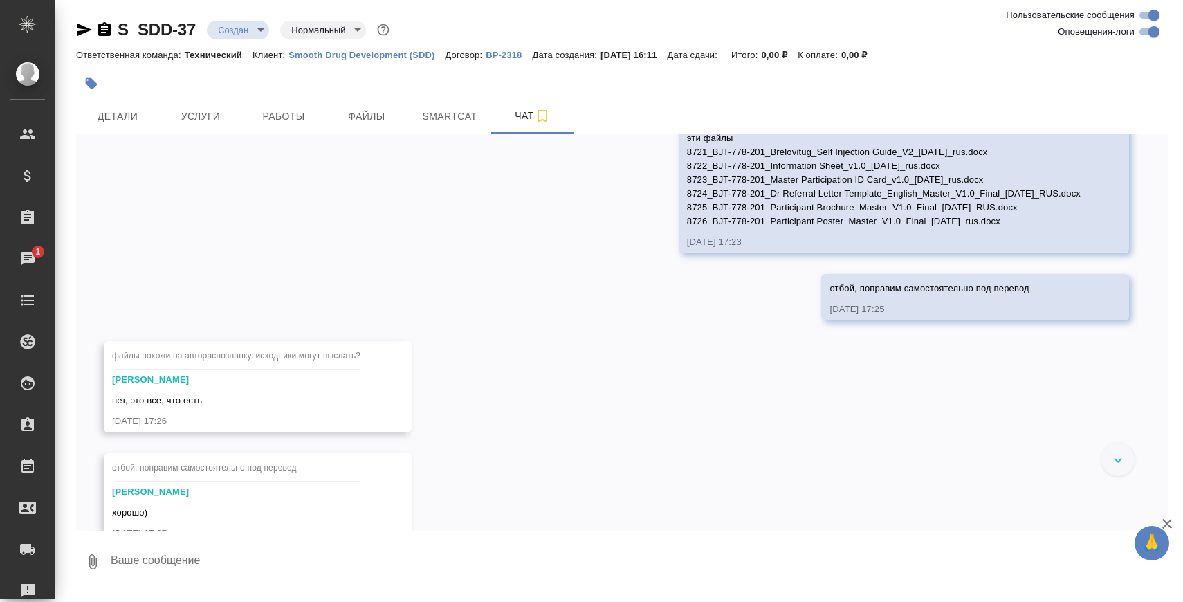
click at [104, 29] on icon "button" at bounding box center [104, 29] width 17 height 17
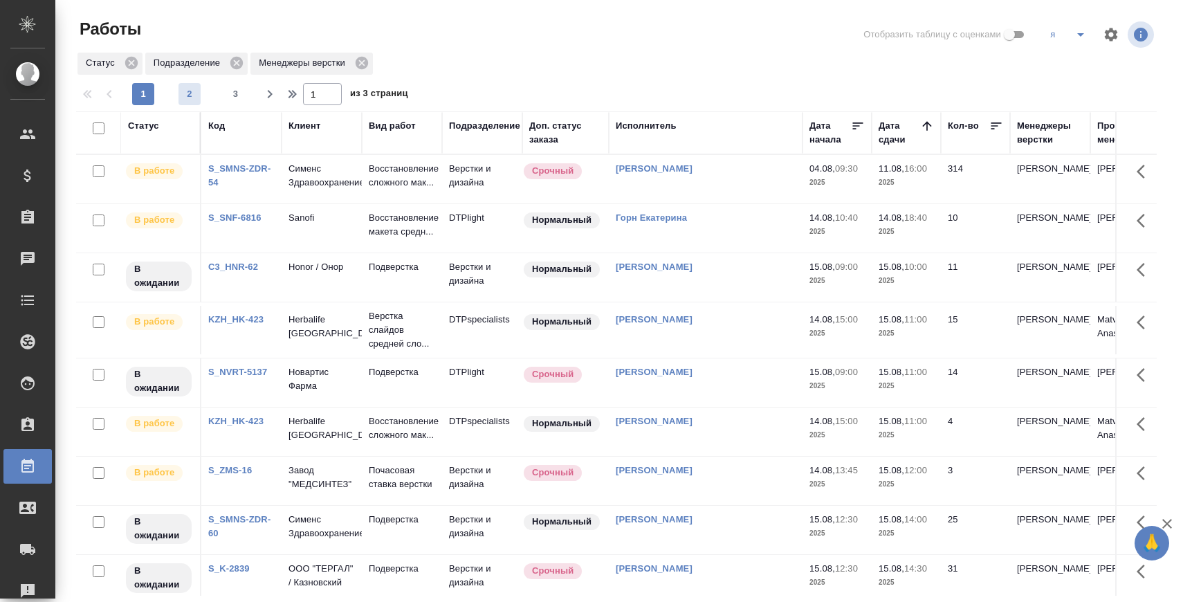
click at [187, 89] on span "2" at bounding box center [189, 94] width 22 height 14
type input "2"
click at [790, 51] on div "Статус Подразделение Менеджеры верстки" at bounding box center [616, 63] width 1080 height 25
click at [186, 103] on button "2" at bounding box center [189, 94] width 22 height 22
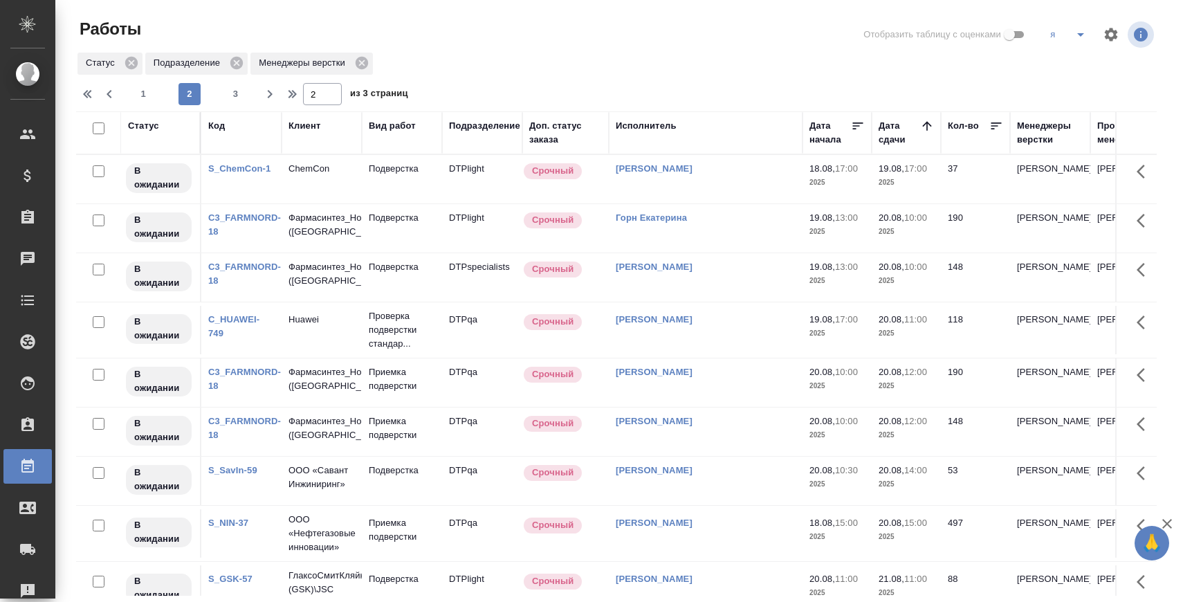
drag, startPoint x: 147, startPoint y: 97, endPoint x: 171, endPoint y: 96, distance: 24.2
click at [146, 96] on span "1" at bounding box center [143, 94] width 22 height 14
type input "1"
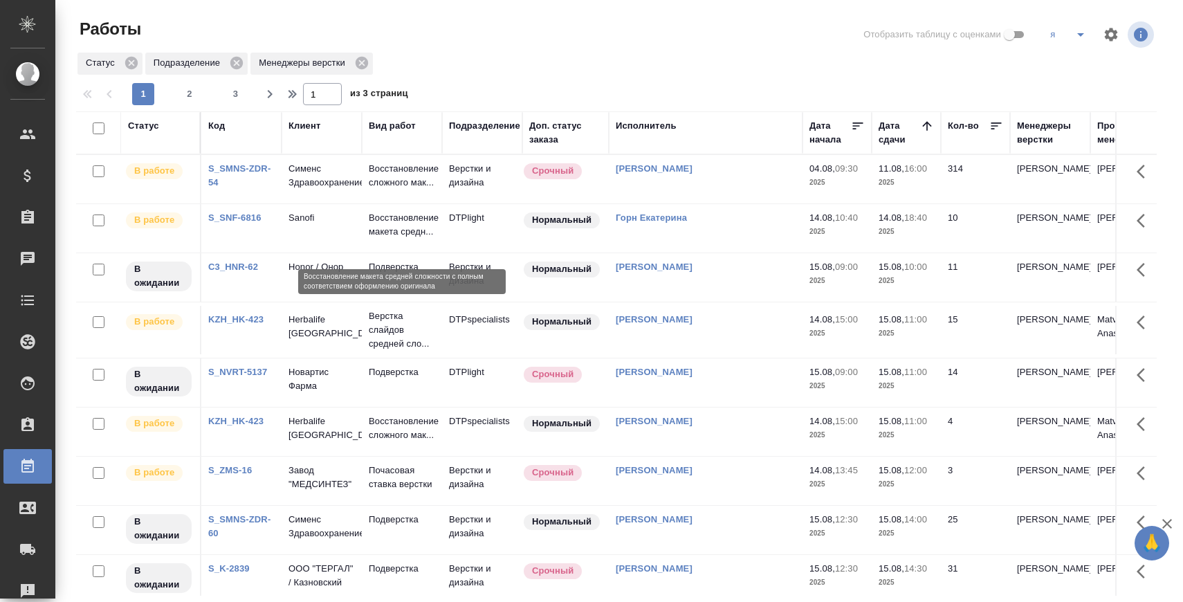
click at [392, 235] on p "Восстановление макета средн..." at bounding box center [402, 225] width 66 height 28
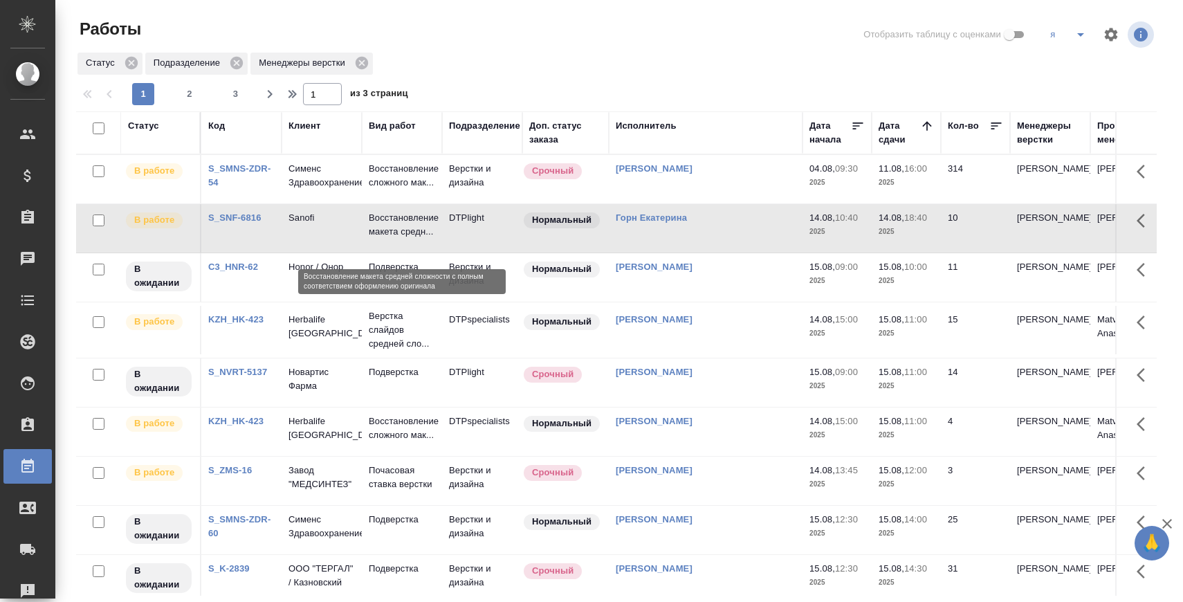
click at [389, 235] on p "Восстановление макета средн..." at bounding box center [402, 225] width 66 height 28
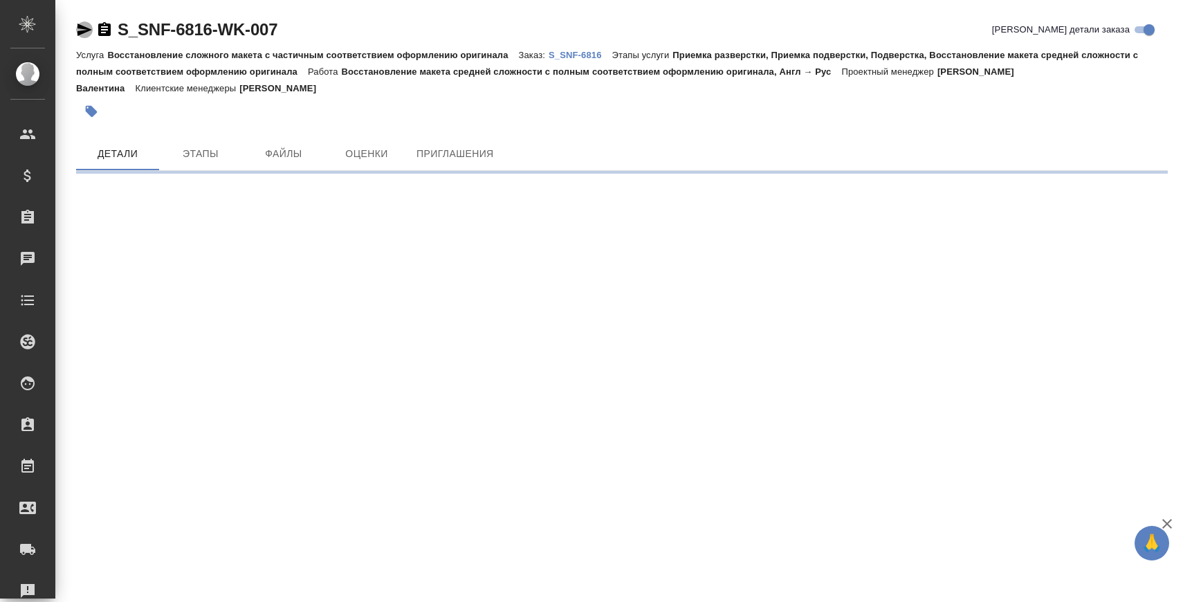
click at [84, 30] on icon "button" at bounding box center [84, 30] width 15 height 12
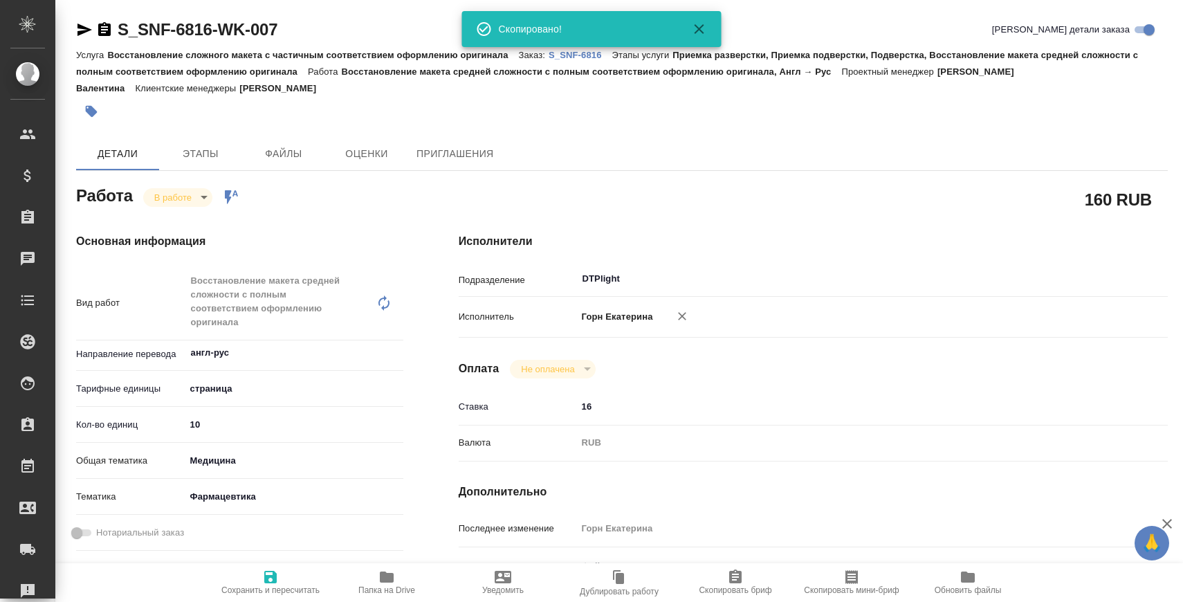
type textarea "x"
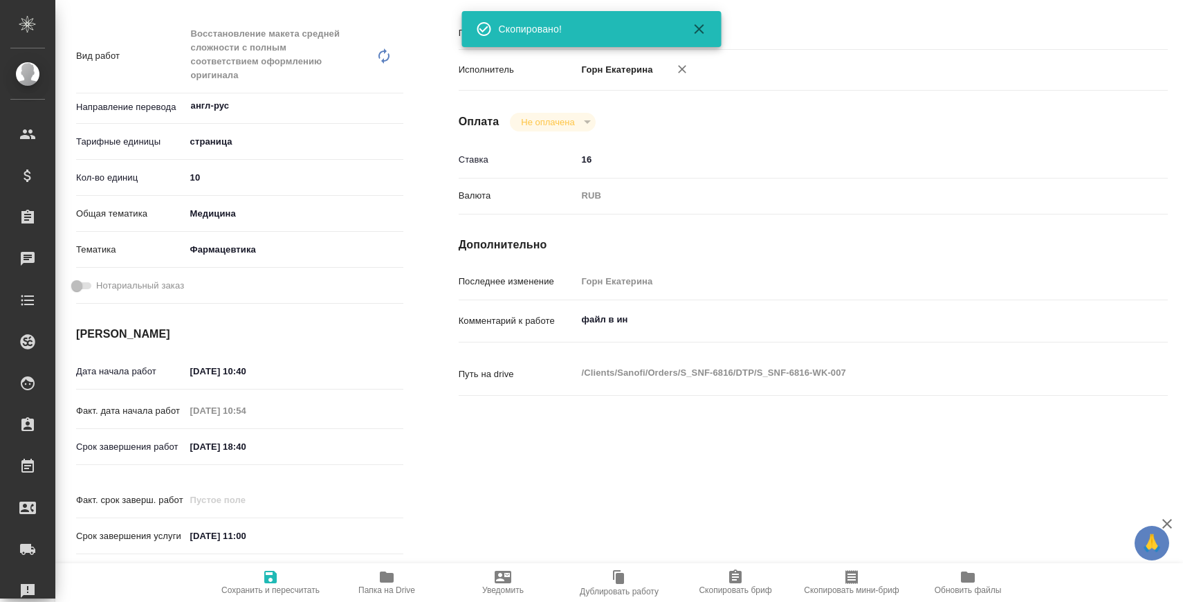
type textarea "x"
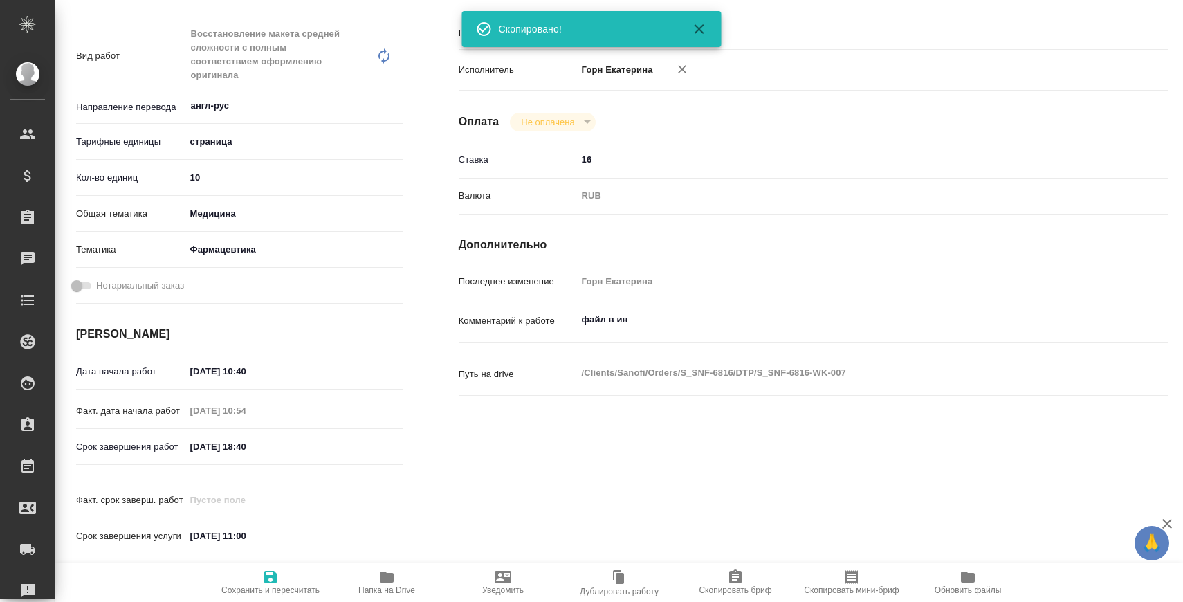
scroll to position [89, 0]
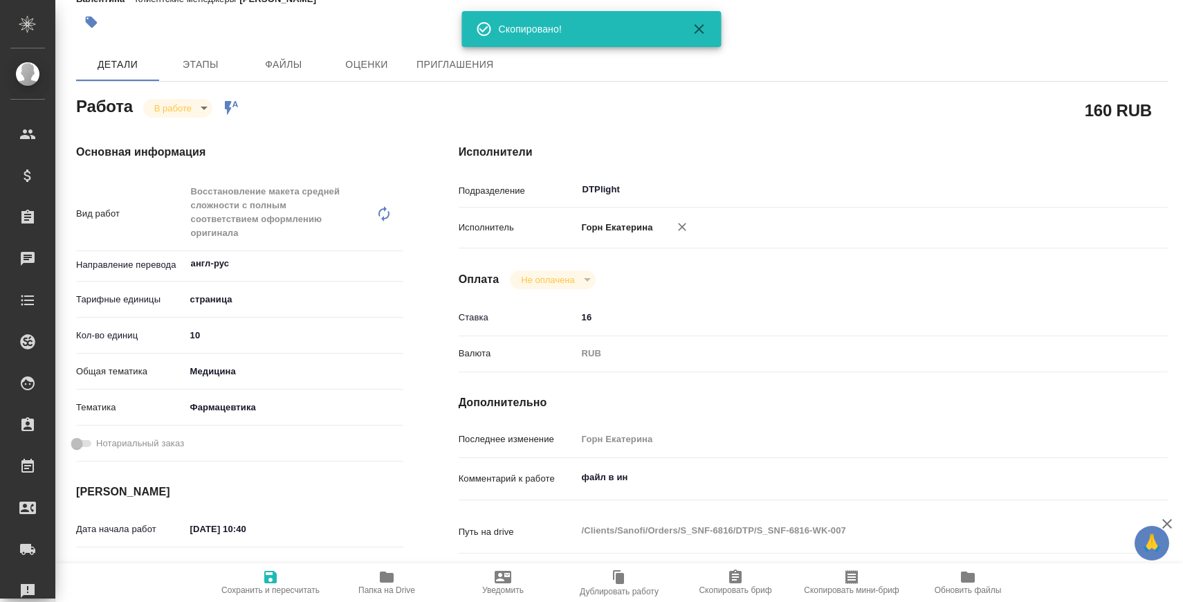
type textarea "x"
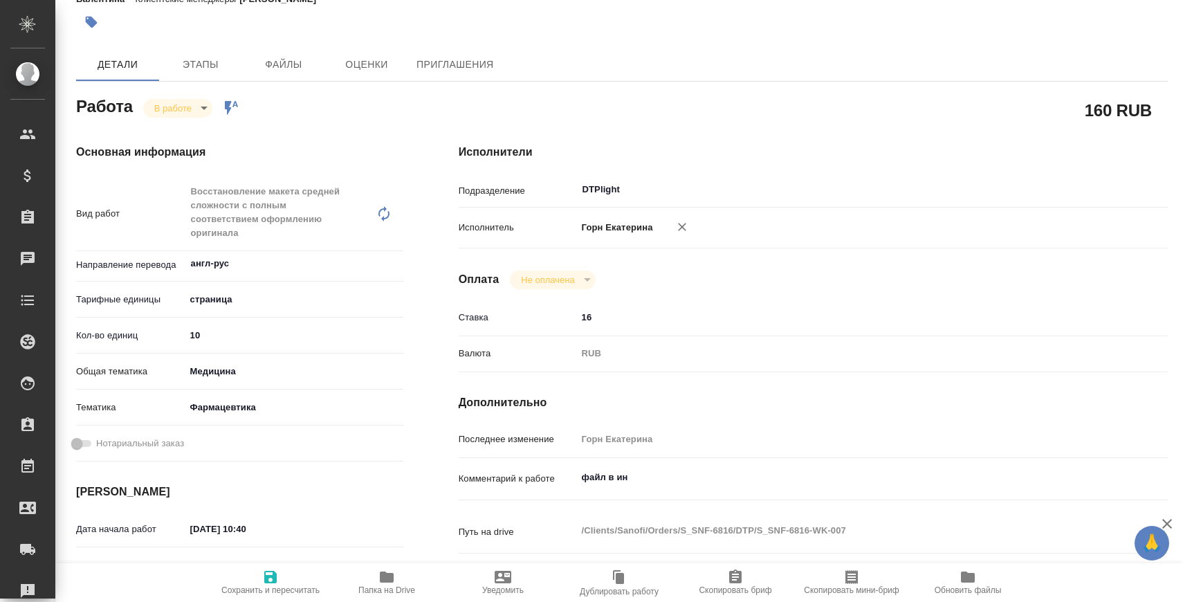
type textarea "x"
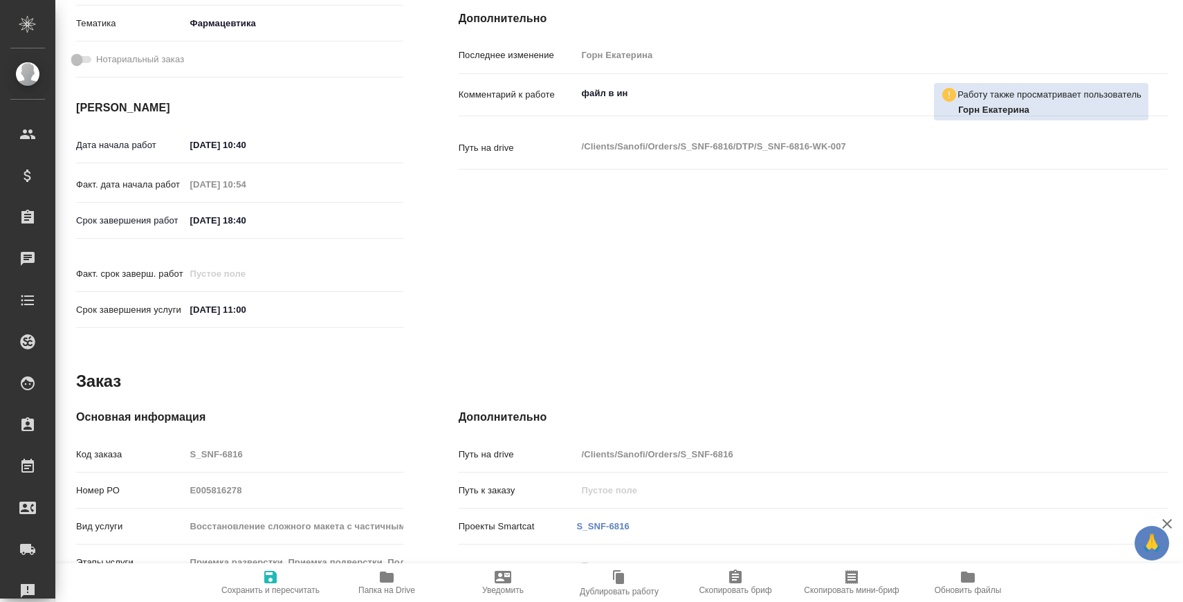
scroll to position [0, 0]
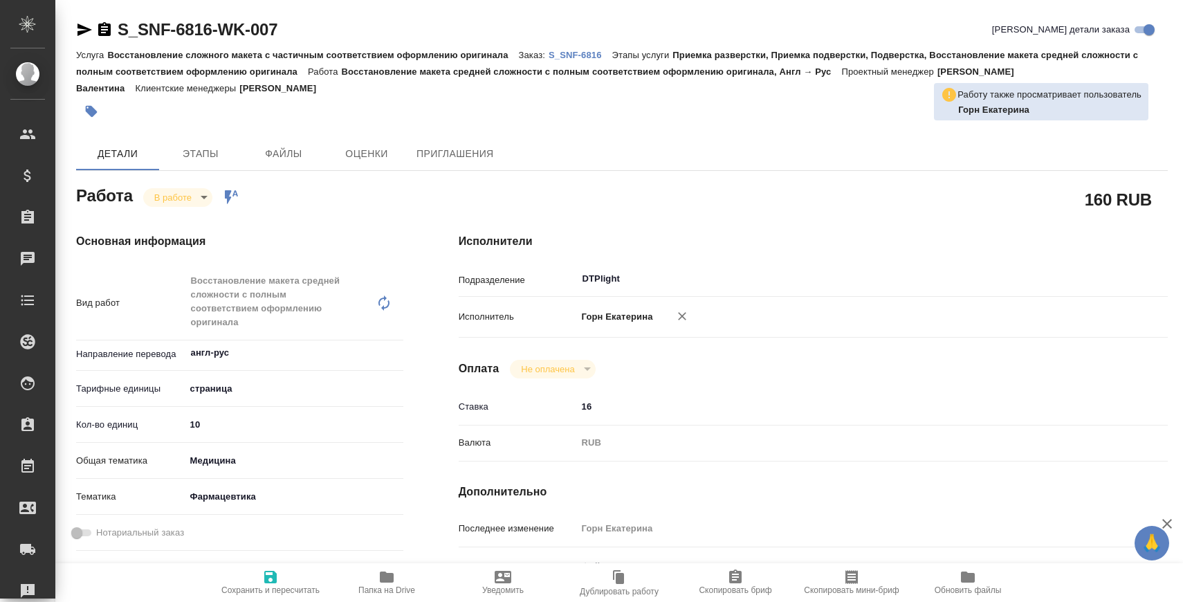
click at [578, 55] on p "S_SNF-6816" at bounding box center [580, 55] width 64 height 10
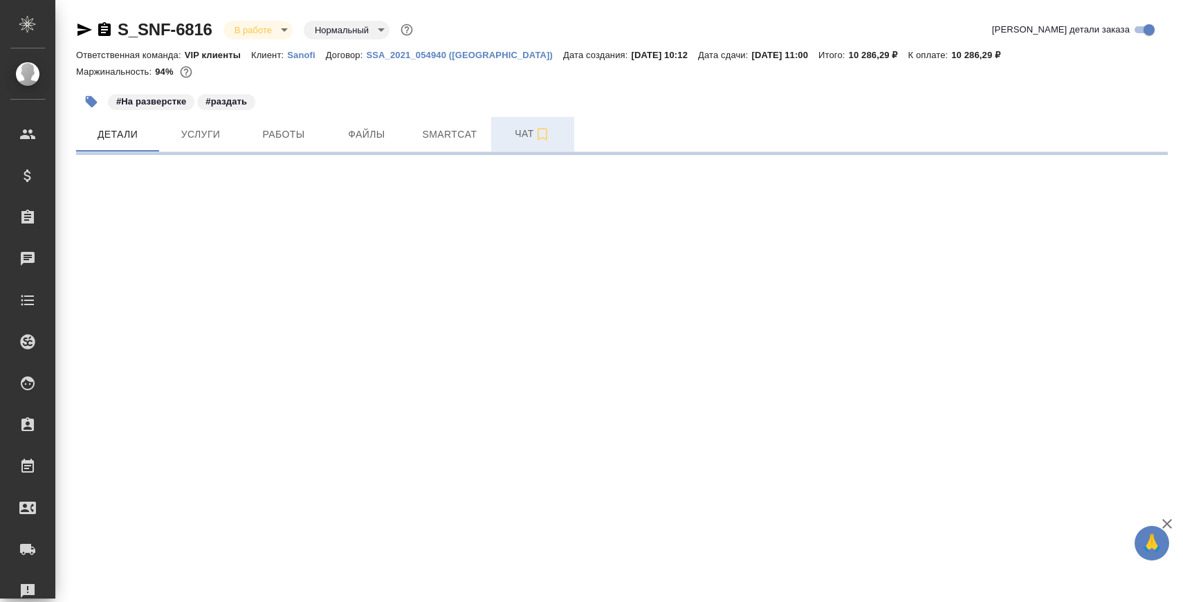
click at [504, 142] on button "Чат" at bounding box center [532, 134] width 83 height 35
select select "RU"
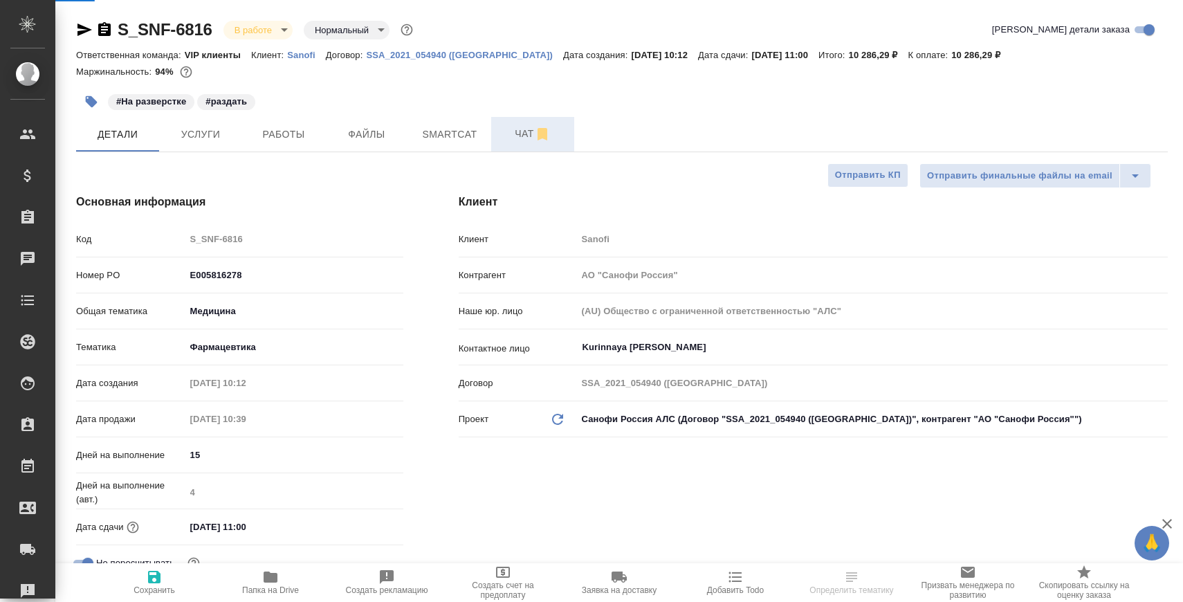
type textarea "x"
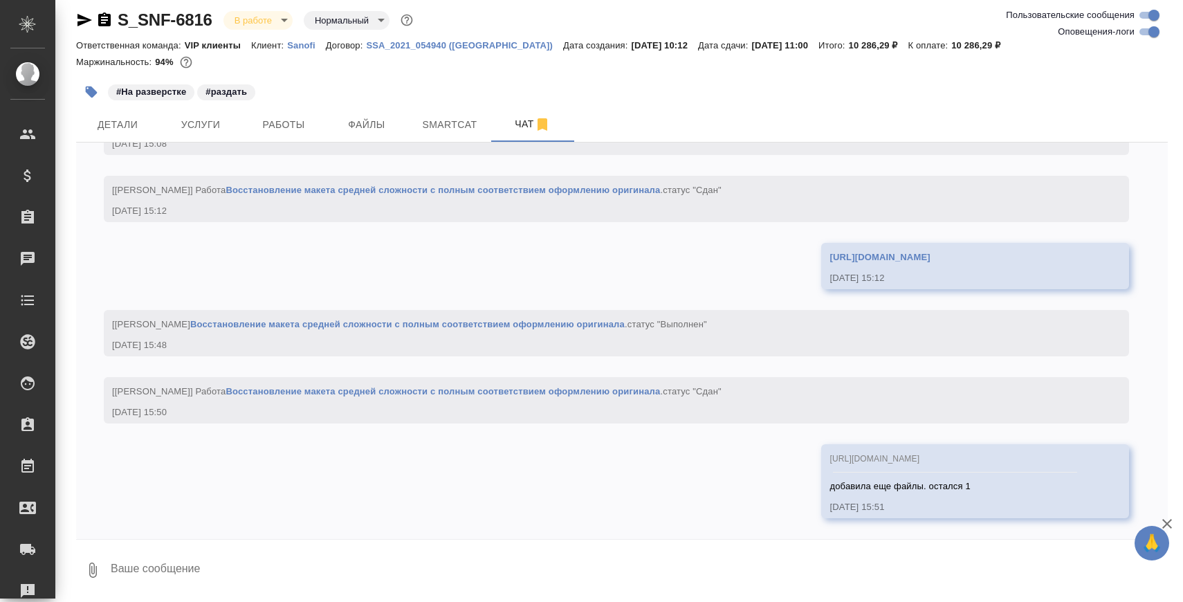
scroll to position [5, 0]
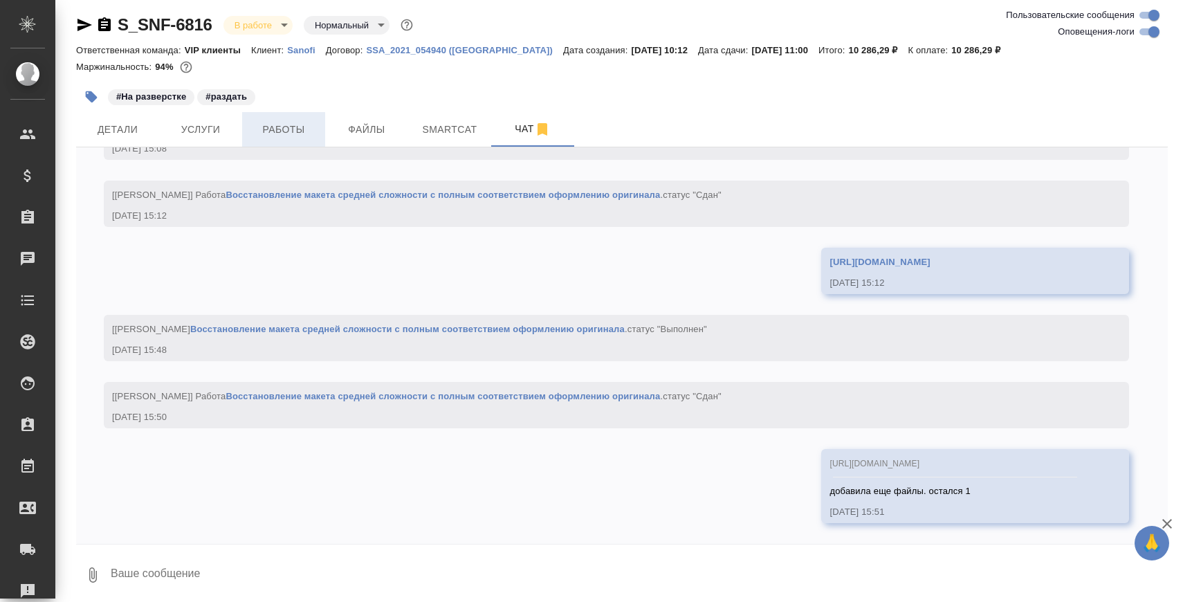
click at [305, 127] on span "Работы" at bounding box center [283, 129] width 66 height 17
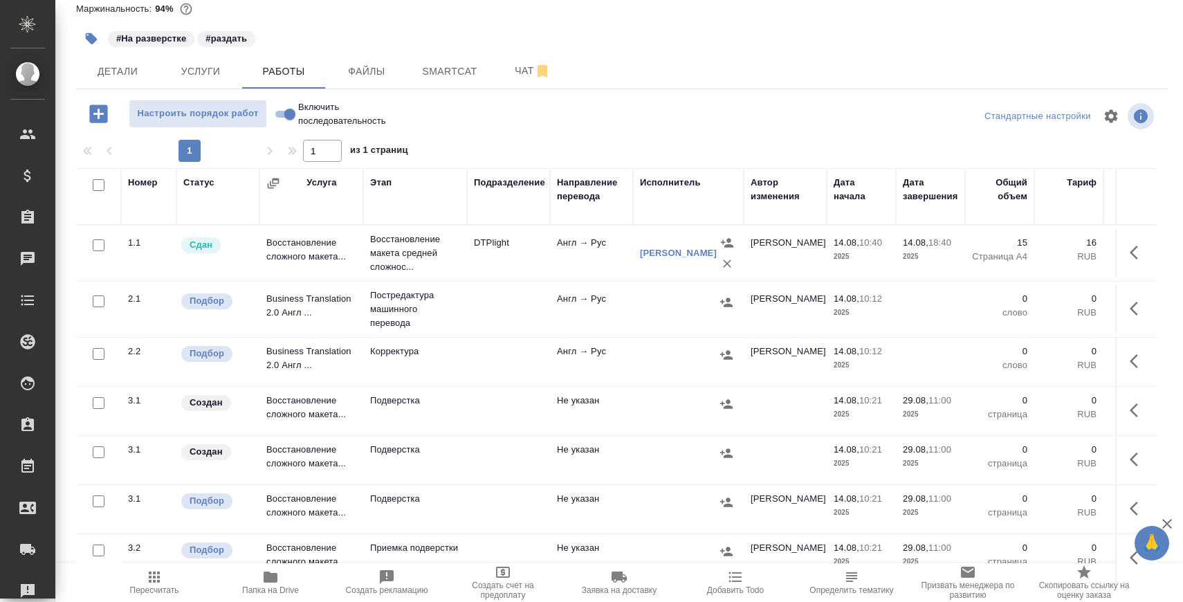
scroll to position [80, 0]
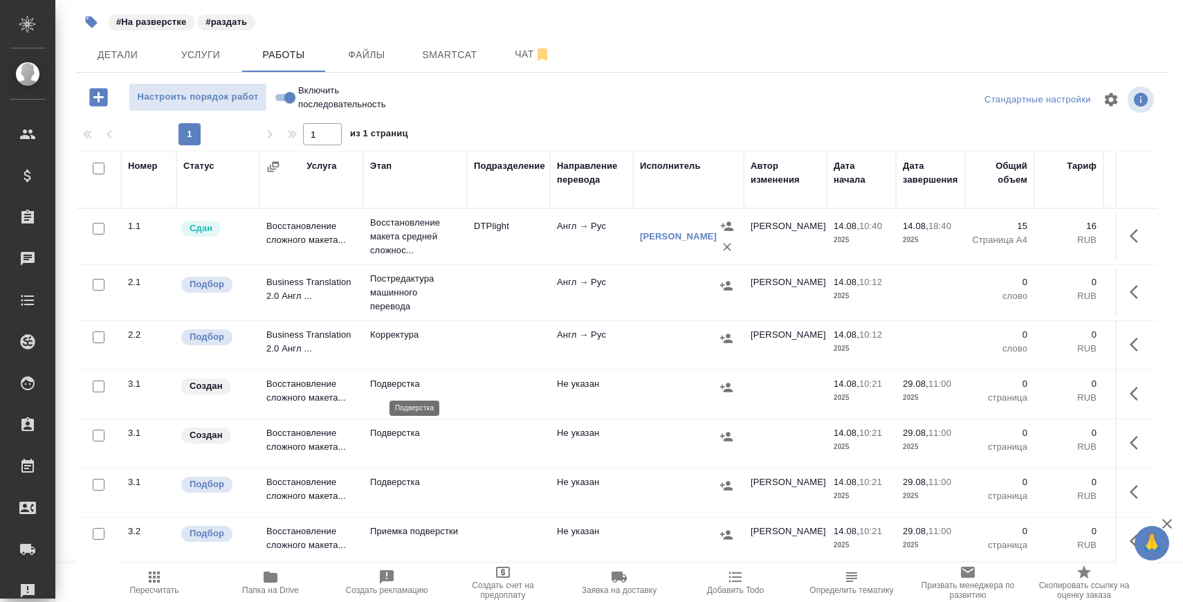
click at [395, 380] on p "Подверстка" at bounding box center [415, 384] width 90 height 14
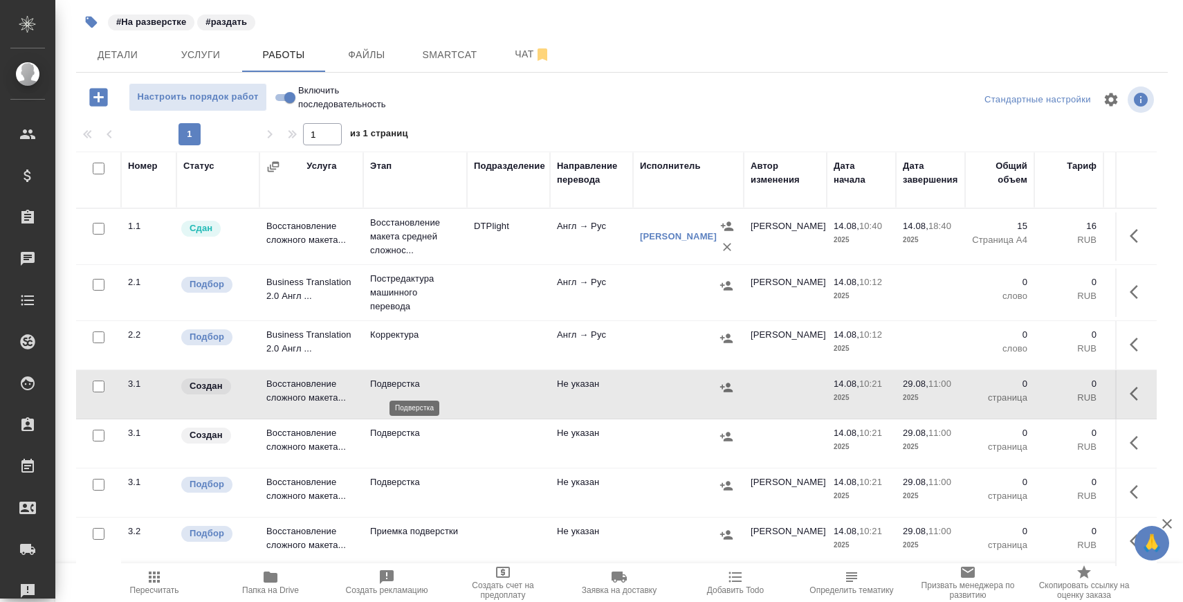
click at [395, 380] on p "Подверстка" at bounding box center [415, 384] width 90 height 14
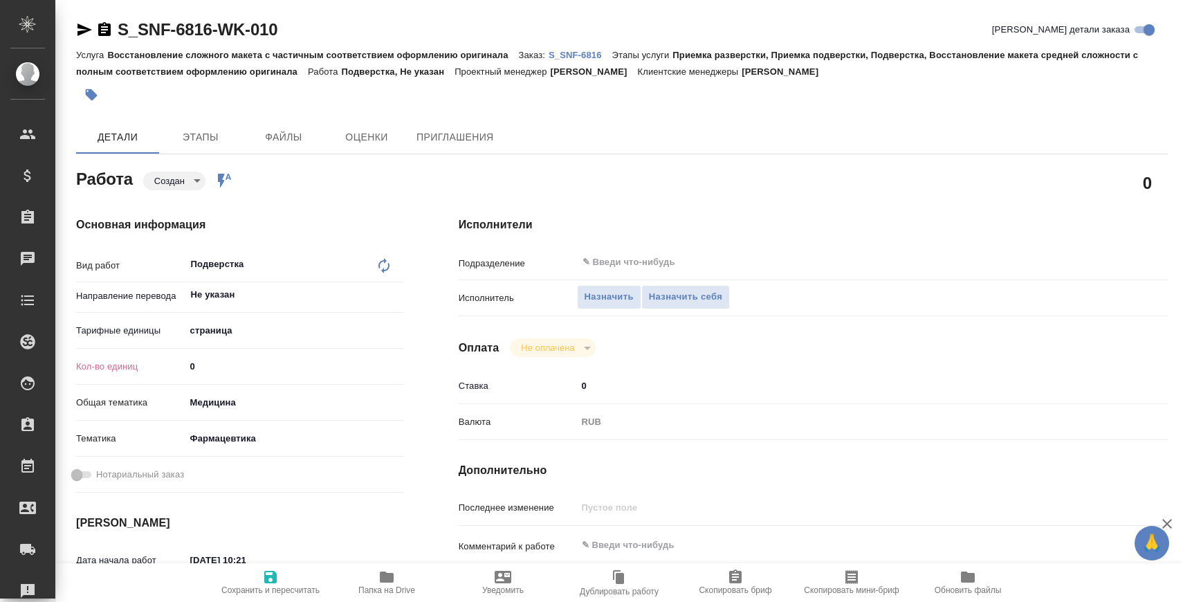
type textarea "x"
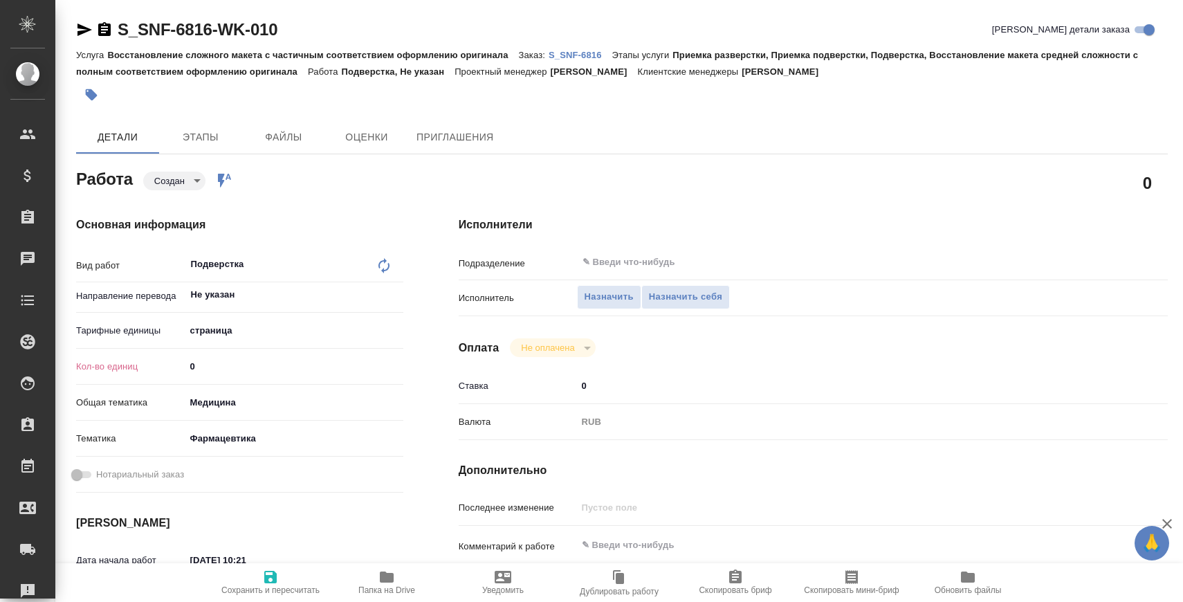
type textarea "x"
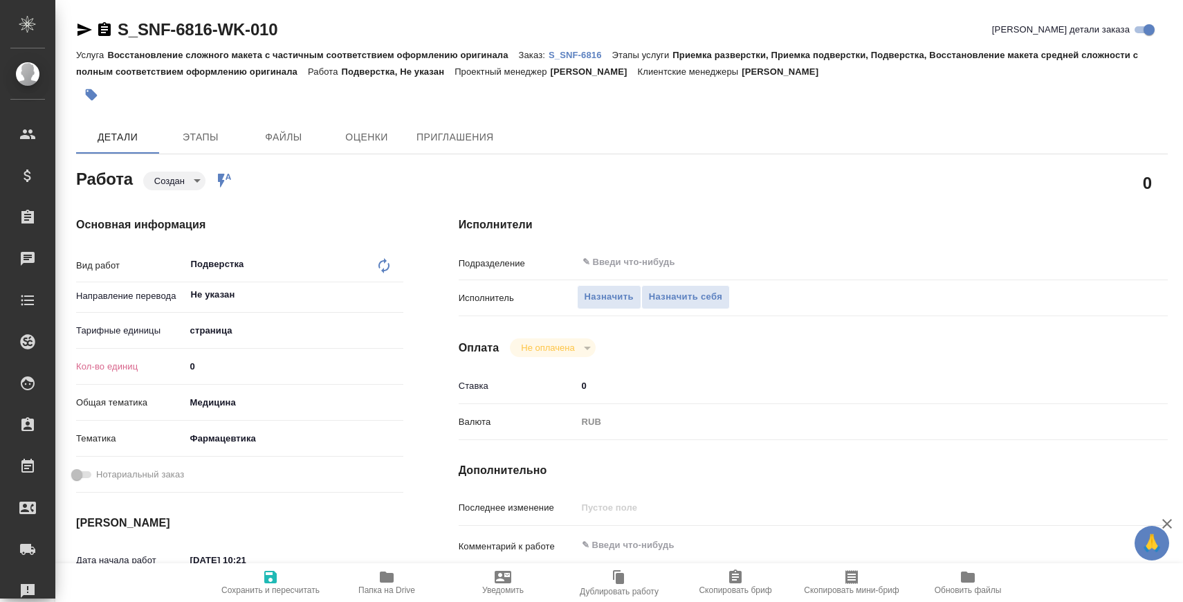
type textarea "x"
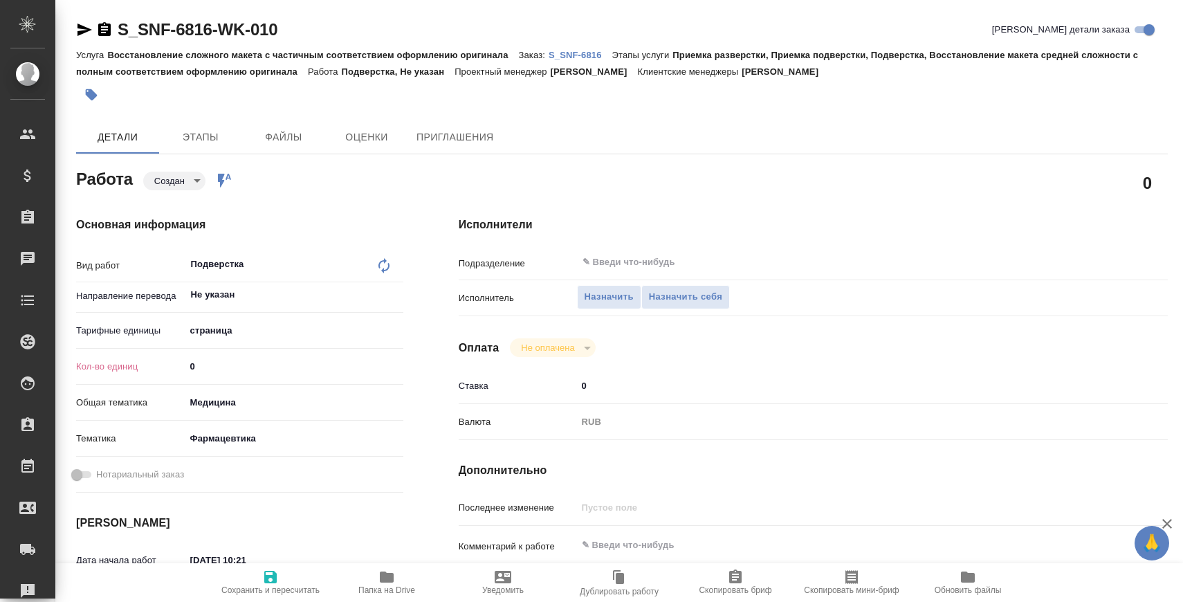
type textarea "x"
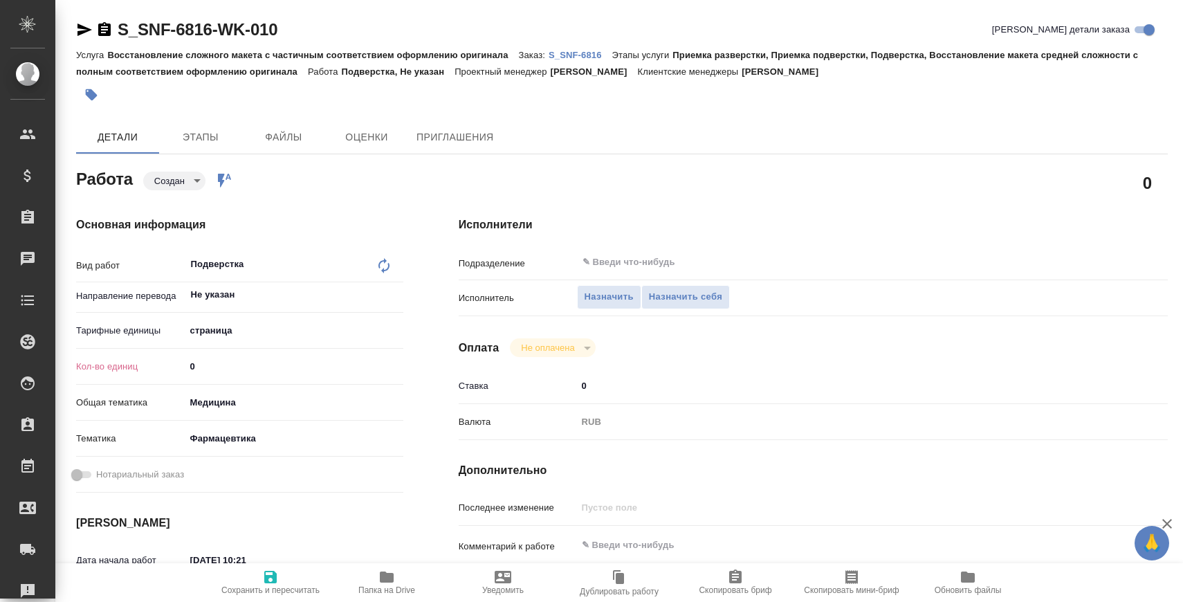
type textarea "x"
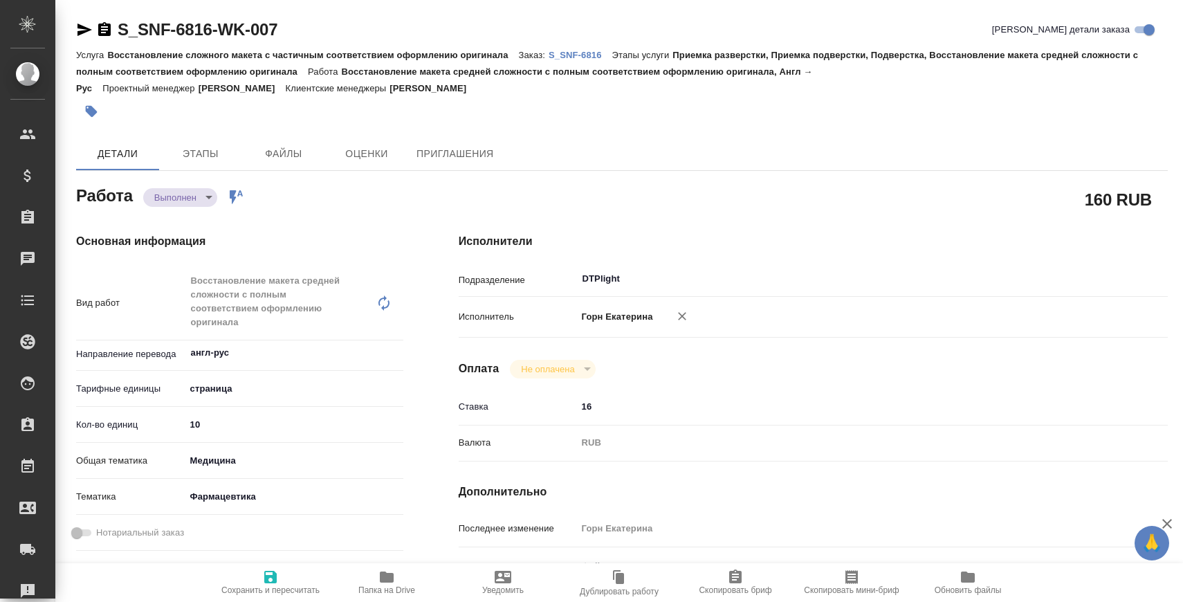
type textarea "x"
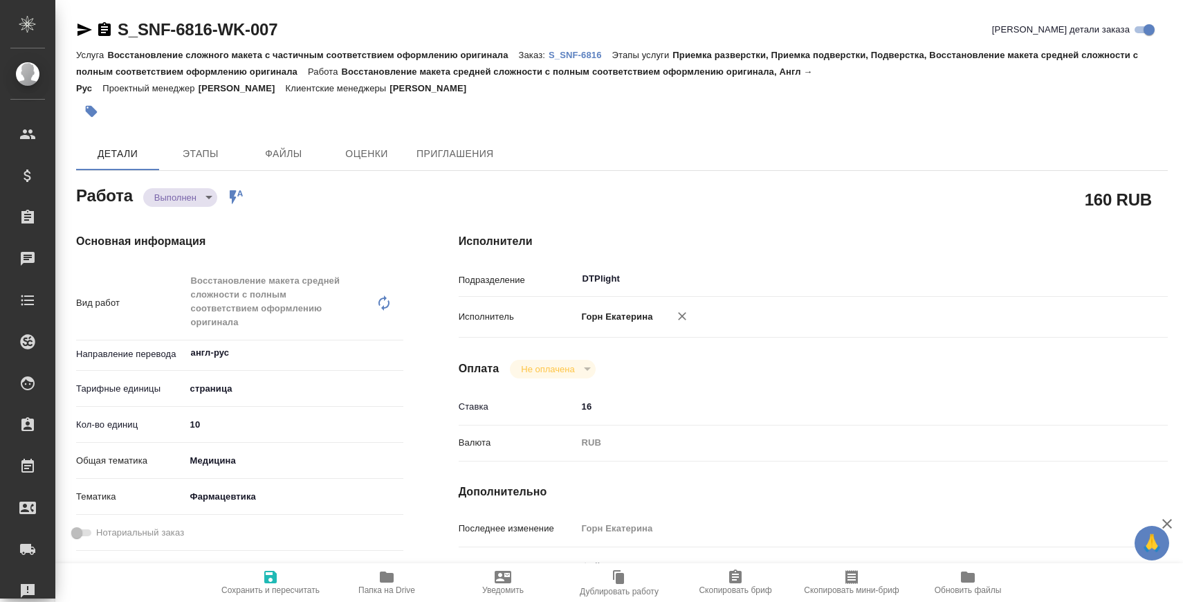
type textarea "x"
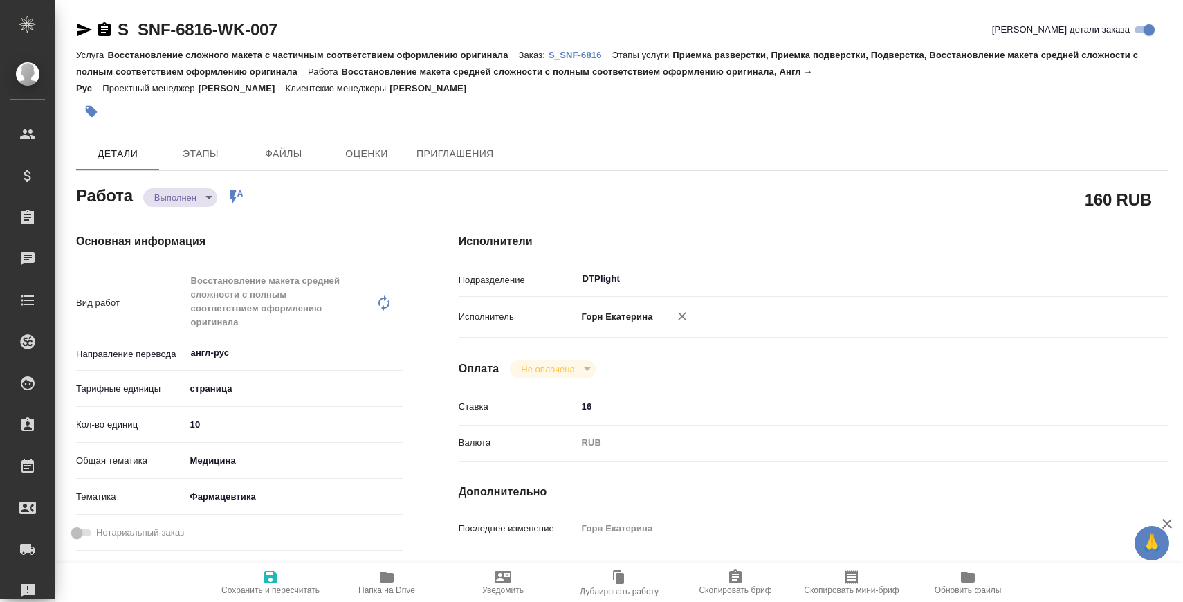
click at [374, 582] on span "Папка на Drive" at bounding box center [387, 581] width 100 height 26
type textarea "x"
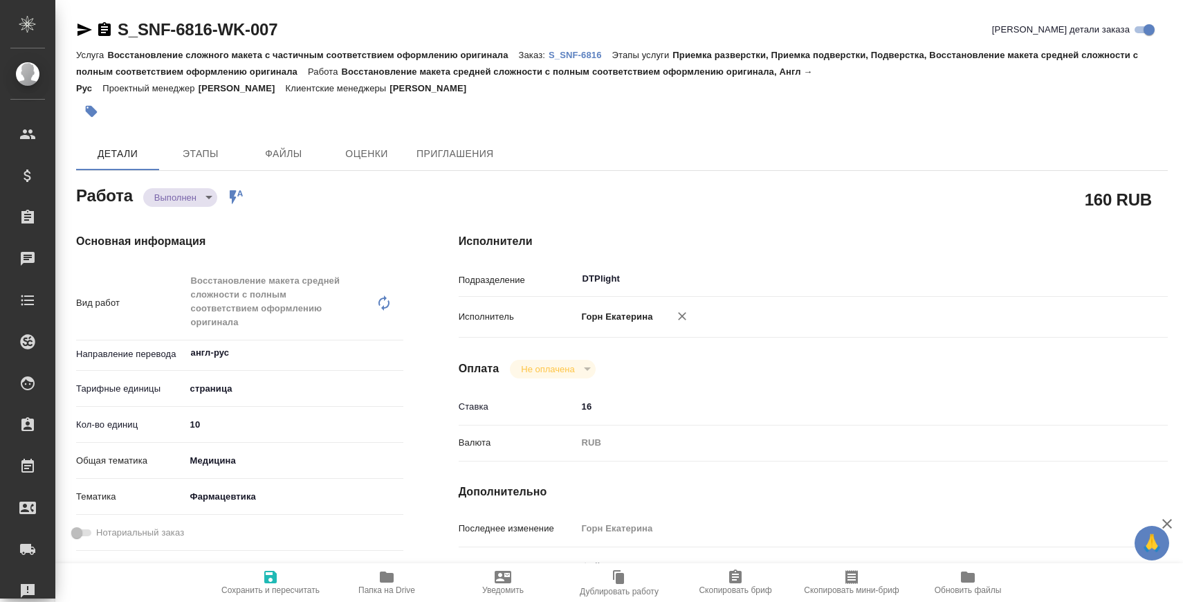
type textarea "x"
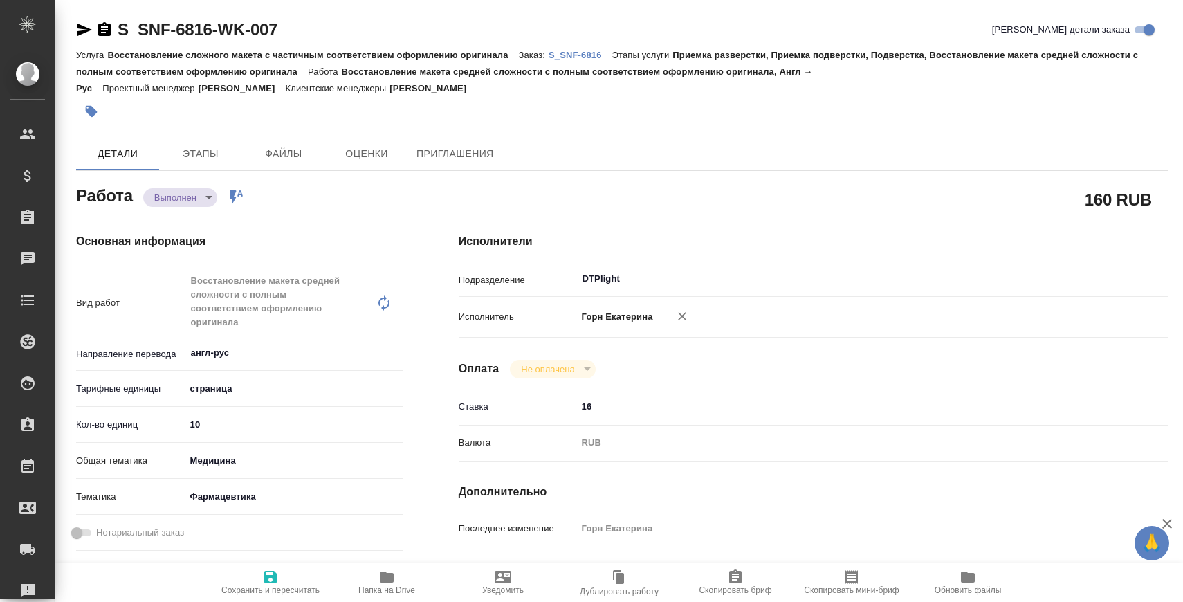
type textarea "x"
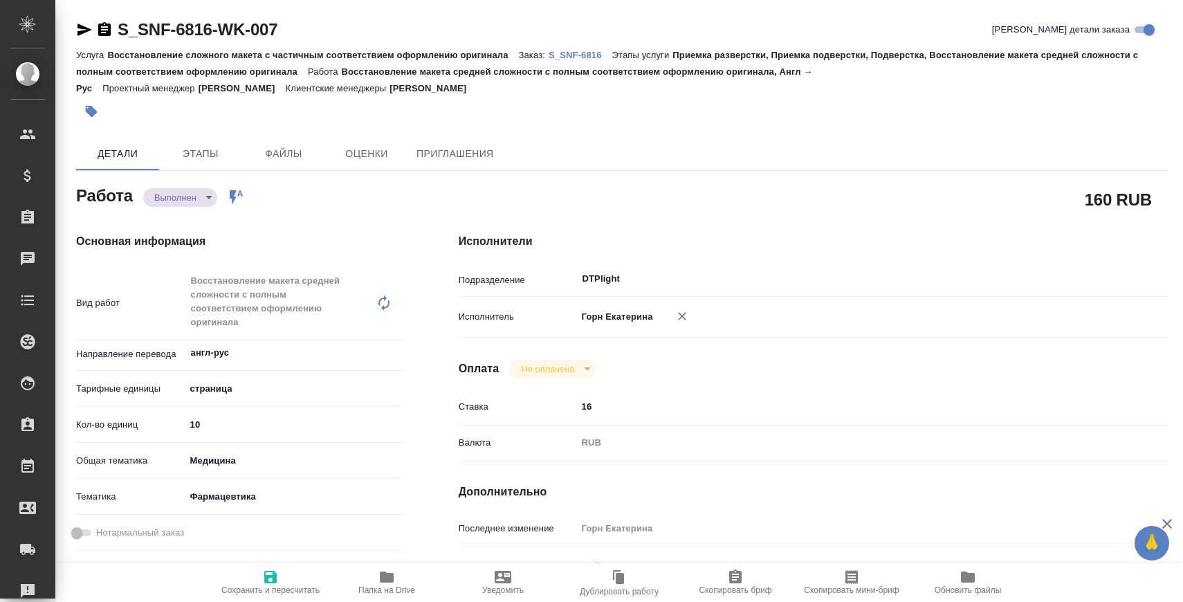
type textarea "x"
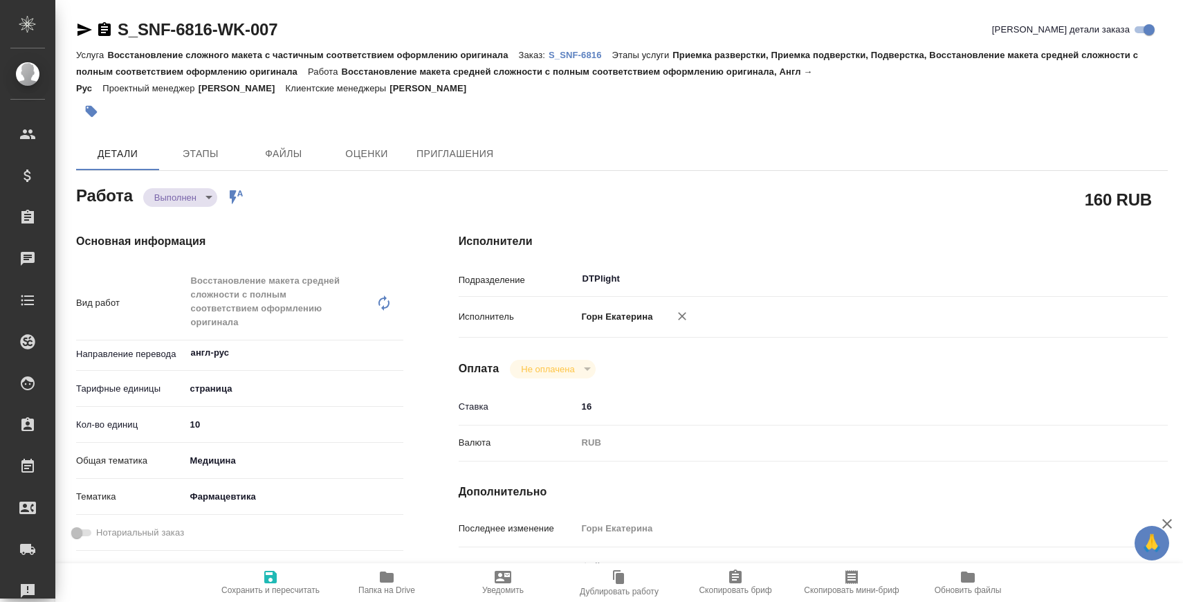
type textarea "x"
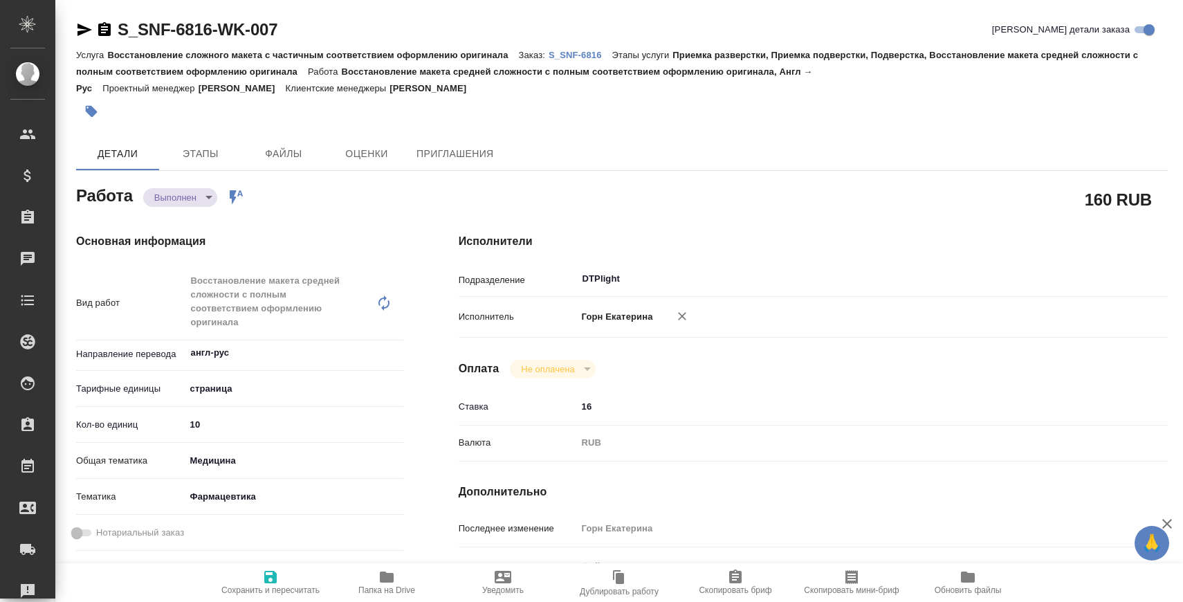
type textarea "x"
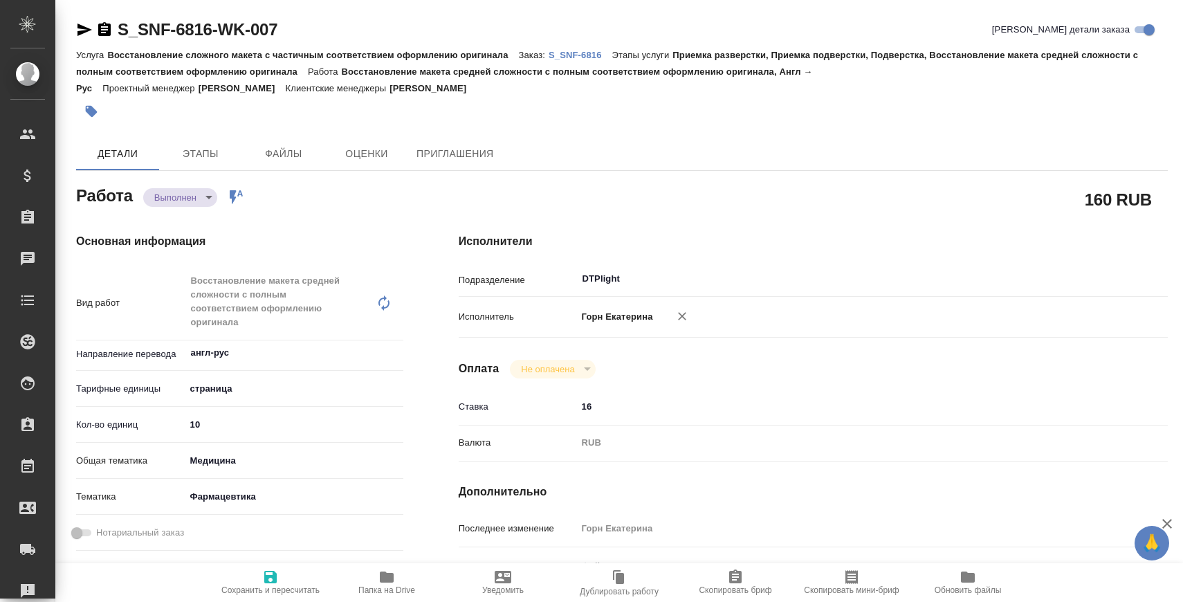
type textarea "x"
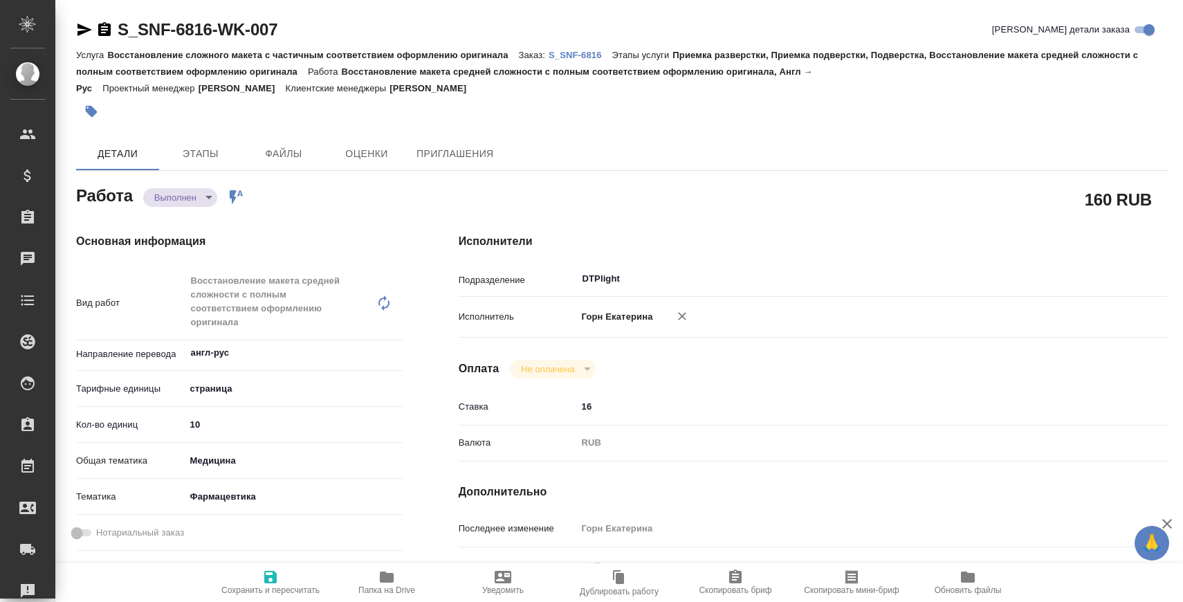
type textarea "x"
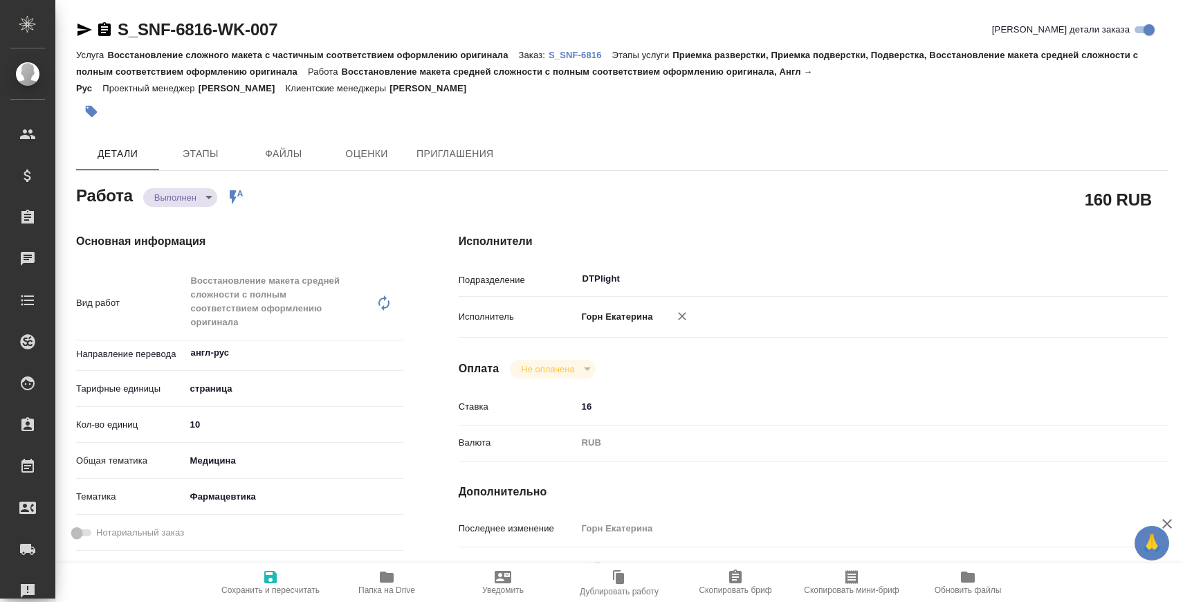
type textarea "x"
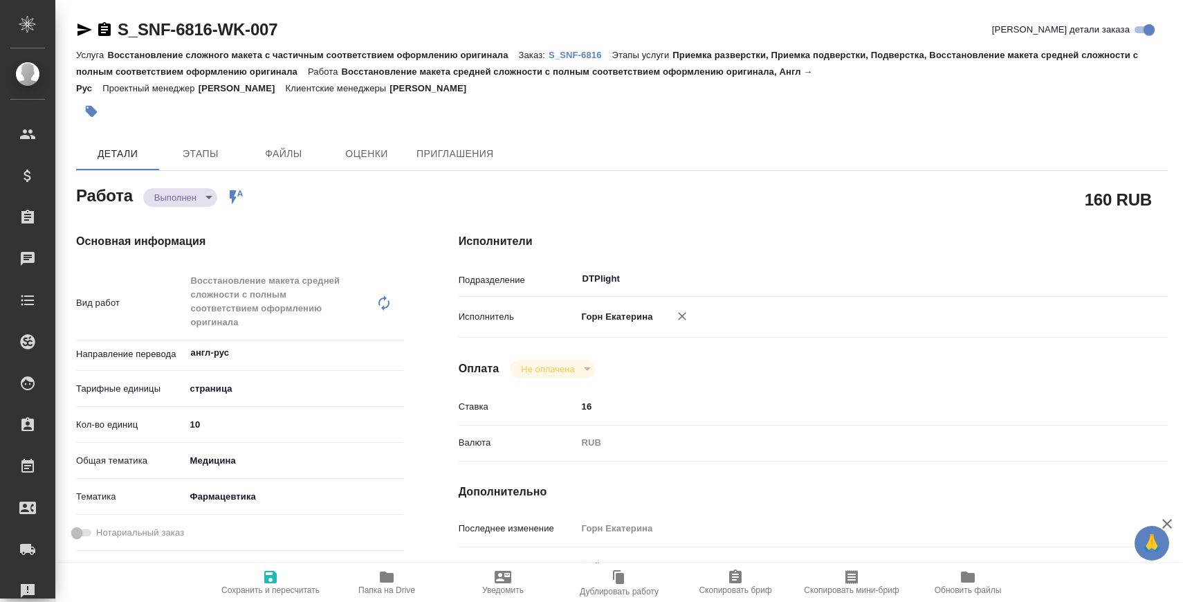
type textarea "x"
click at [186, 203] on body "🙏 .cls-1 fill:#fff; AWATERA Zaborova Aleksandra Клиенты Спецификации Заказы 0 Ч…" at bounding box center [591, 356] width 1183 height 713
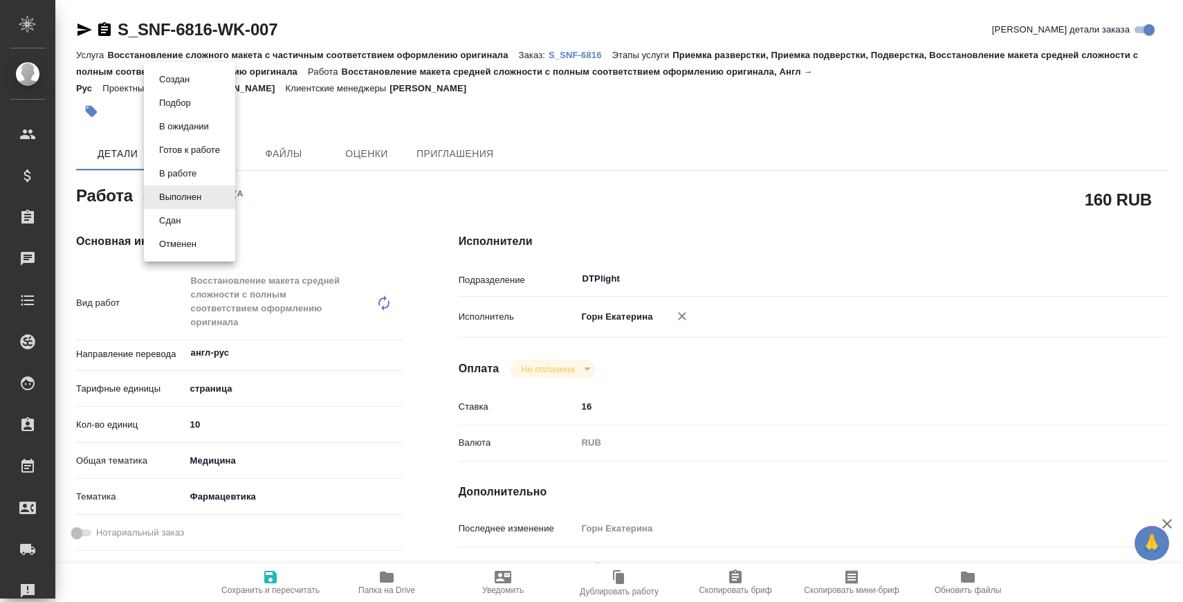
click at [189, 216] on li "Сдан" at bounding box center [189, 221] width 91 height 24
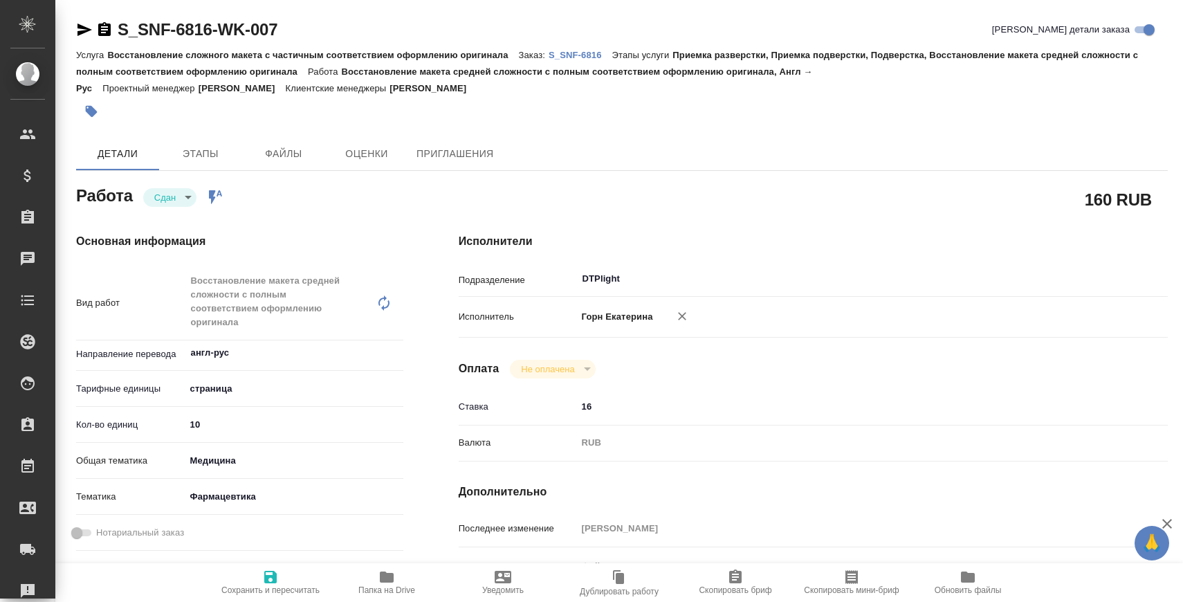
type textarea "x"
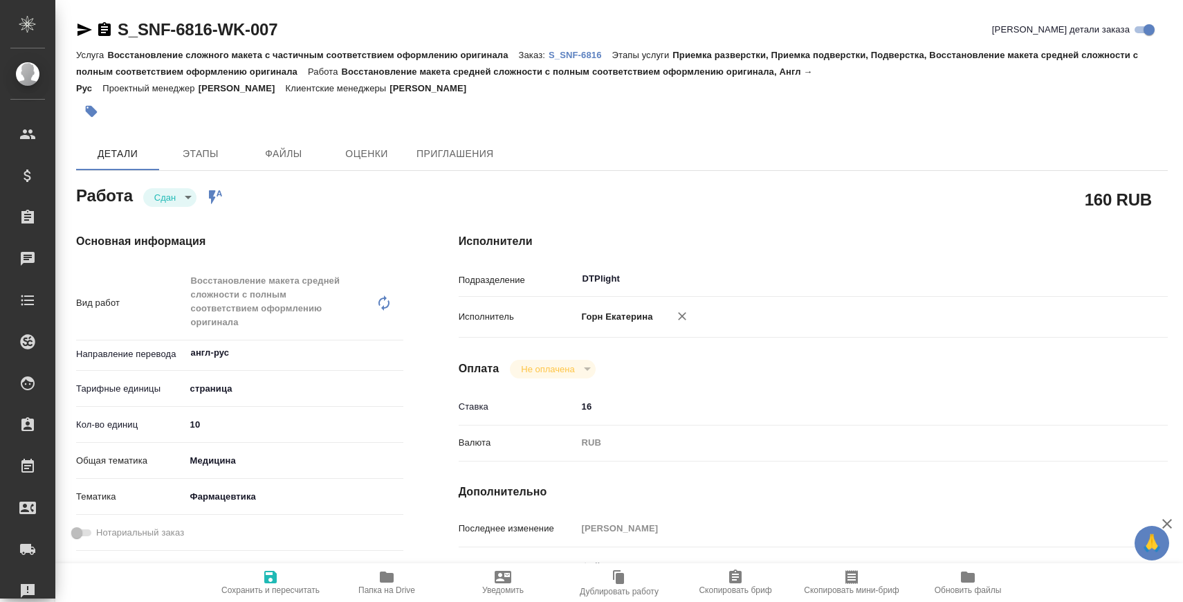
type textarea "x"
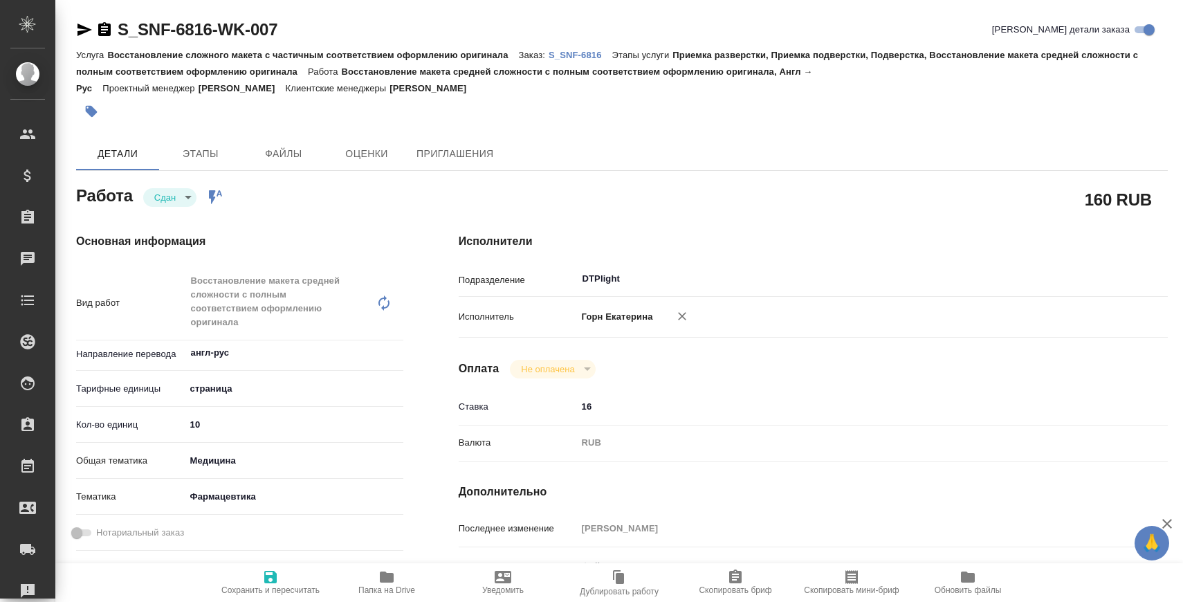
click at [577, 58] on p "S_SNF-6816" at bounding box center [580, 55] width 64 height 10
type textarea "x"
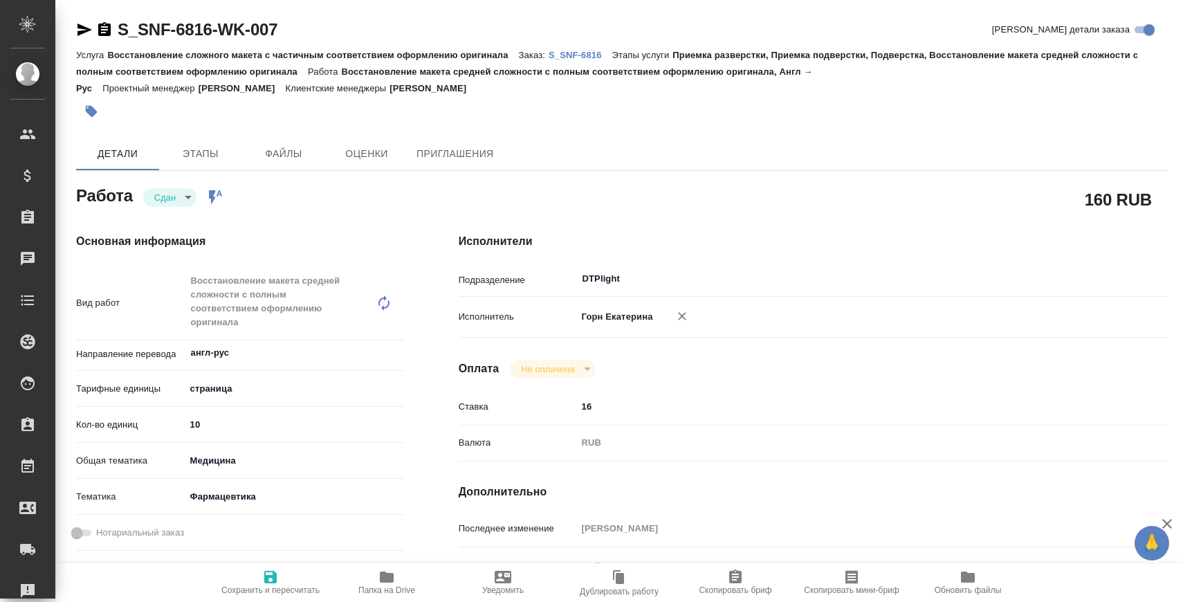
type textarea "x"
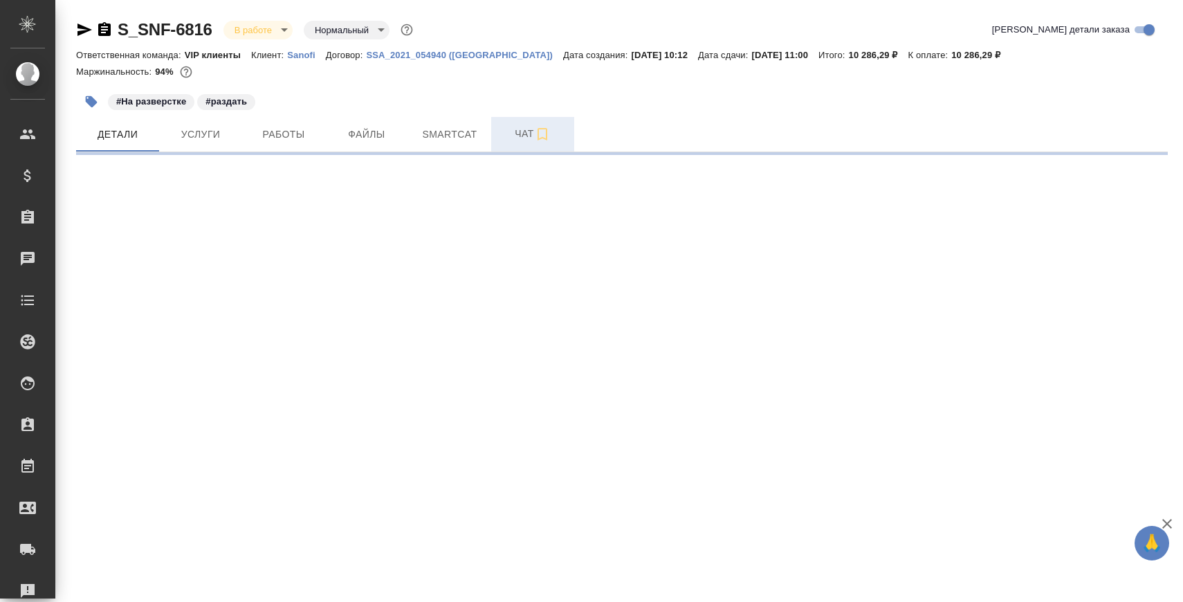
select select "RU"
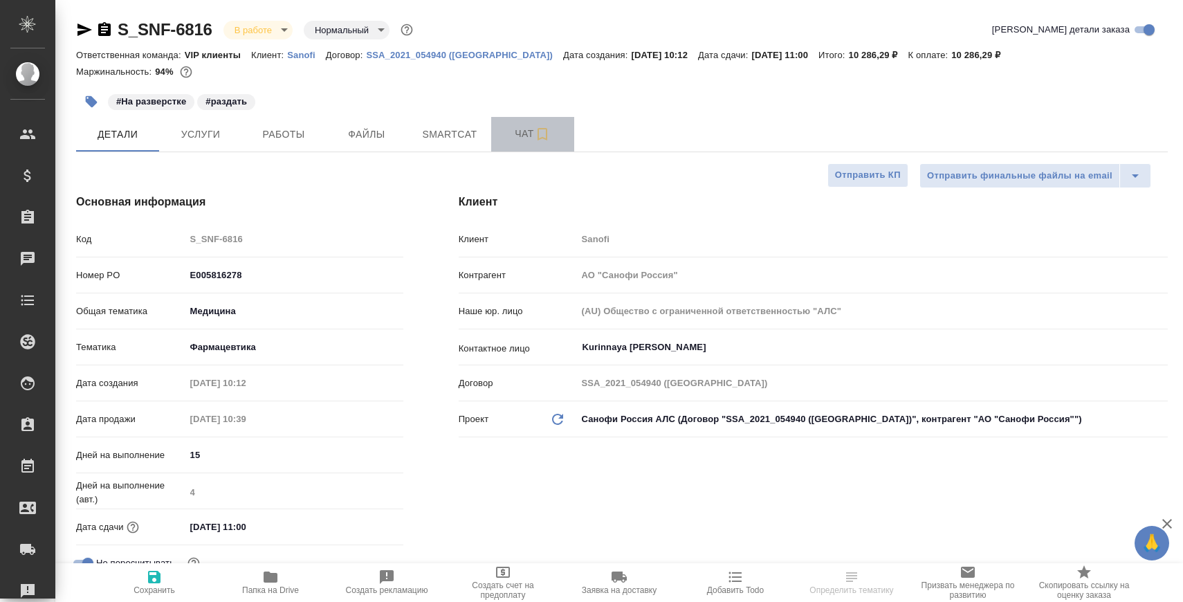
click at [506, 139] on span "Чат" at bounding box center [532, 133] width 66 height 17
type textarea "x"
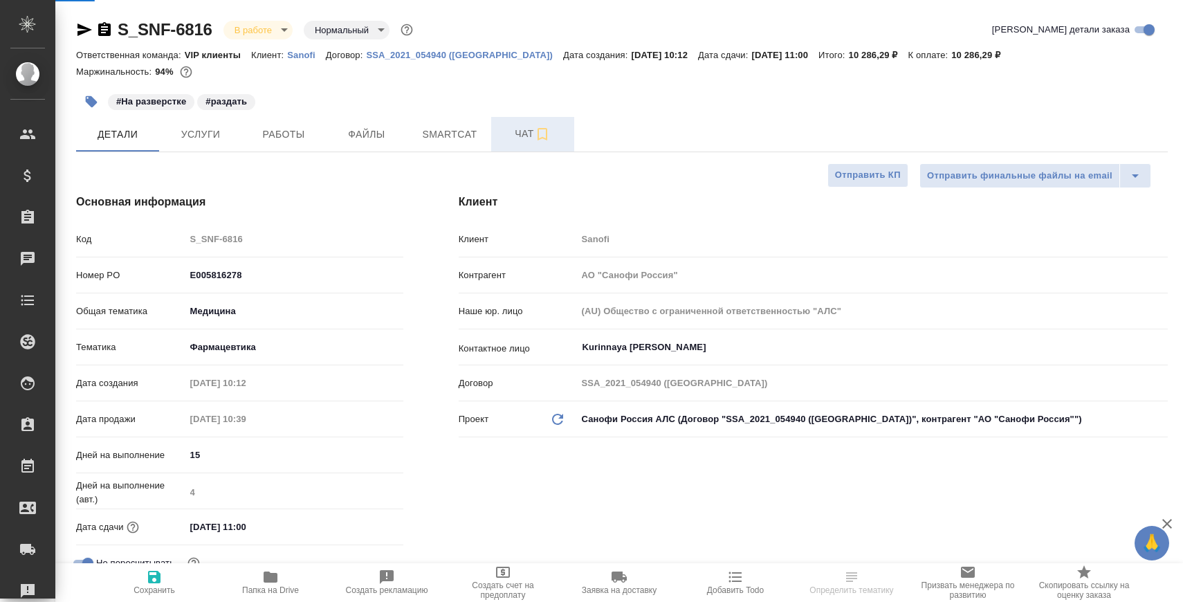
type textarea "x"
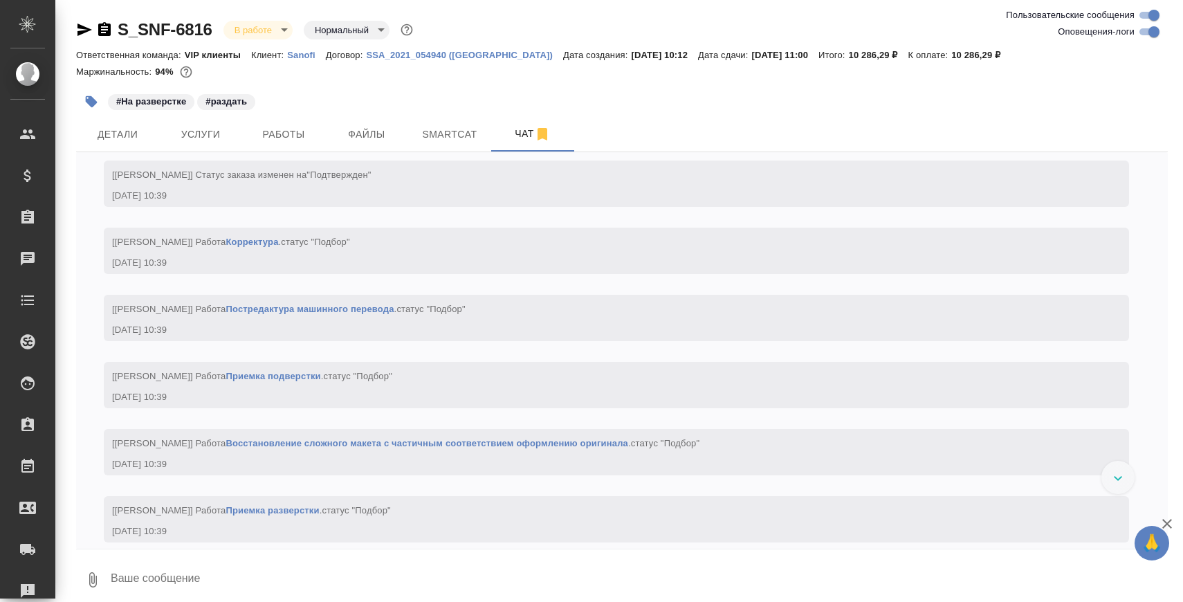
click at [235, 572] on textarea at bounding box center [638, 579] width 1058 height 47
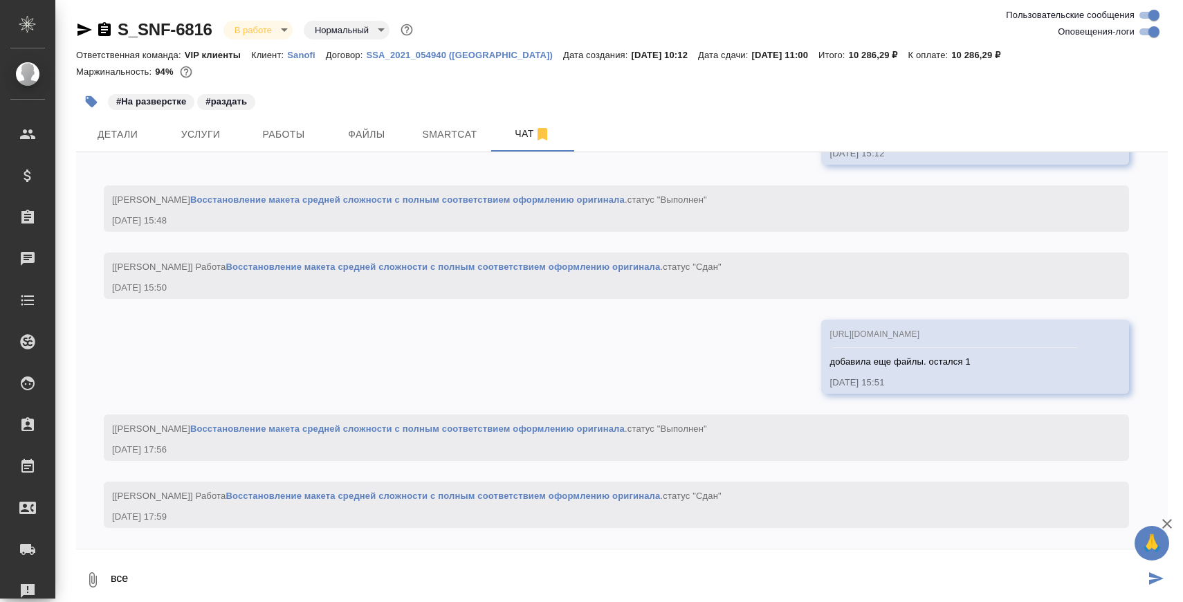
scroll to position [4367, 0]
paste textarea "[URL][DOMAIN_NAME]"
type textarea "все готово [URL][DOMAIN_NAME]"
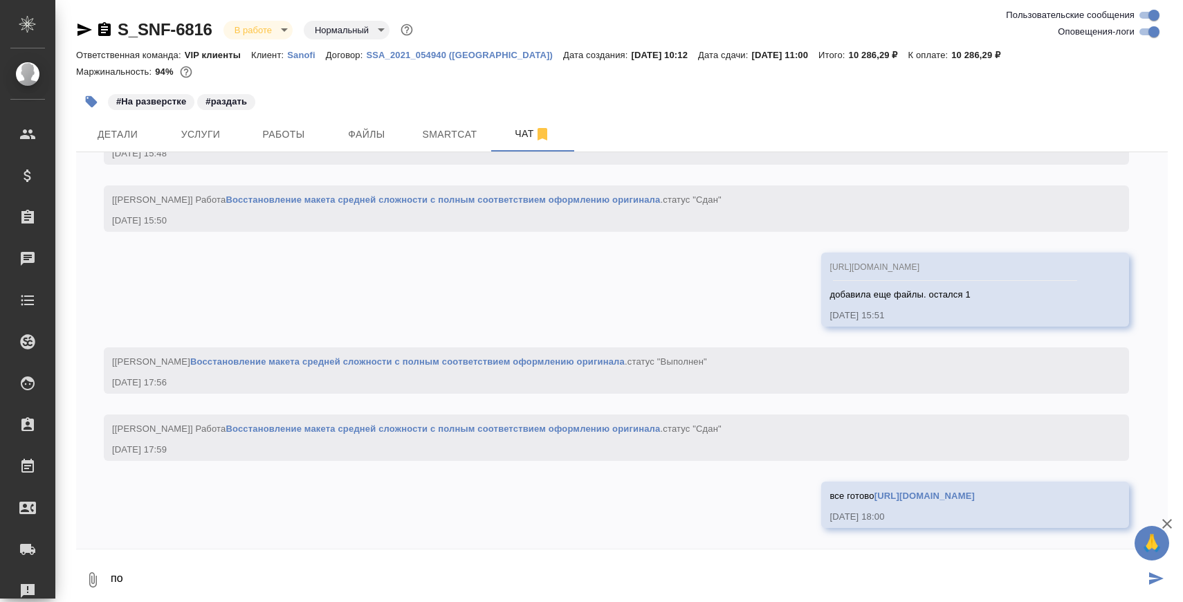
scroll to position [4435, 0]
type textarea "п"
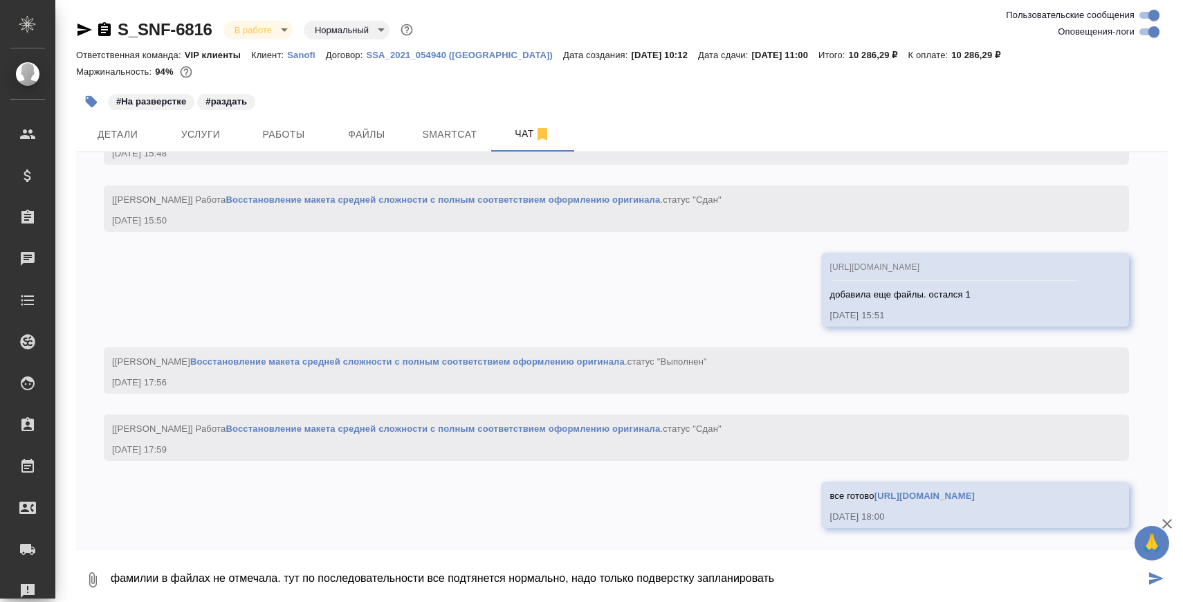
type textarea "фамилии в файлах не отмечала. тут по последовательности все подтянется нормальн…"
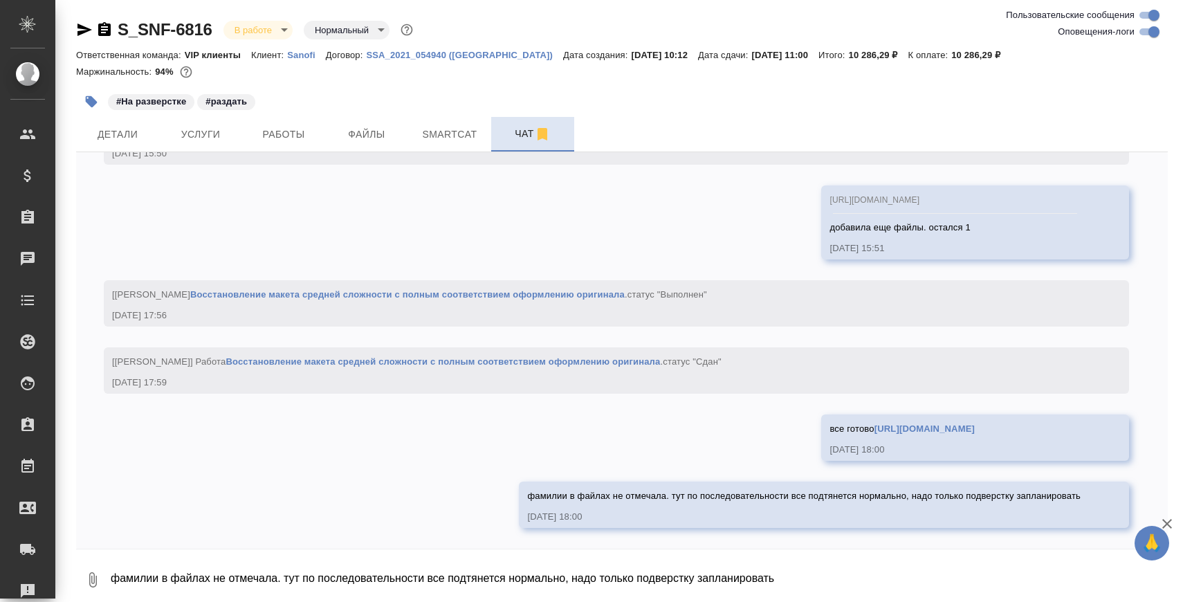
scroll to position [4502, 0]
